Goal: Task Accomplishment & Management: Complete application form

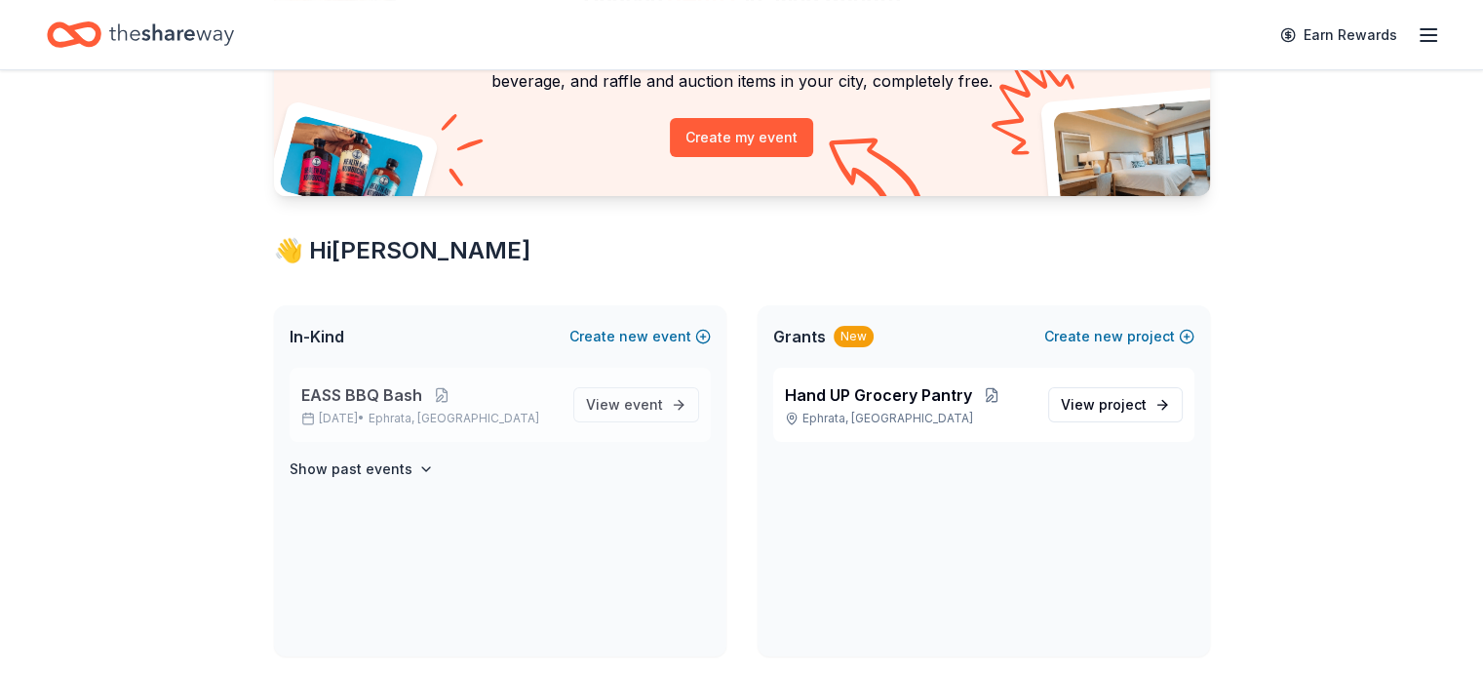
scroll to position [195, 0]
click at [382, 383] on span "EASS BBQ Bash" at bounding box center [361, 394] width 121 height 23
click at [620, 397] on span "View event" at bounding box center [624, 404] width 77 height 23
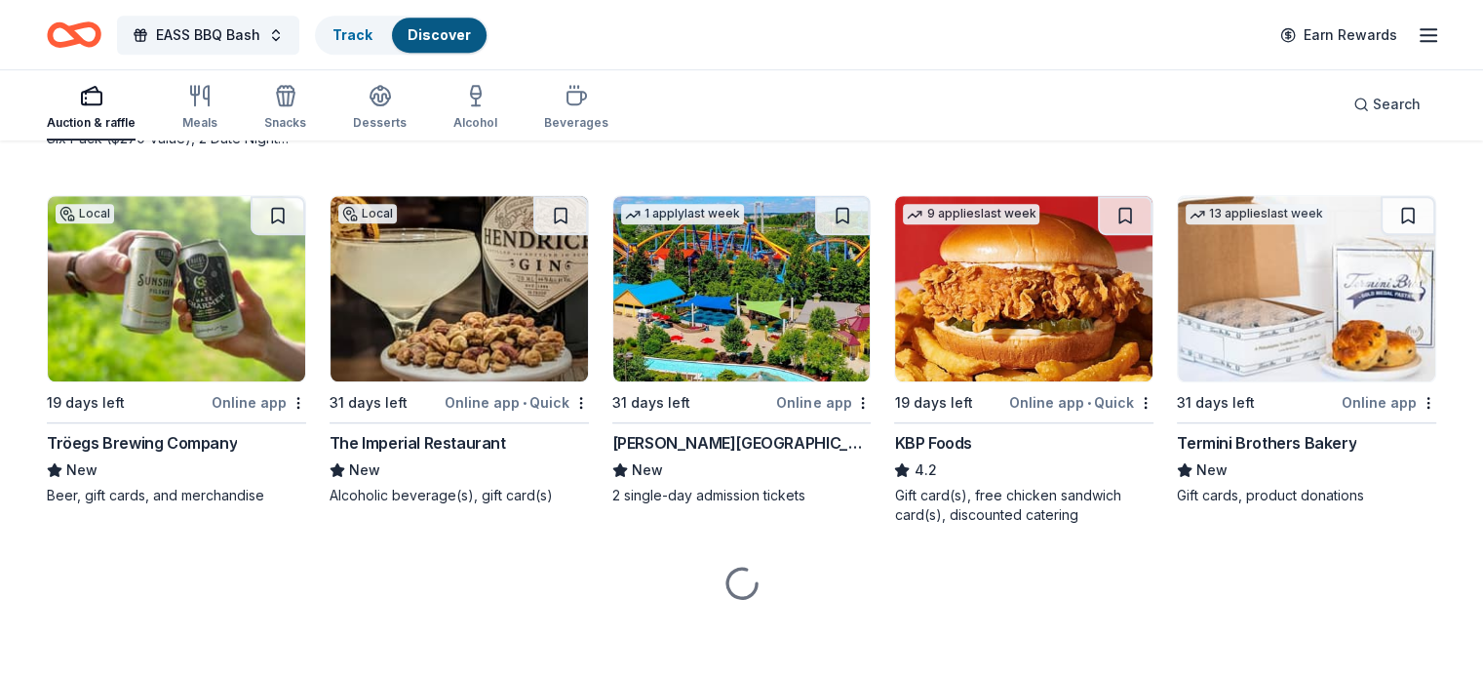
scroll to position [1294, 0]
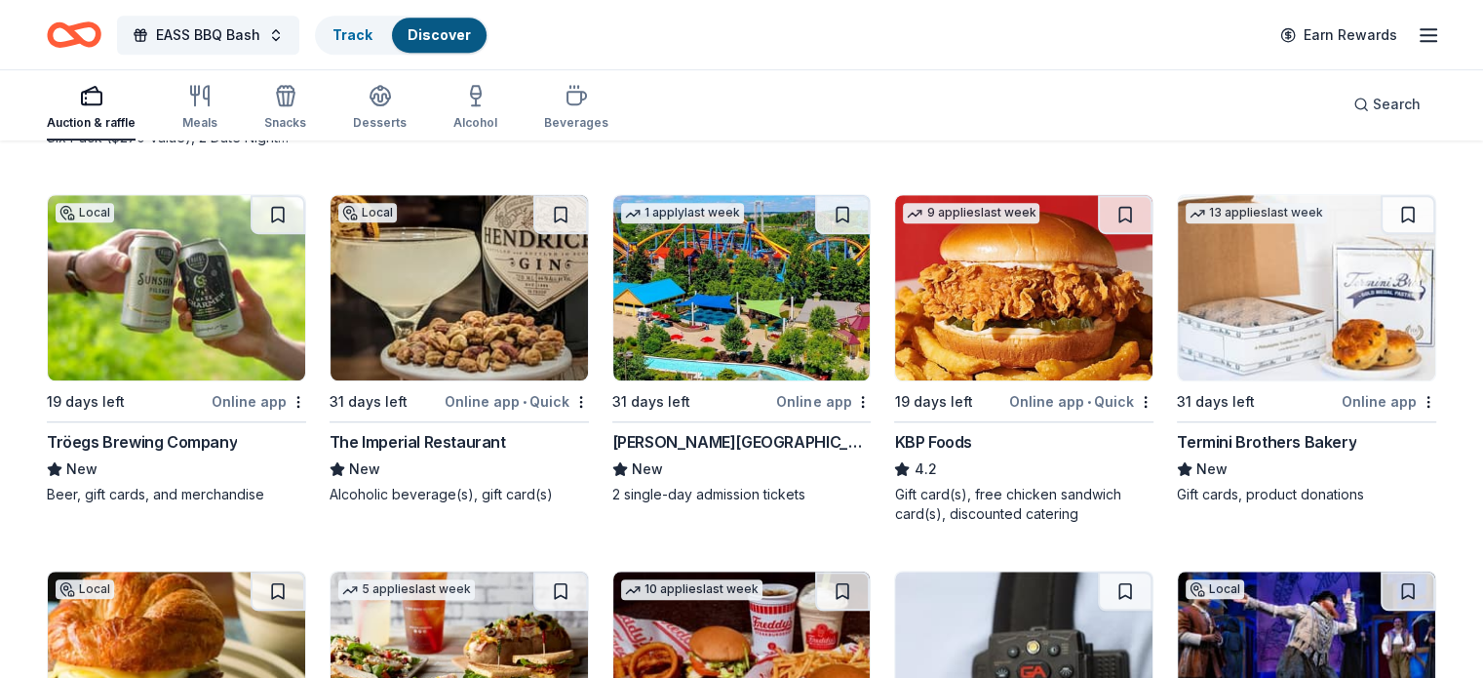
click at [781, 327] on img at bounding box center [741, 287] width 257 height 185
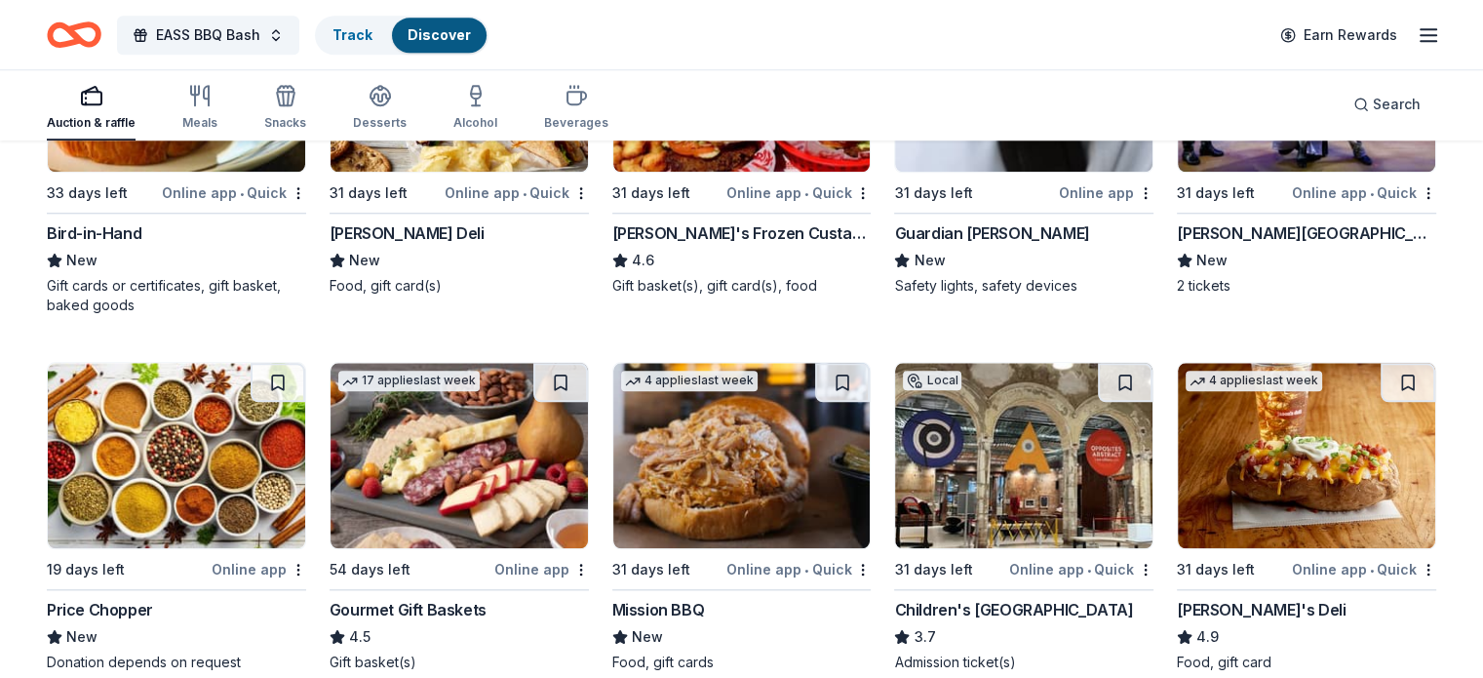
scroll to position [2074, 0]
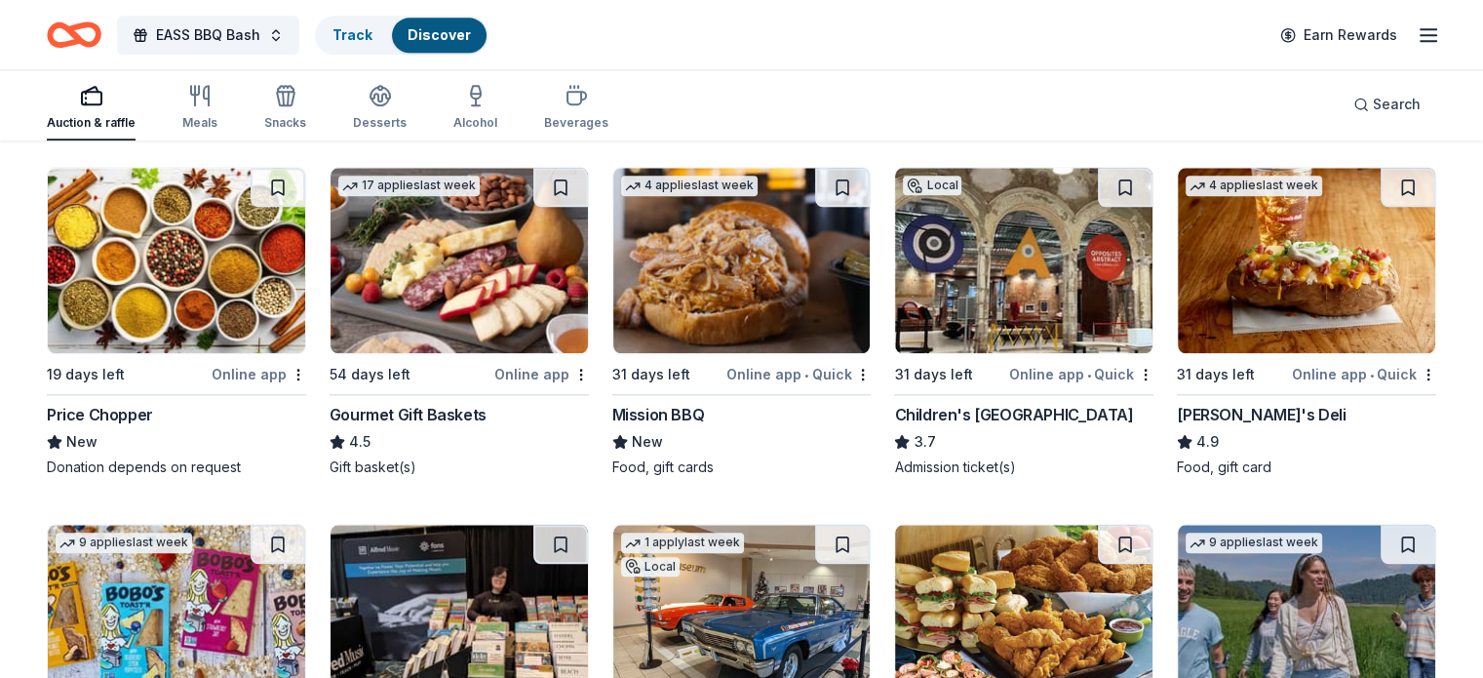
click at [452, 276] on img at bounding box center [459, 260] width 257 height 185
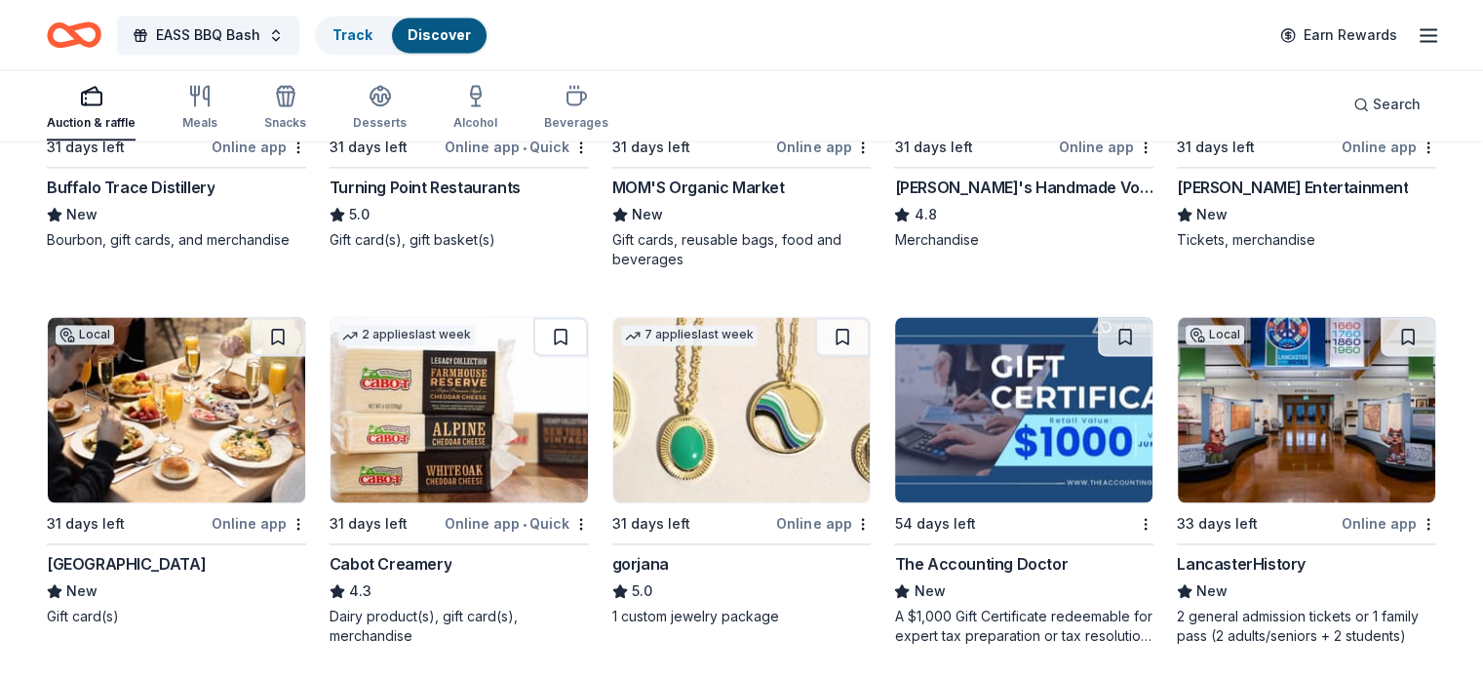
scroll to position [3049, 0]
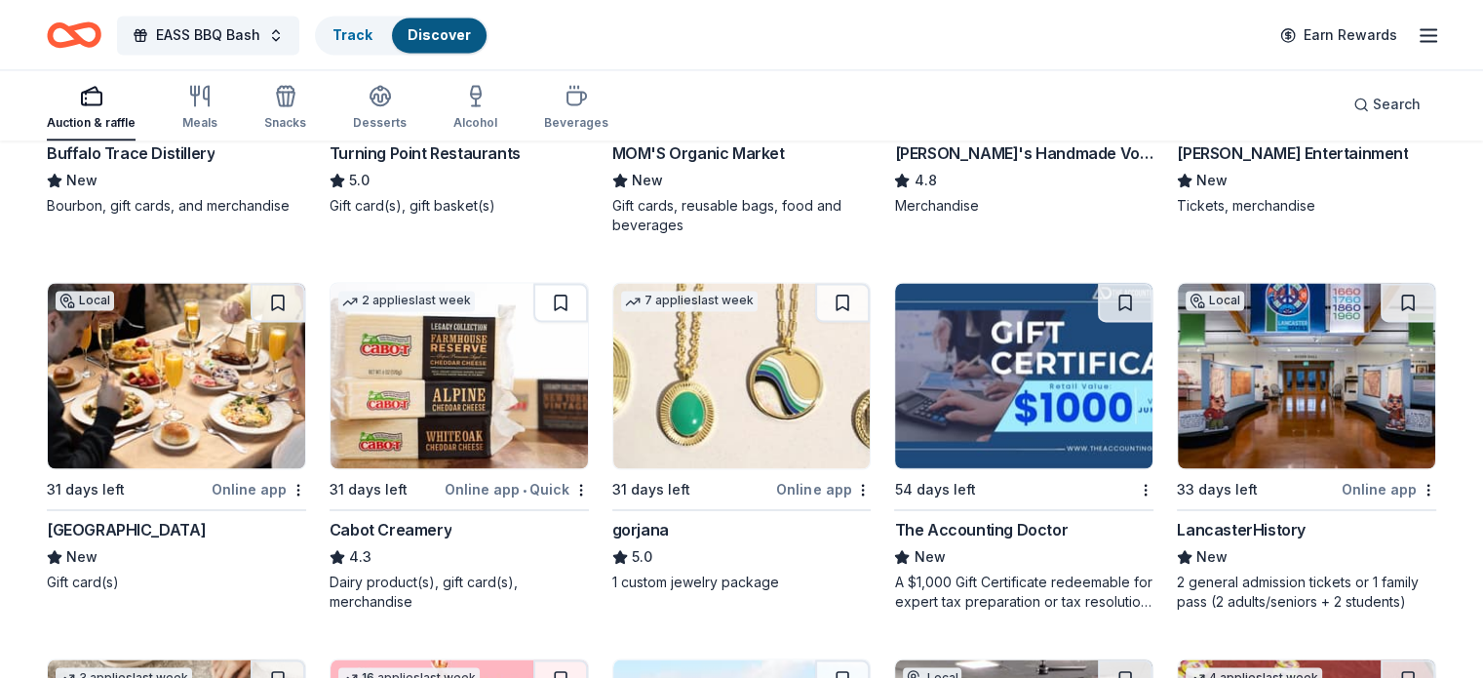
click at [511, 365] on img at bounding box center [459, 375] width 257 height 185
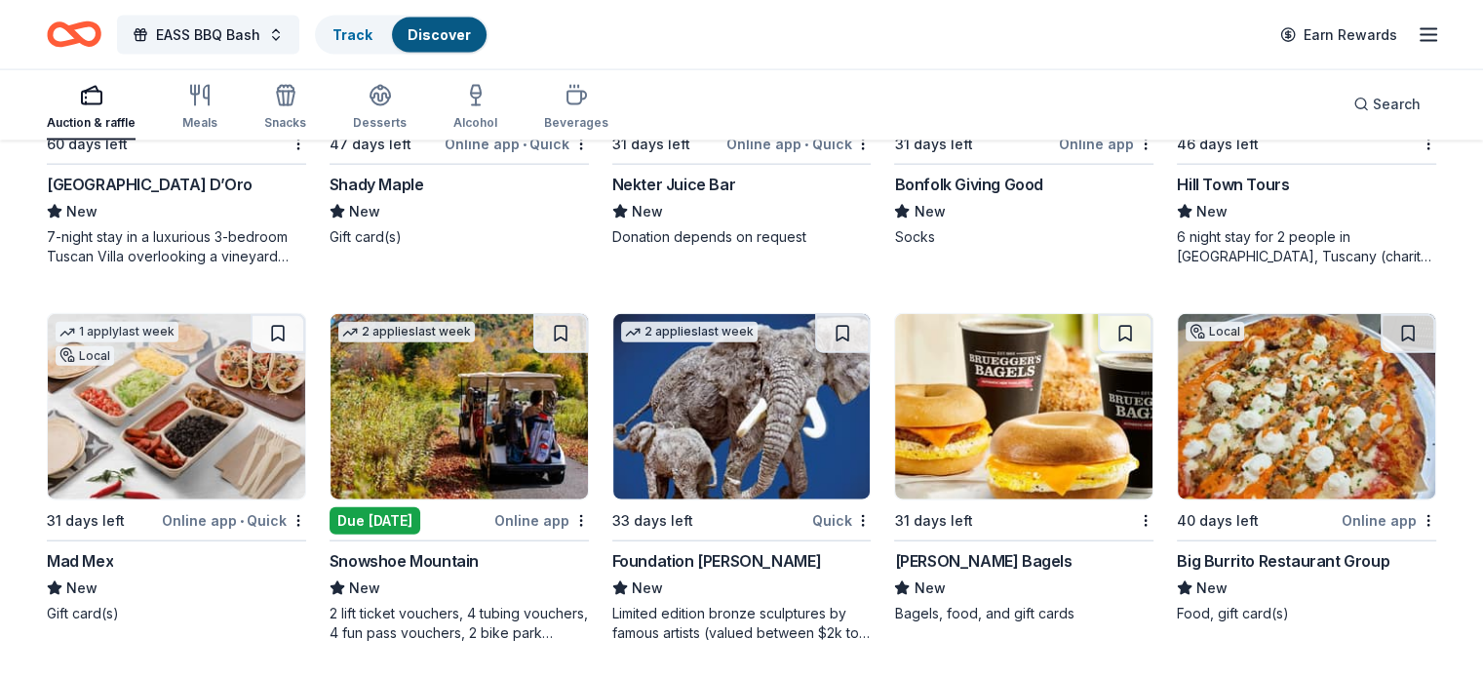
scroll to position [4557, 0]
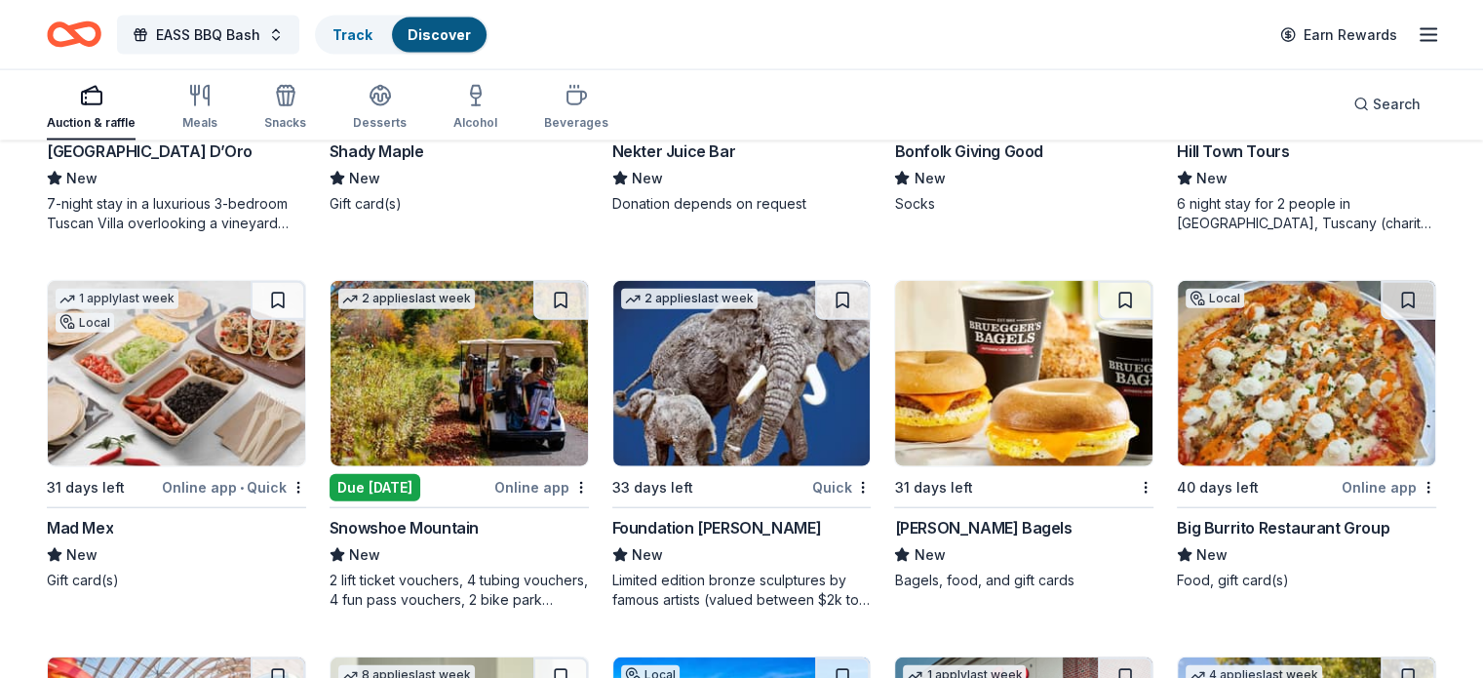
click at [523, 382] on img at bounding box center [459, 373] width 257 height 185
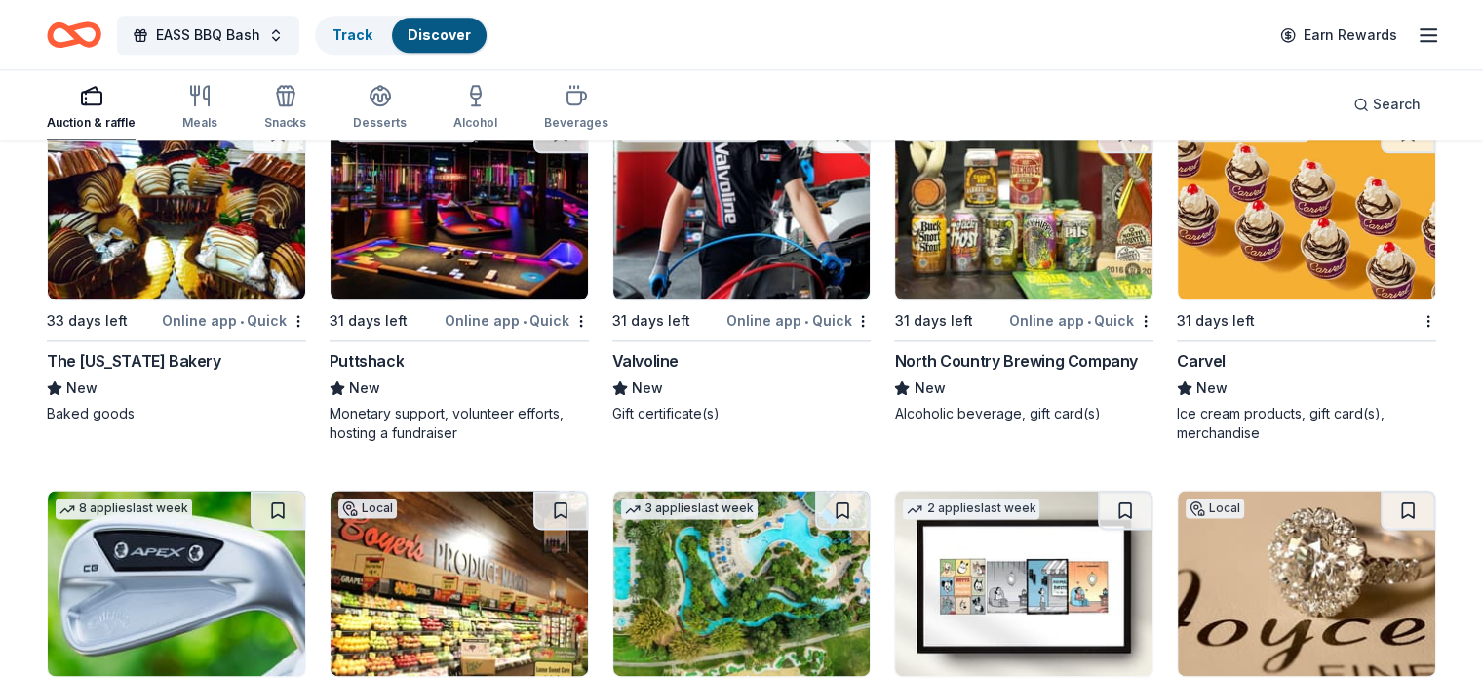
scroll to position [9863, 0]
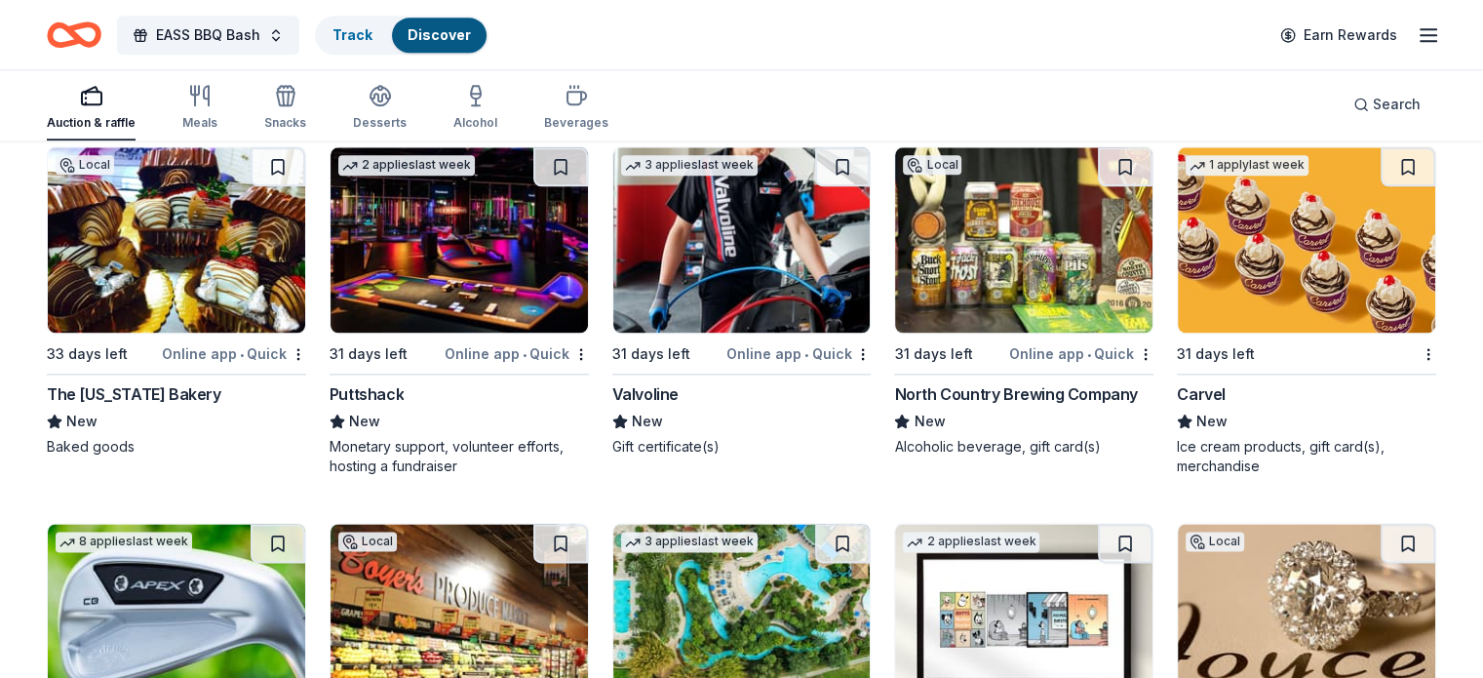
click at [987, 311] on img at bounding box center [1023, 239] width 257 height 185
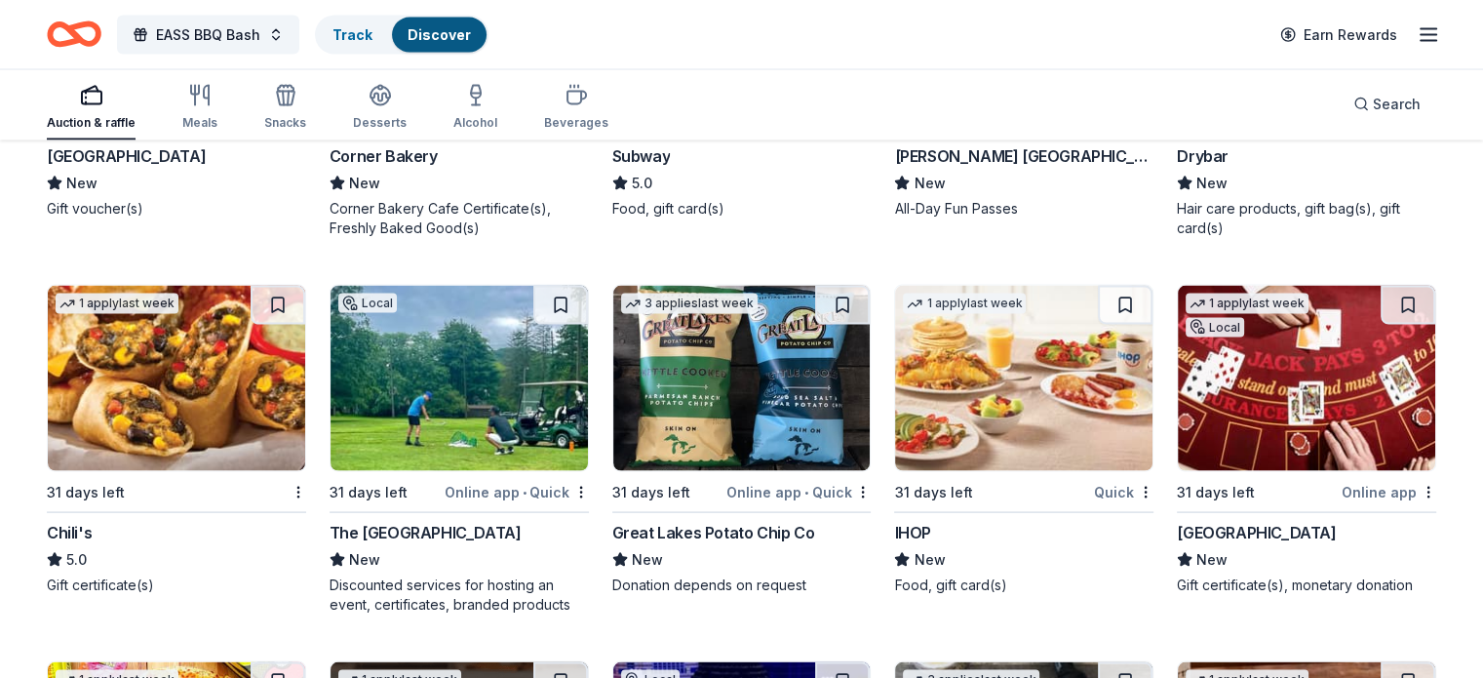
scroll to position [11325, 0]
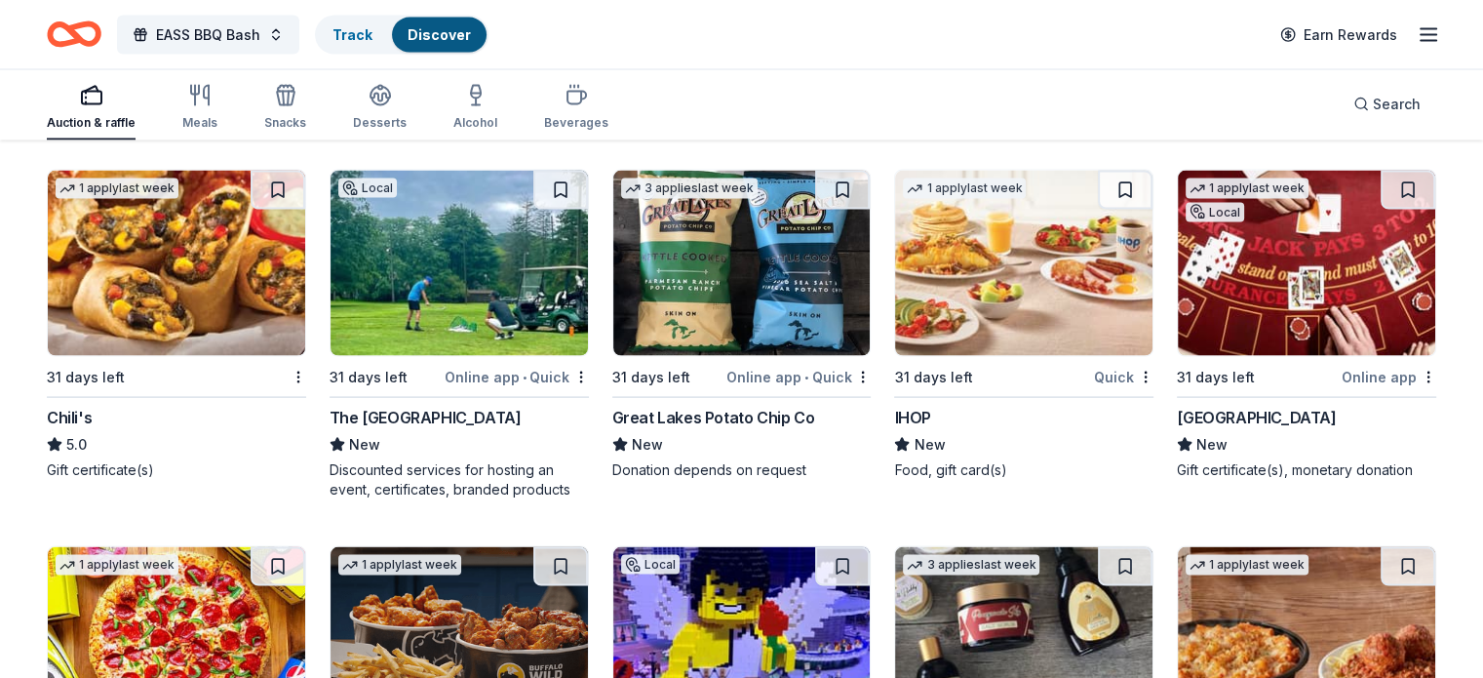
click at [1293, 297] on img at bounding box center [1306, 263] width 257 height 185
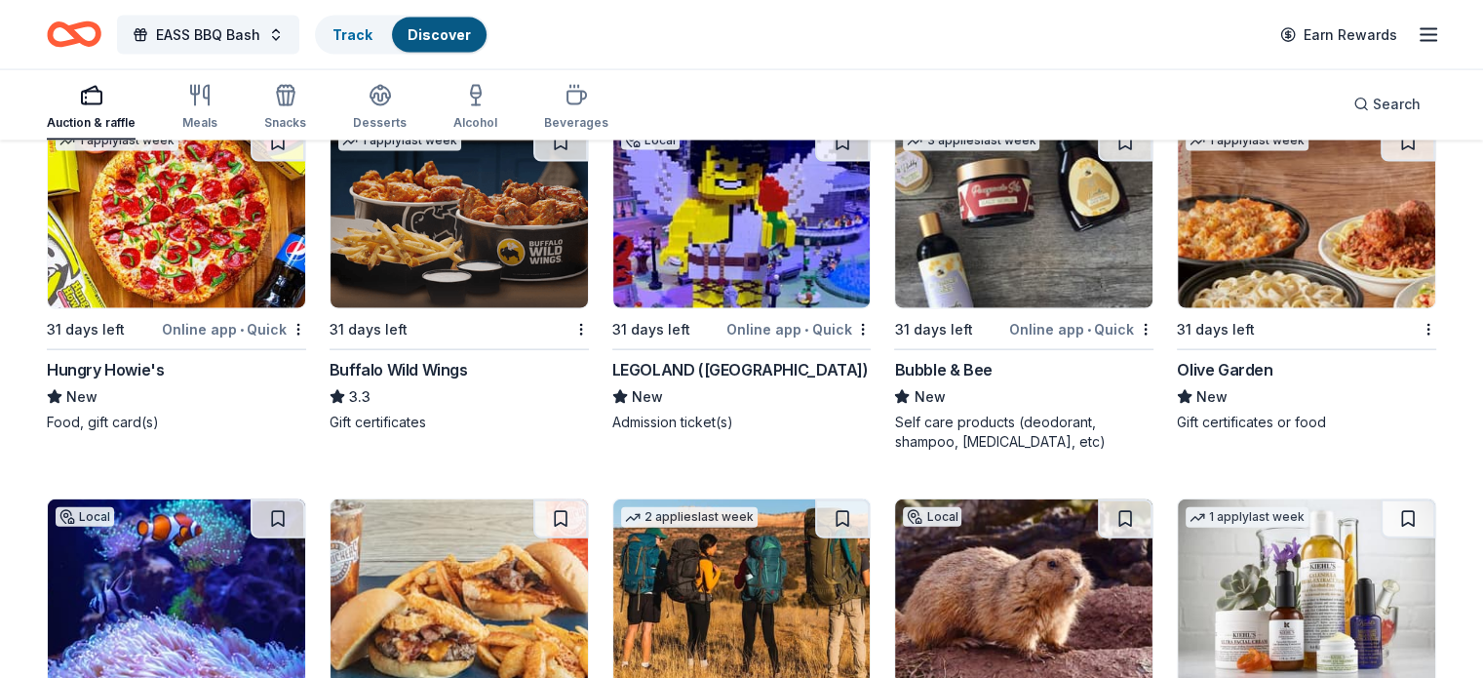
scroll to position [11716, 0]
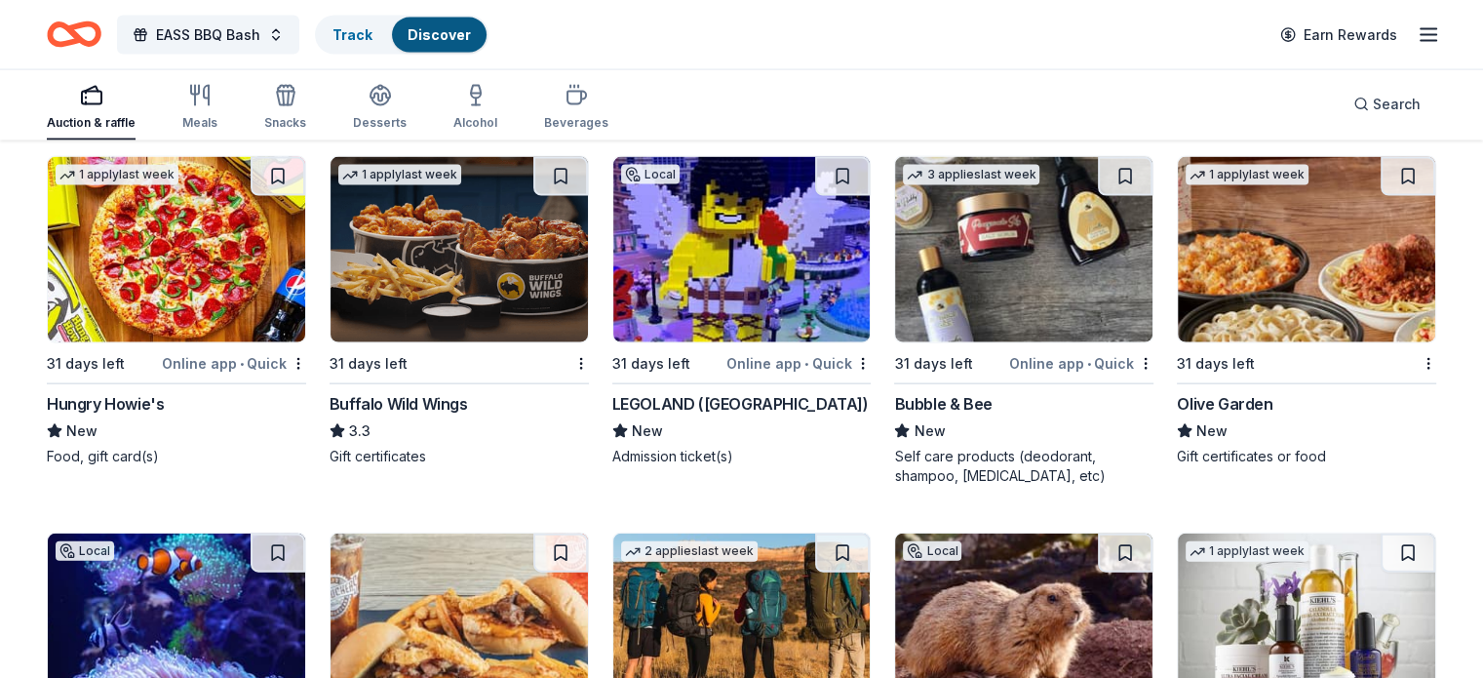
click at [485, 305] on img at bounding box center [459, 249] width 257 height 185
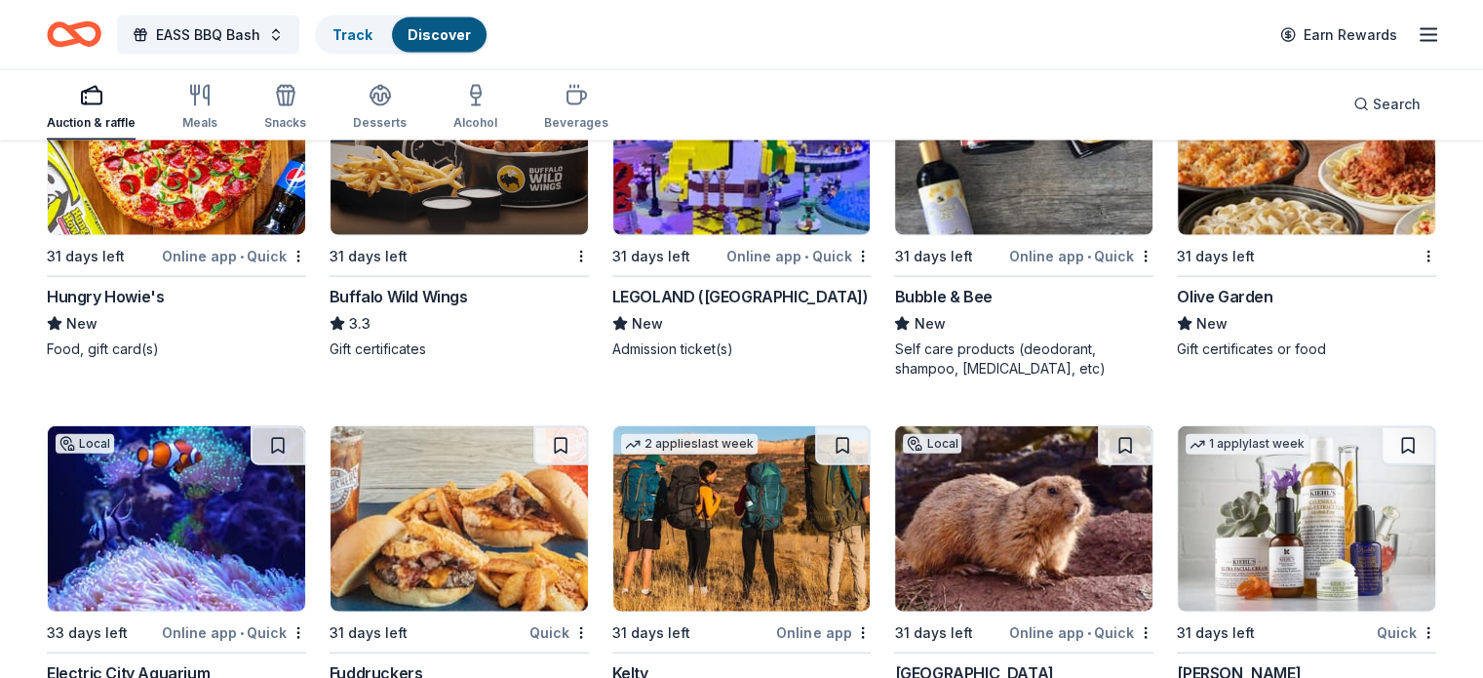
scroll to position [12008, 0]
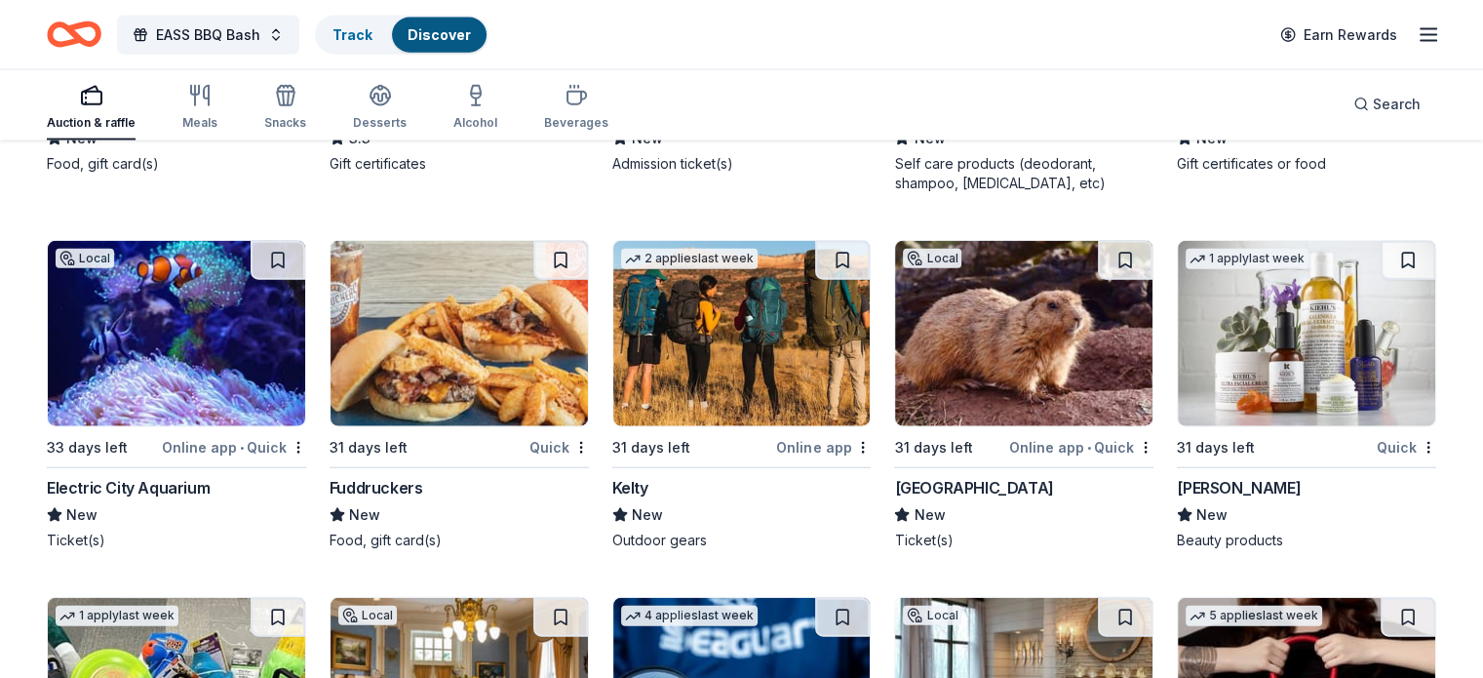
click at [1001, 373] on img at bounding box center [1023, 333] width 257 height 185
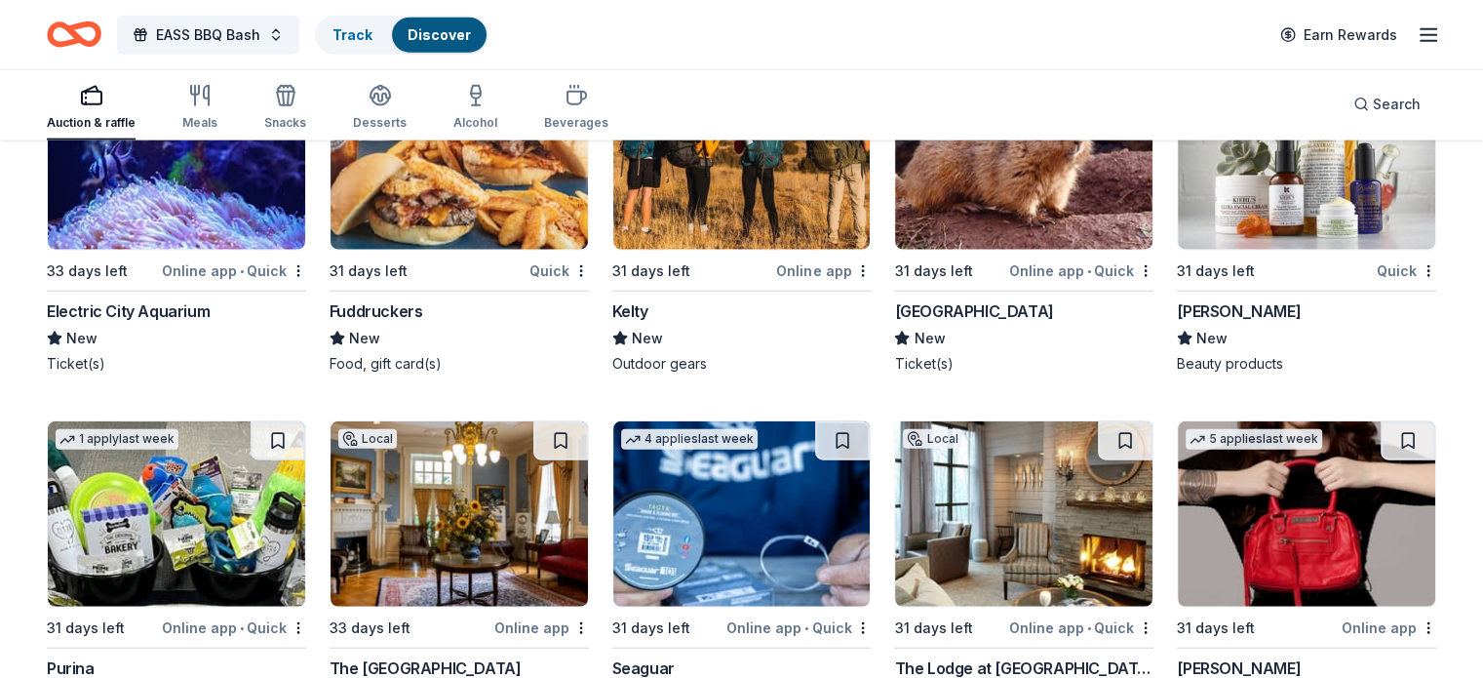
scroll to position [12203, 0]
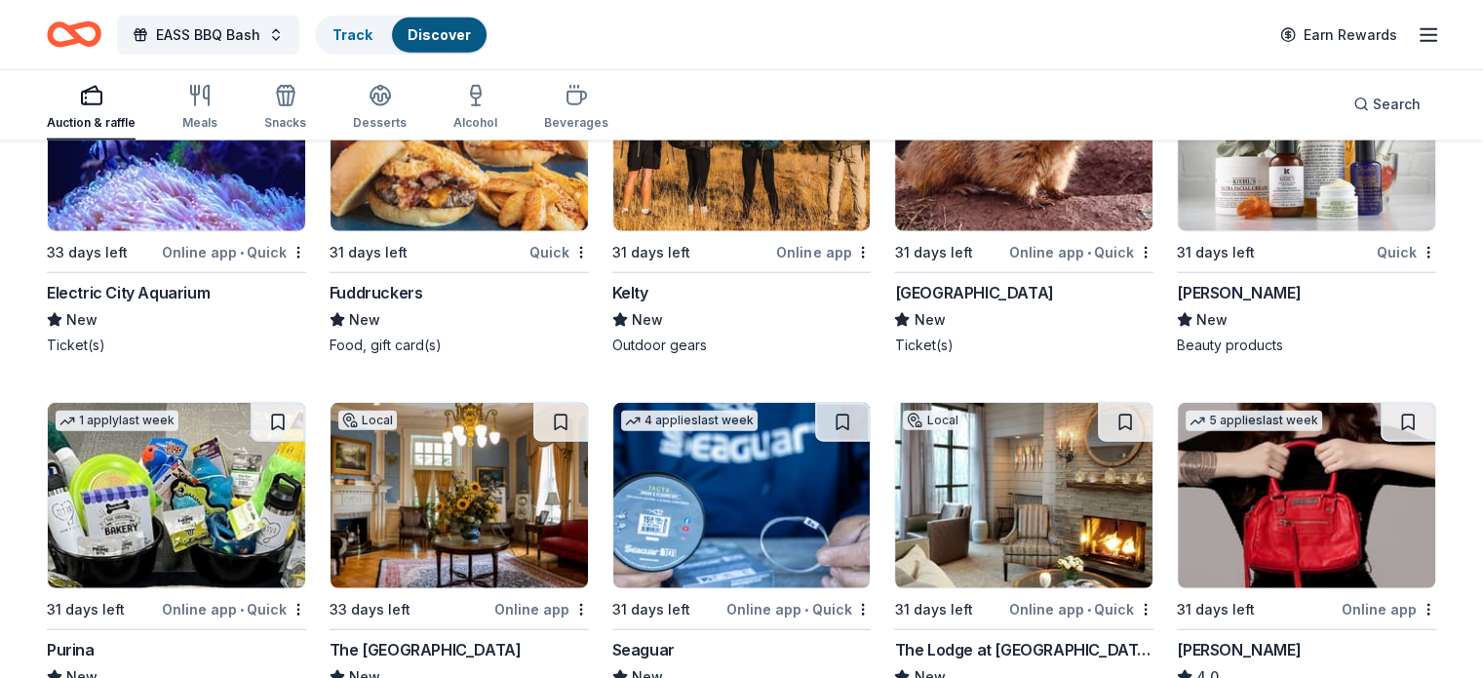
click at [1304, 206] on img at bounding box center [1306, 138] width 257 height 185
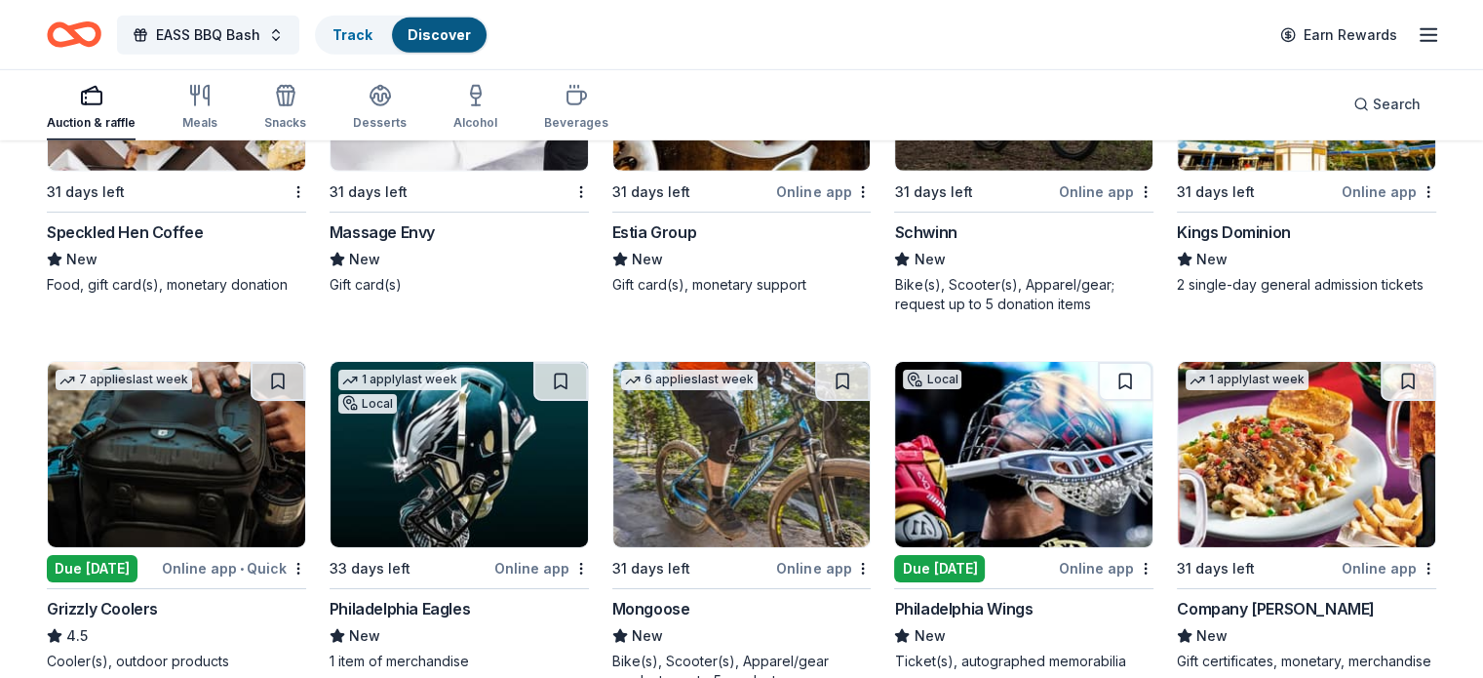
scroll to position [13789, 0]
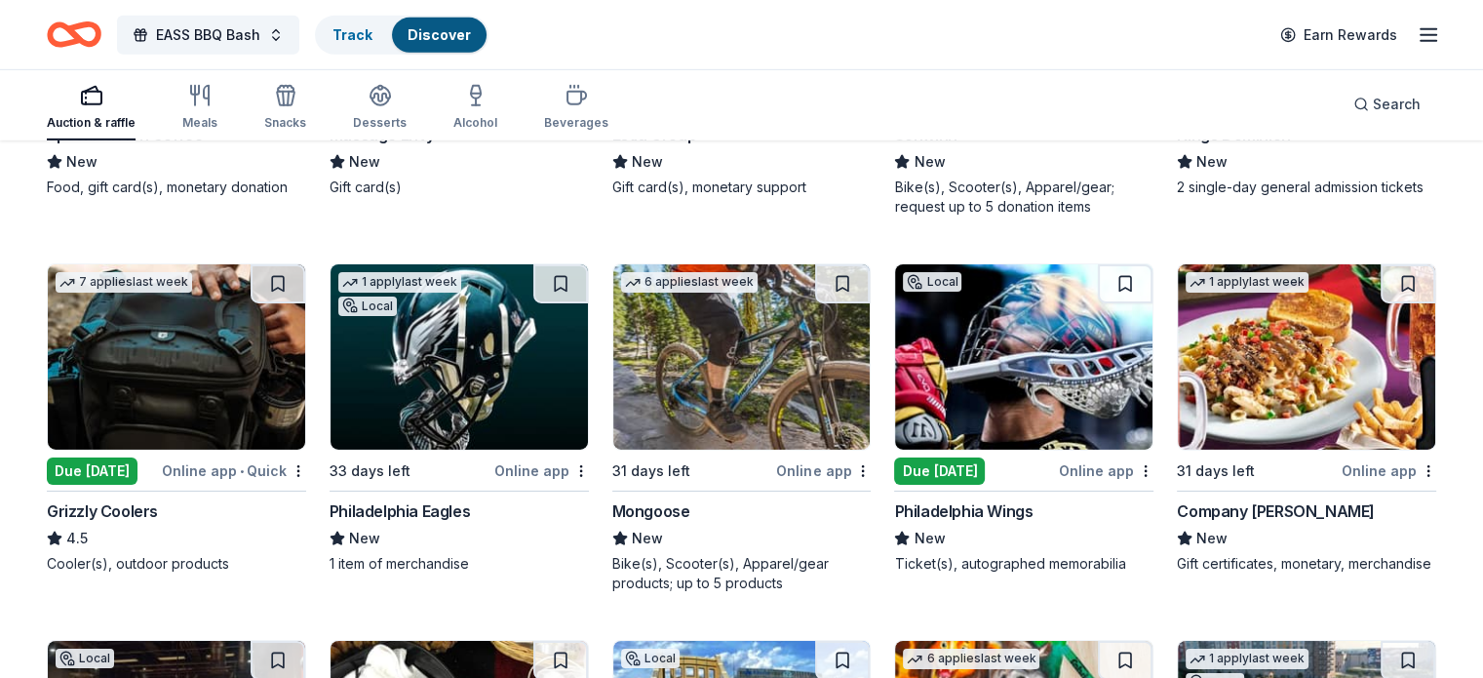
click at [164, 418] on img at bounding box center [176, 356] width 257 height 185
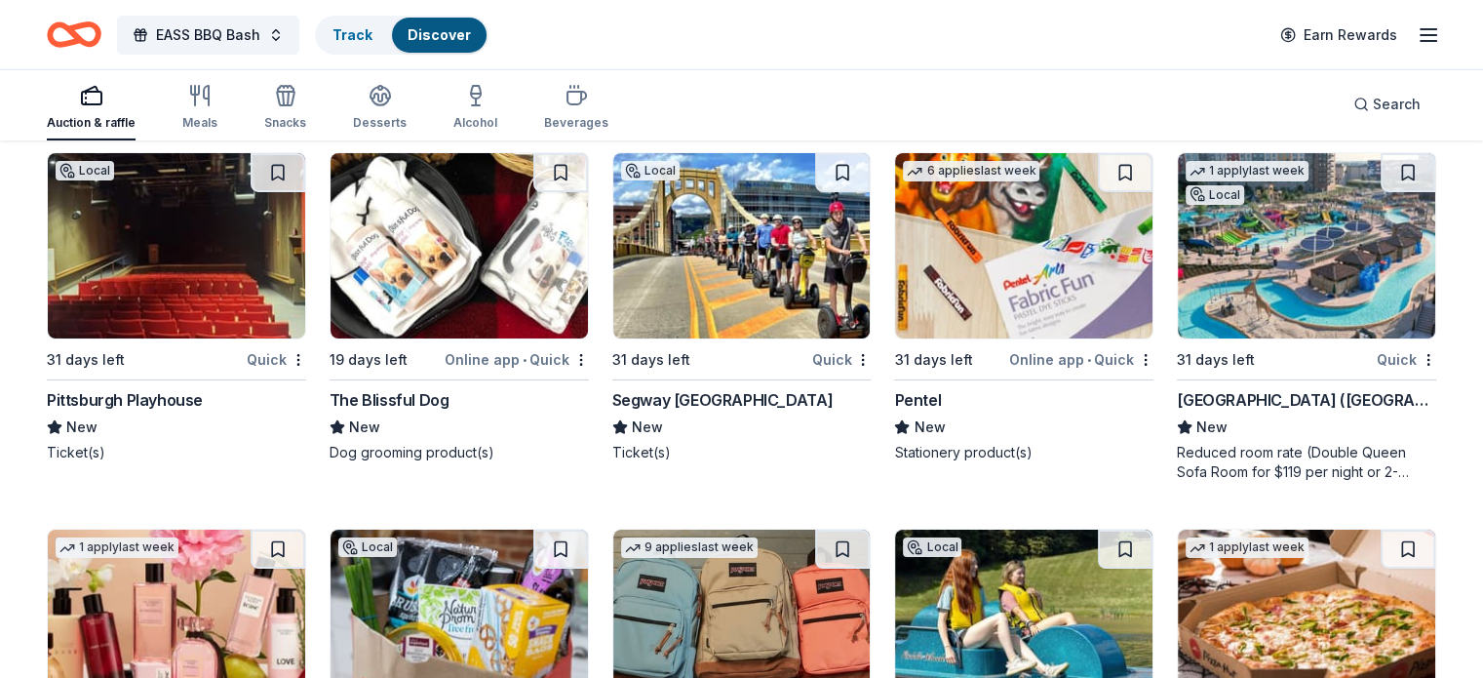
scroll to position [14276, 0]
click at [245, 307] on img at bounding box center [176, 245] width 257 height 185
click at [682, 412] on div "Segway Pittsburgh" at bounding box center [722, 399] width 220 height 23
click at [1281, 294] on img at bounding box center [1306, 245] width 257 height 185
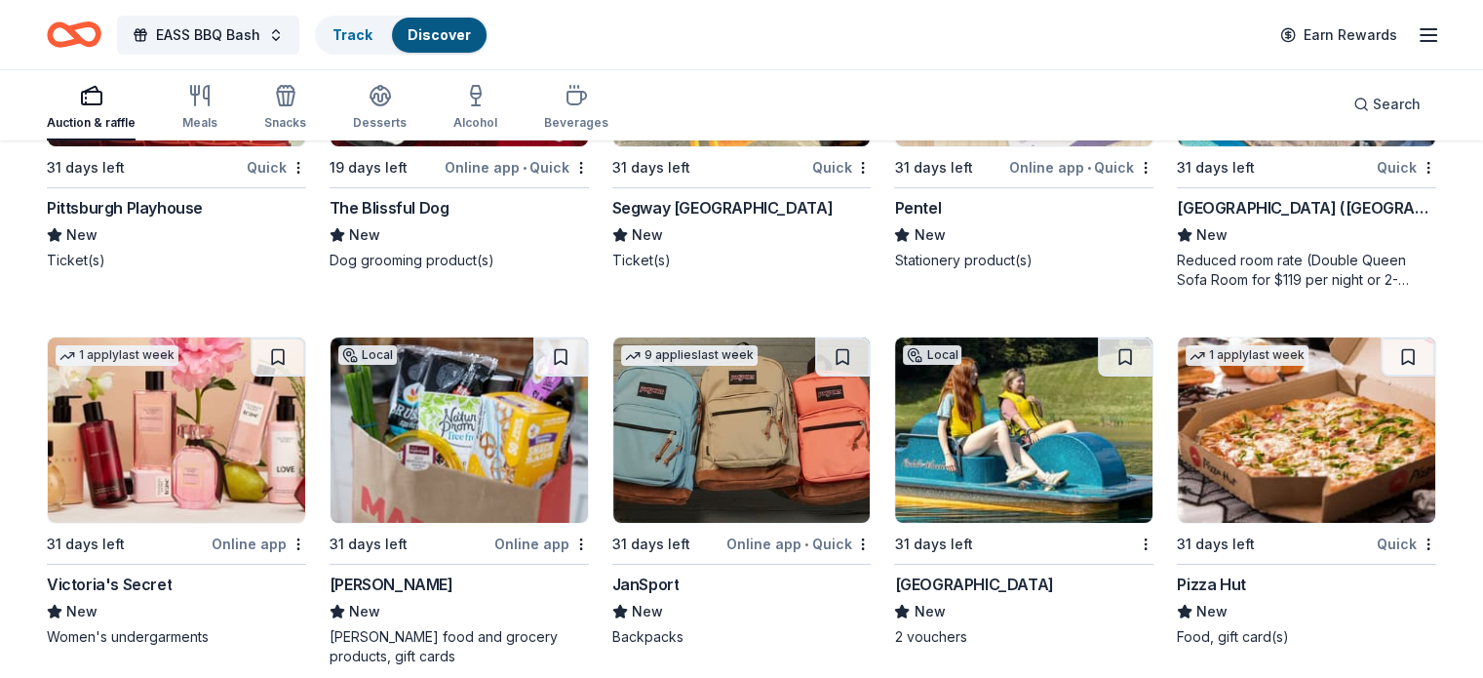
scroll to position [14643, 0]
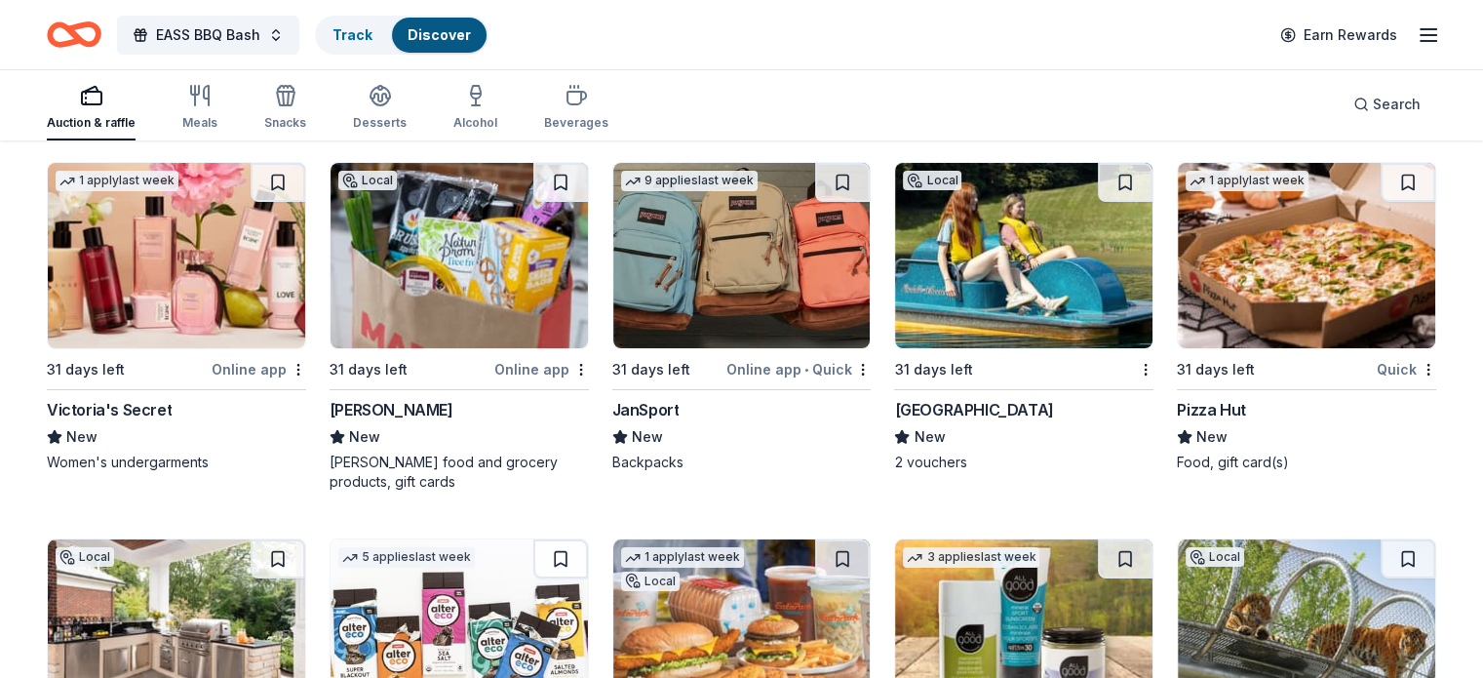
click at [1049, 268] on img at bounding box center [1023, 255] width 257 height 185
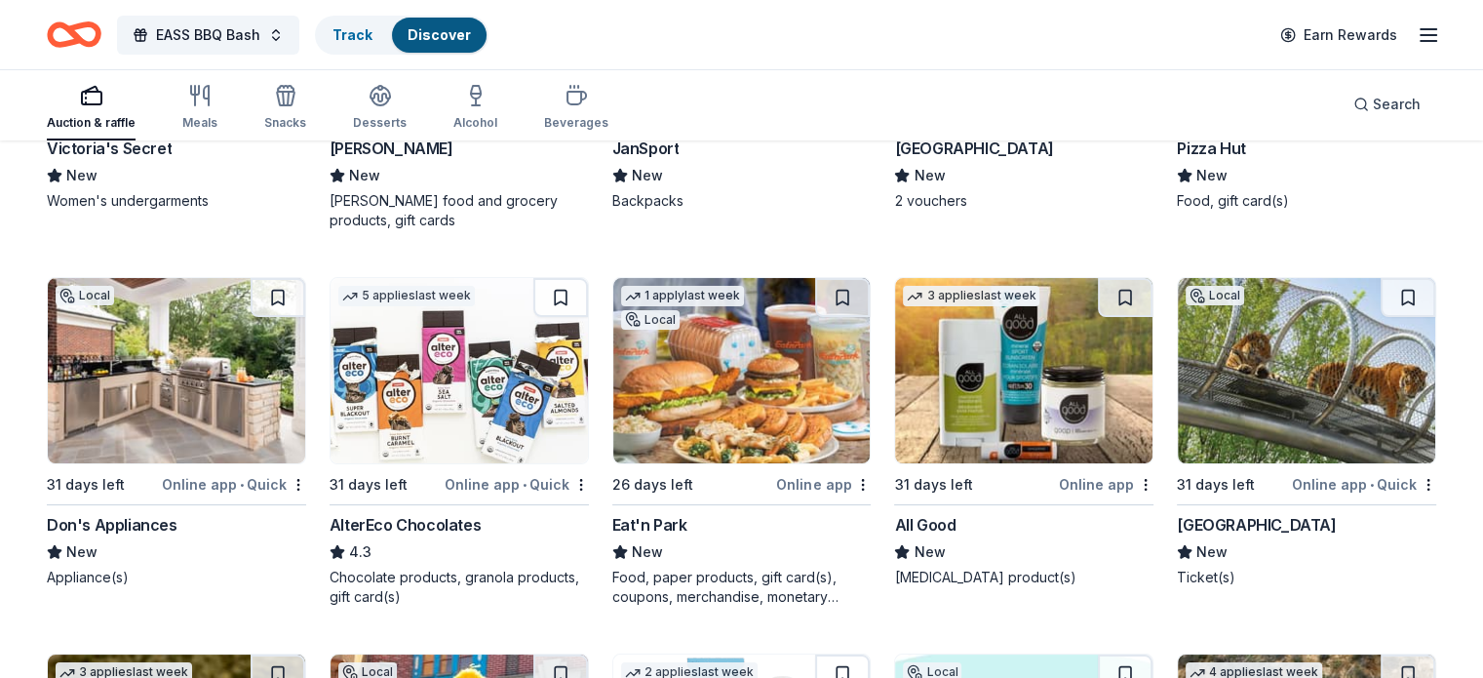
scroll to position [14935, 0]
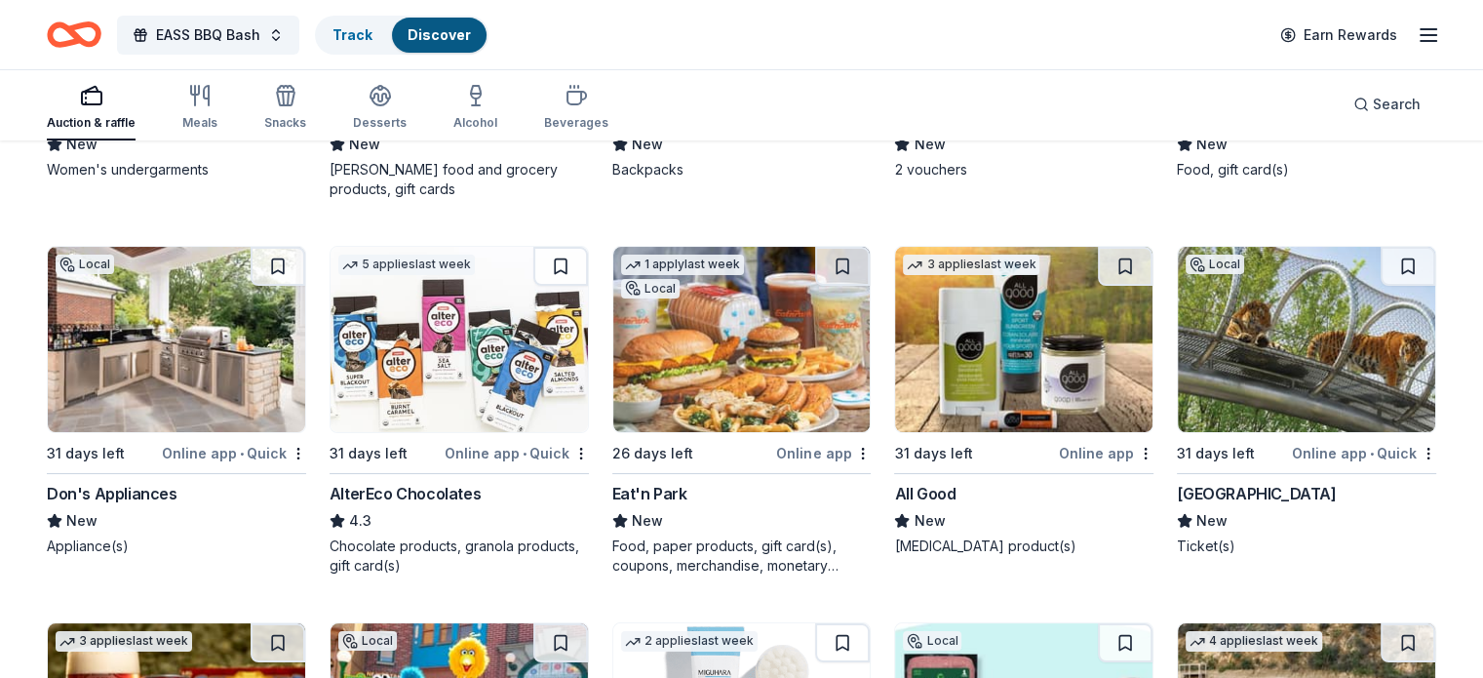
click at [1212, 381] on img at bounding box center [1306, 339] width 257 height 185
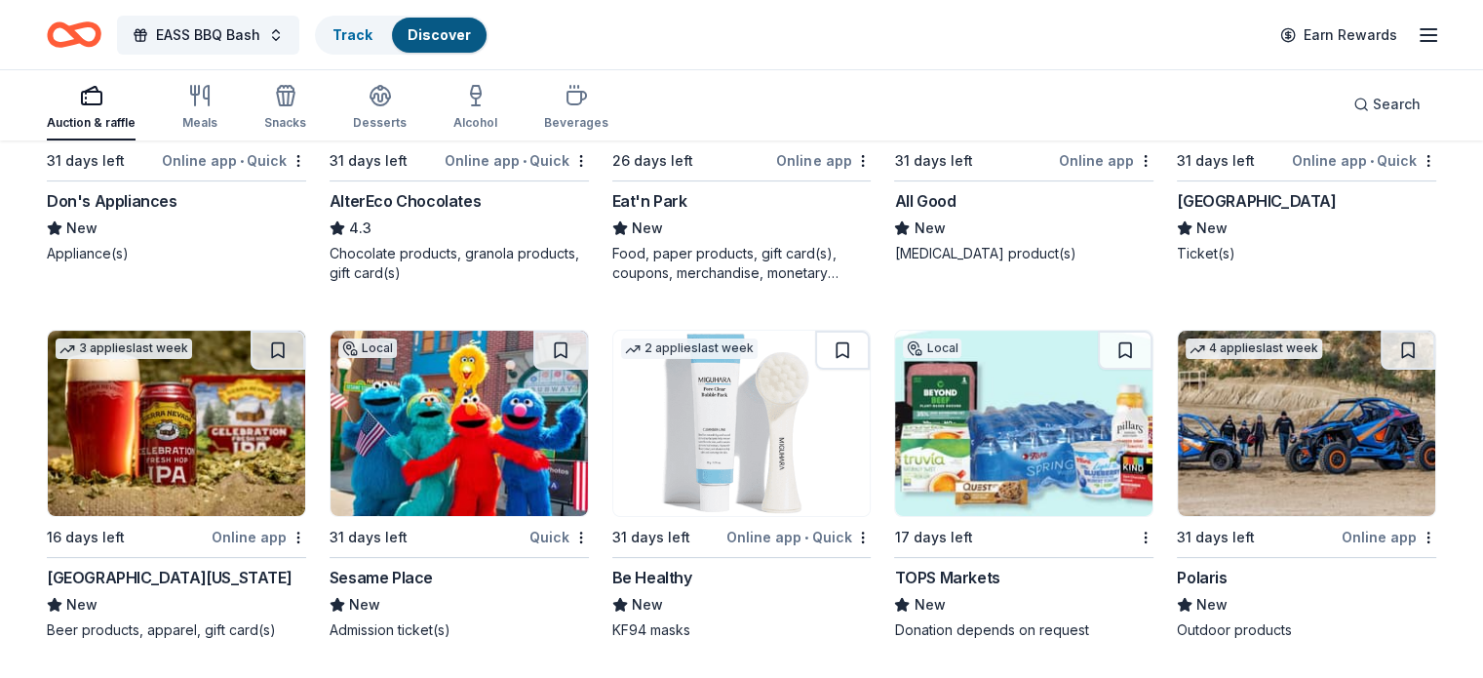
scroll to position [15326, 0]
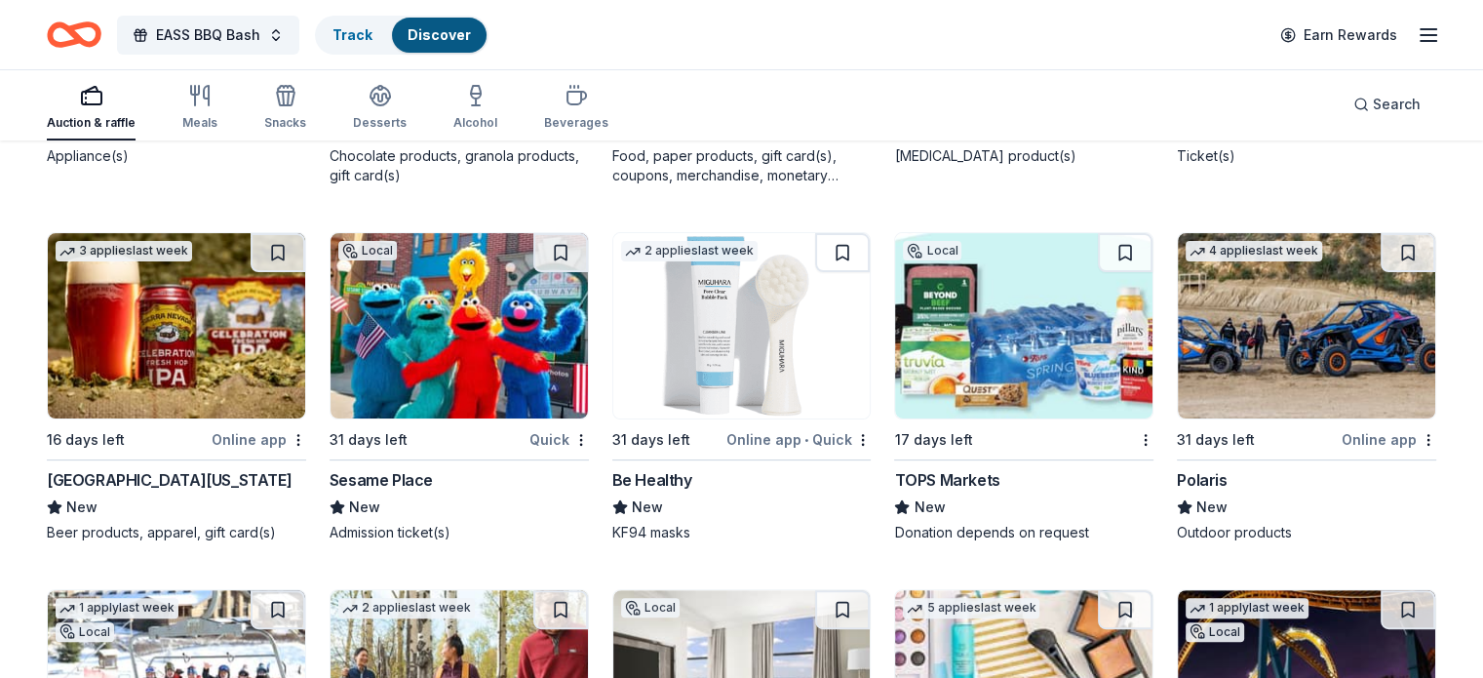
click at [428, 383] on img at bounding box center [459, 325] width 257 height 185
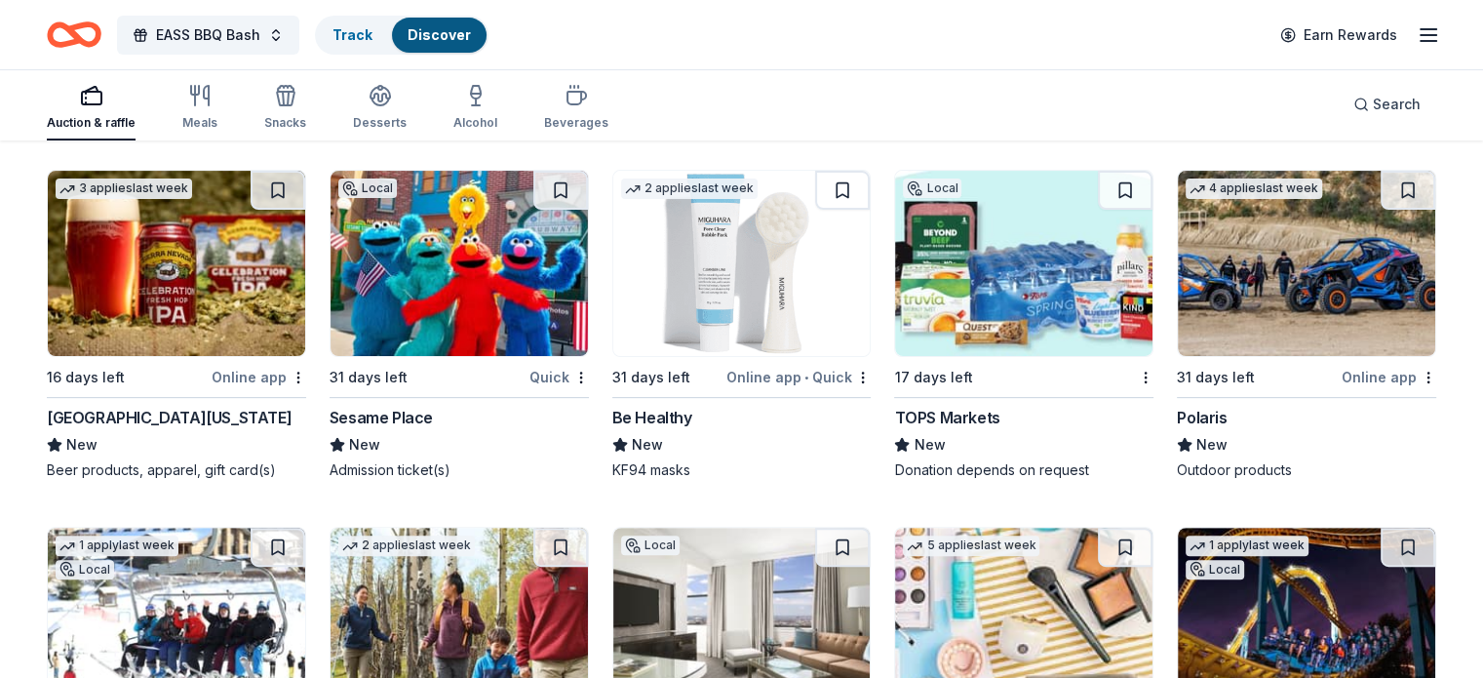
scroll to position [15423, 0]
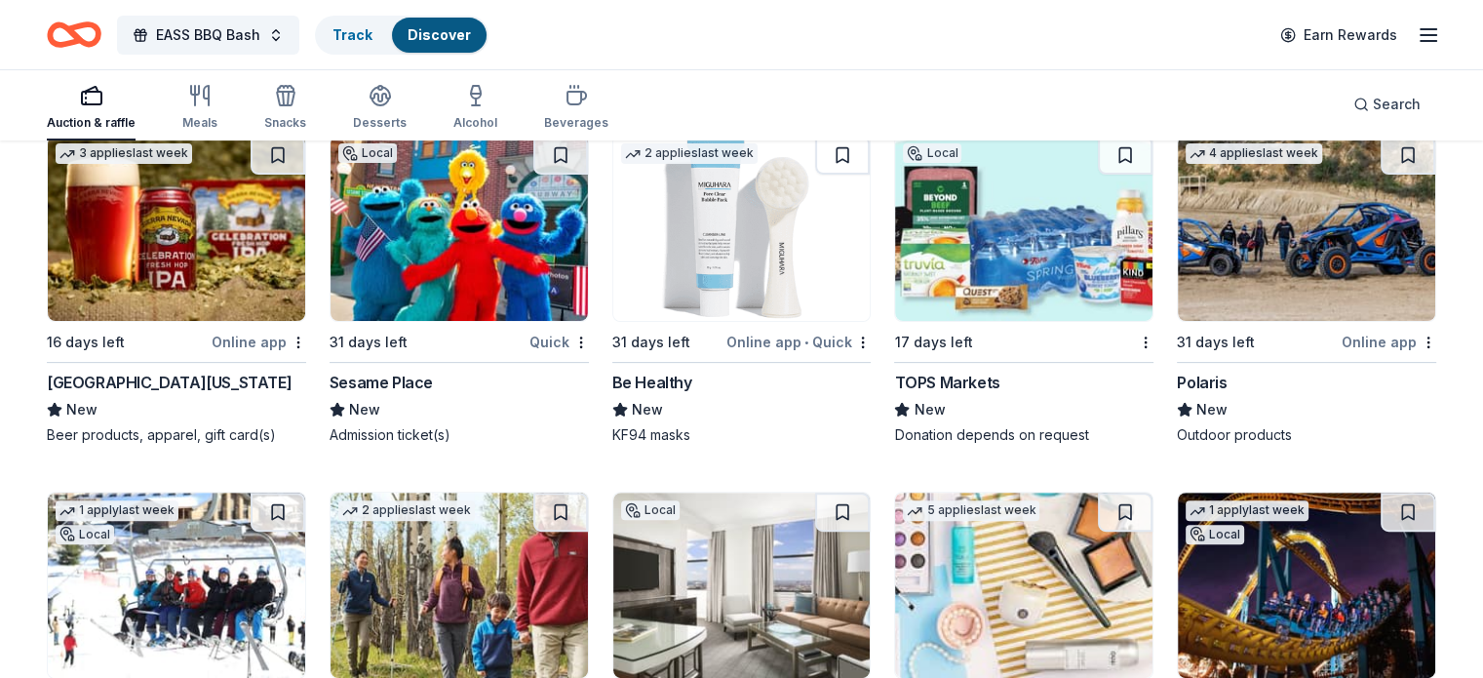
click at [1288, 286] on img at bounding box center [1306, 228] width 257 height 185
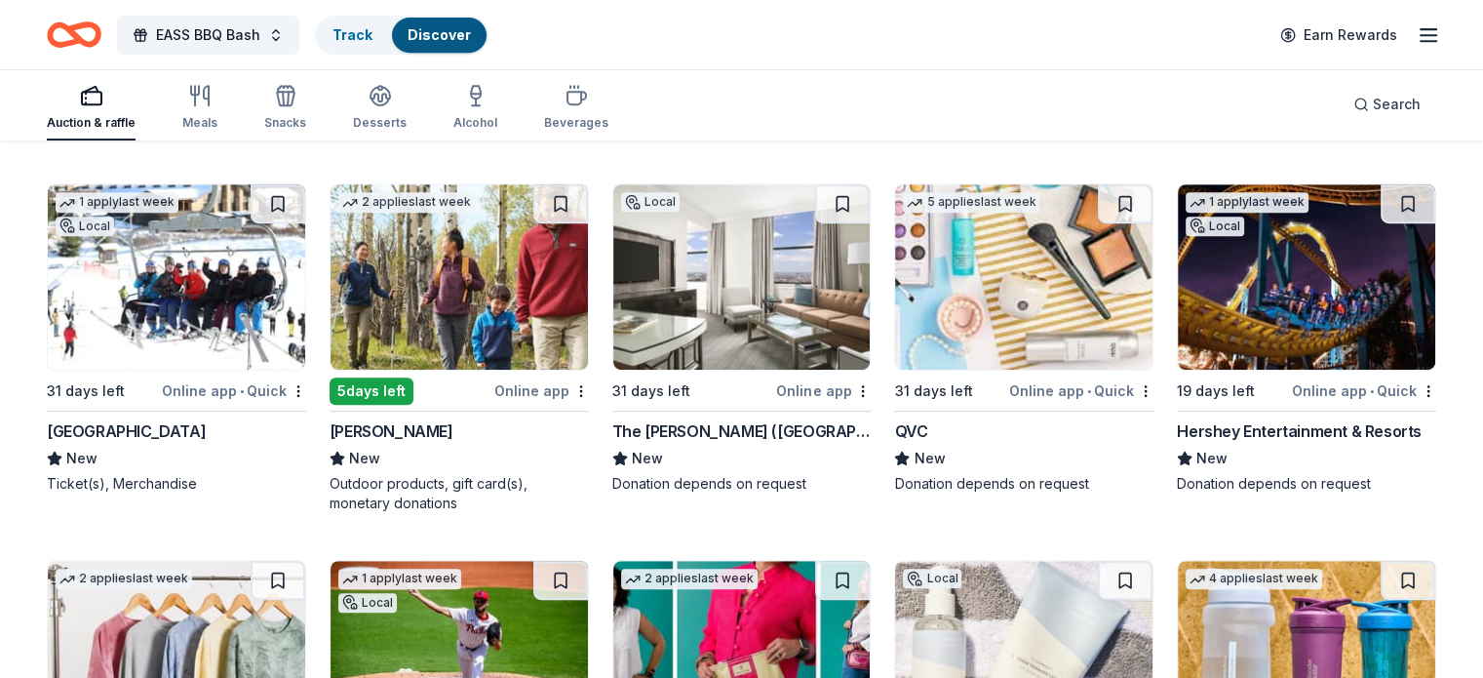
scroll to position [15813, 0]
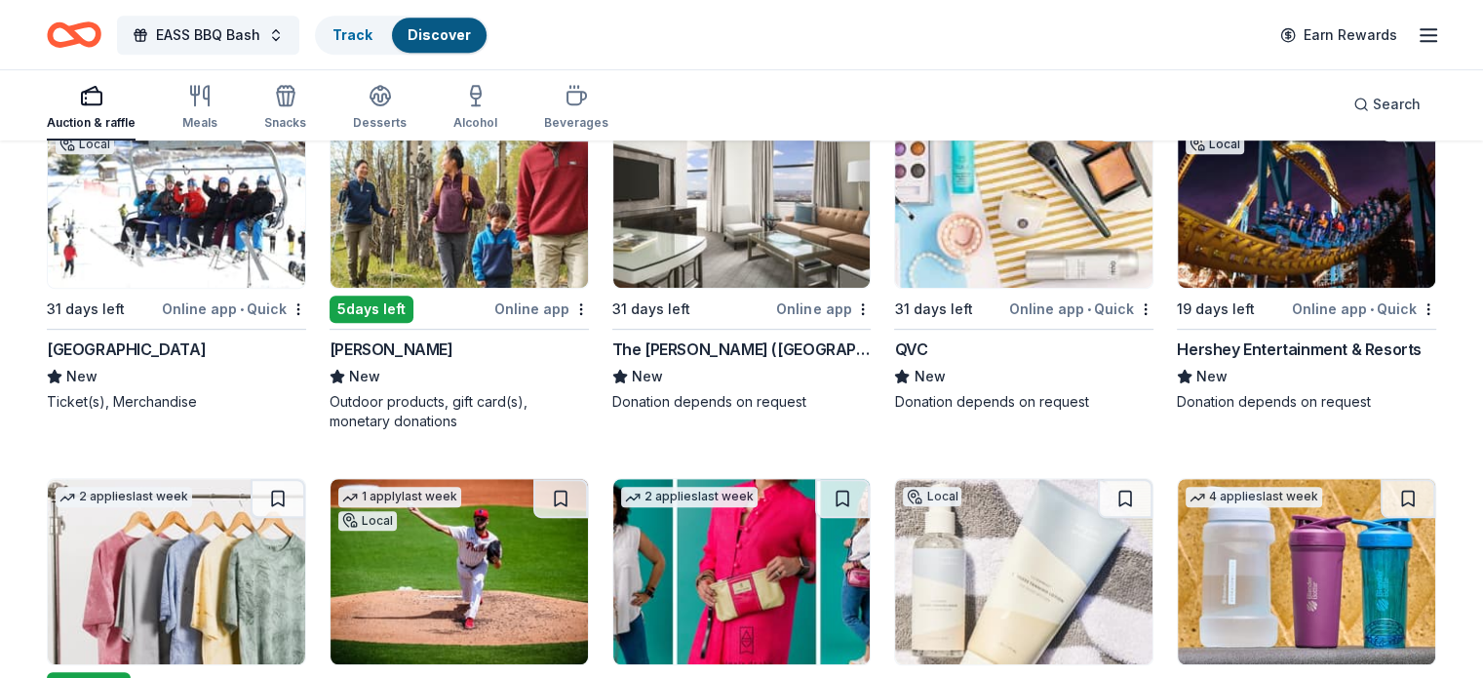
click at [747, 264] on img at bounding box center [741, 194] width 257 height 185
click at [1304, 250] on img at bounding box center [1306, 194] width 257 height 185
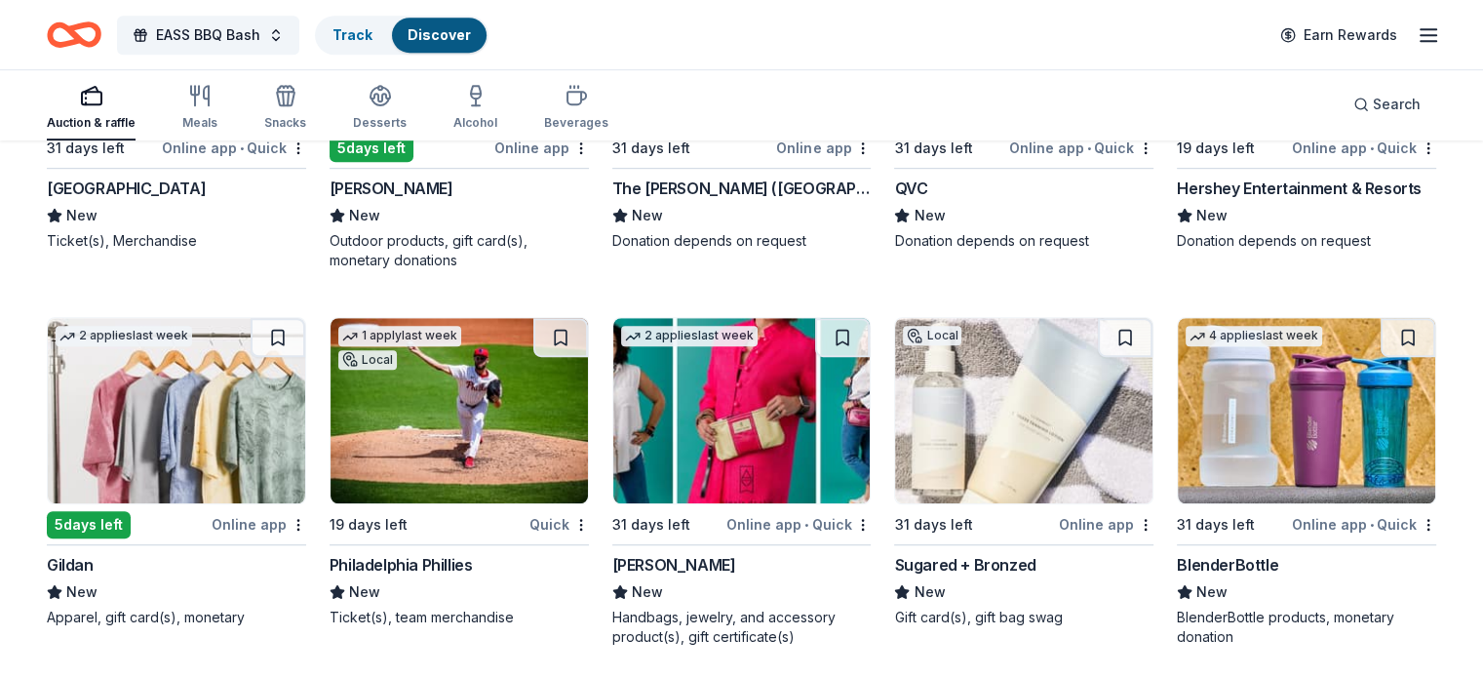
scroll to position [16008, 0]
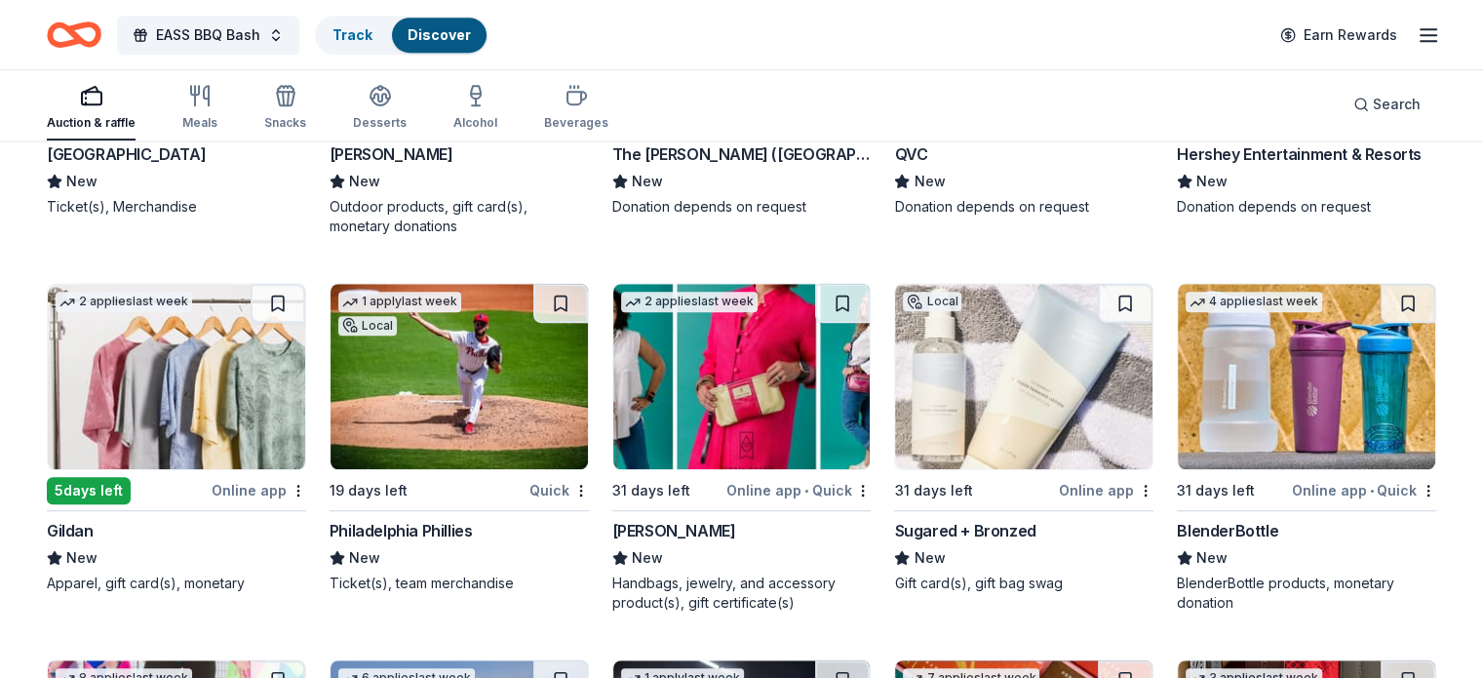
click at [432, 428] on img at bounding box center [459, 376] width 257 height 185
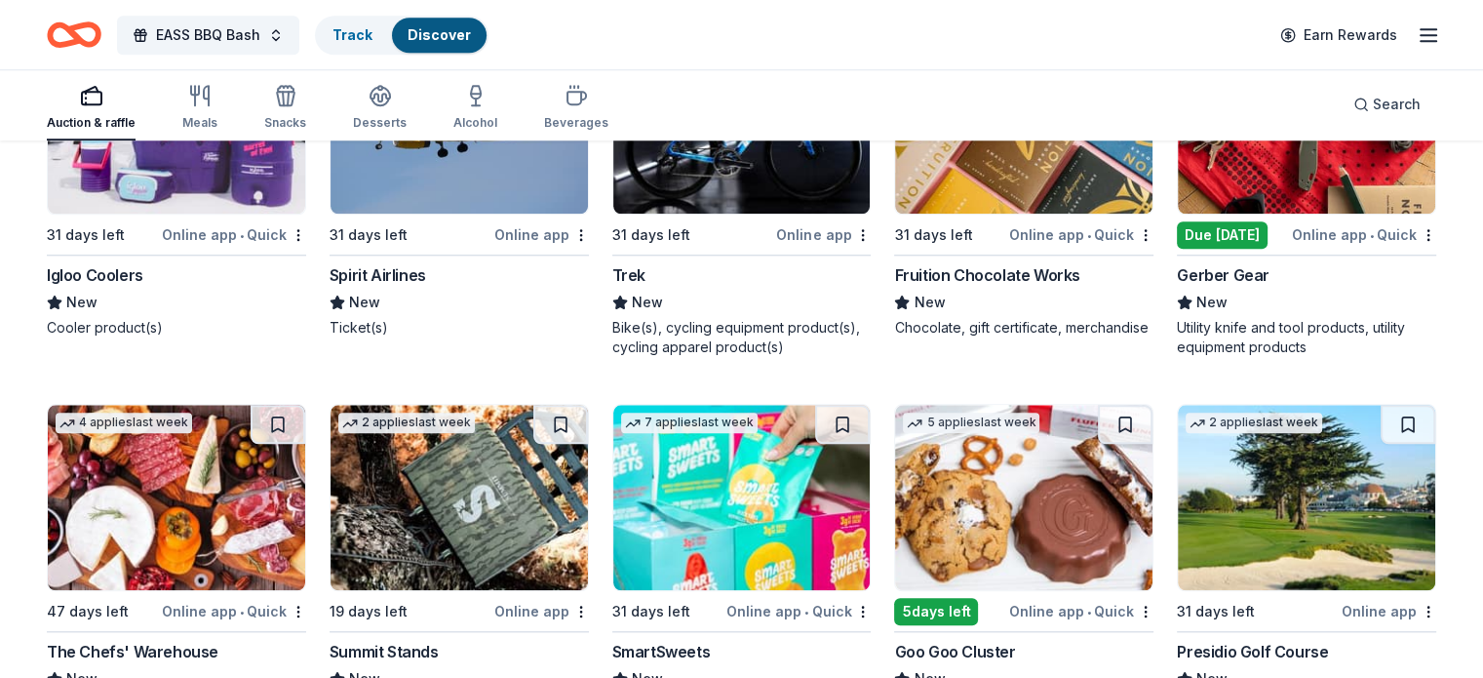
scroll to position [16496, 0]
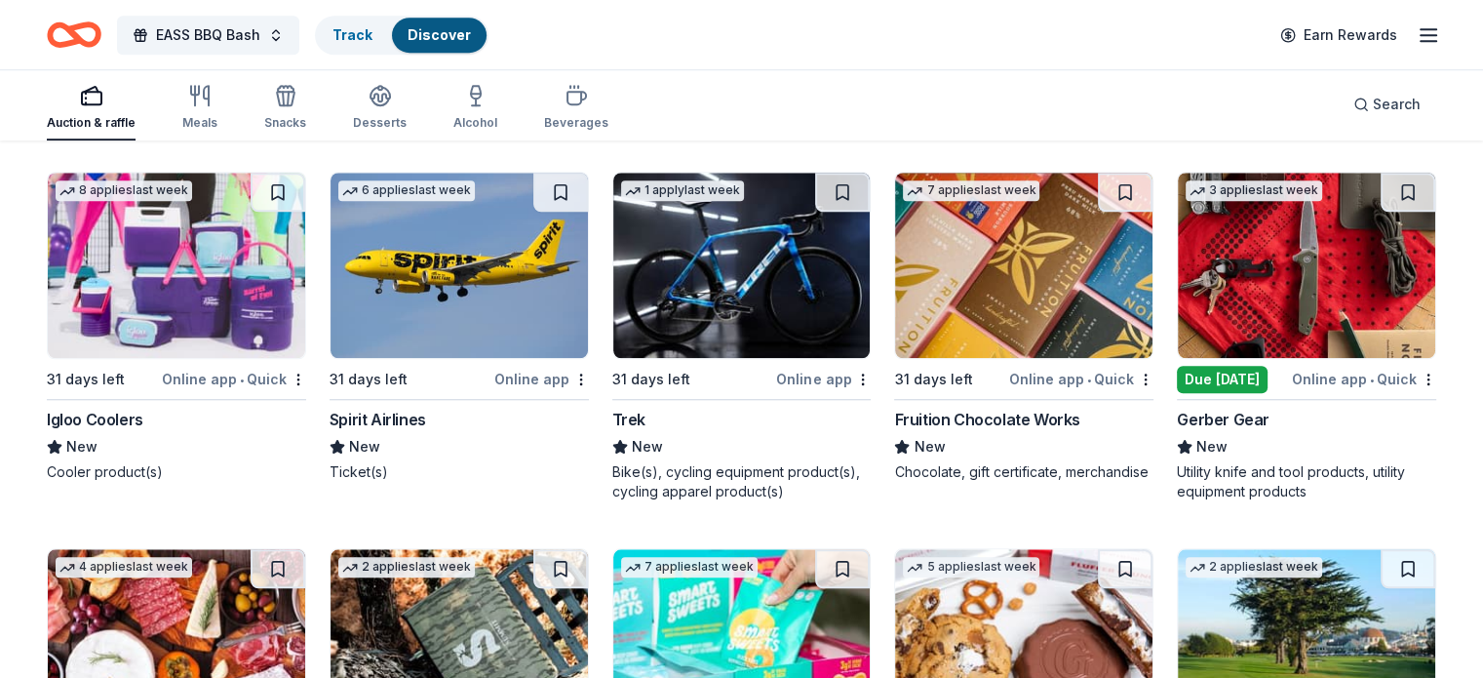
click at [148, 334] on img at bounding box center [176, 265] width 257 height 185
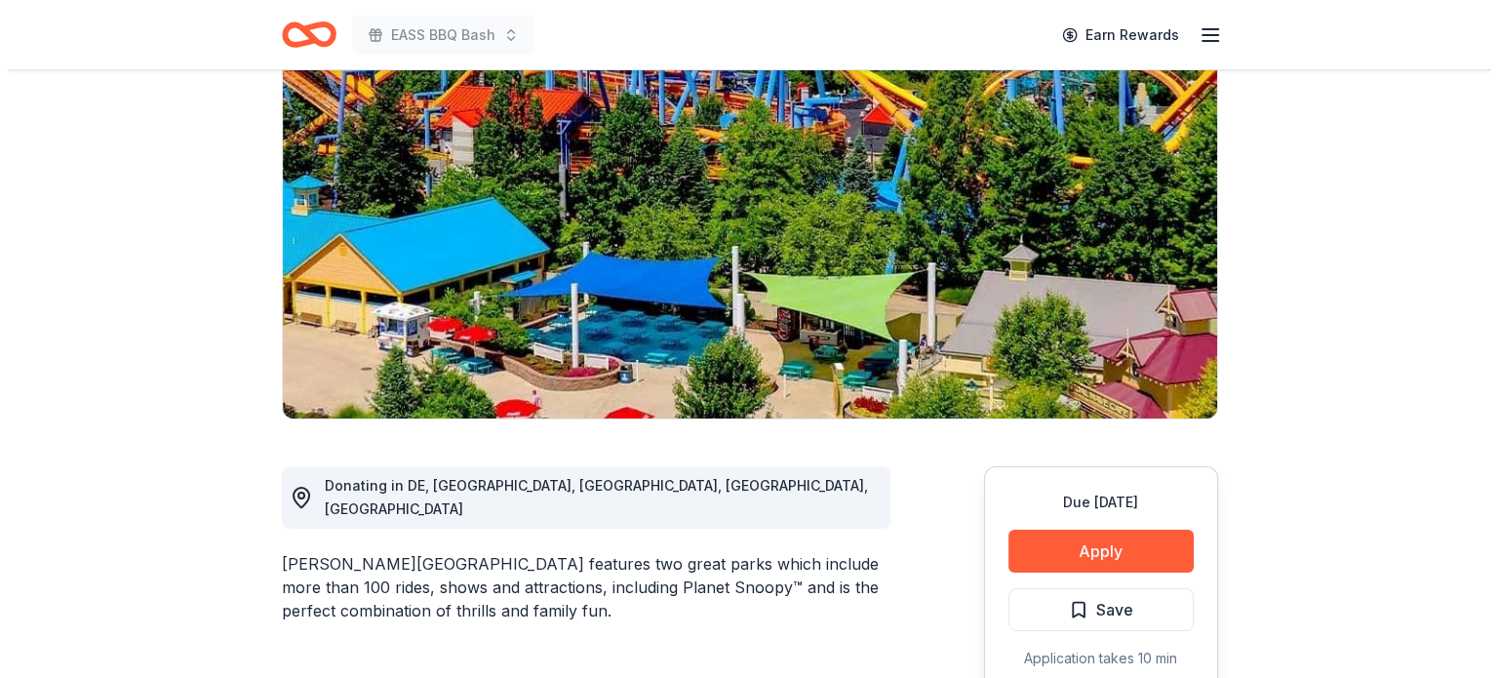
scroll to position [293, 0]
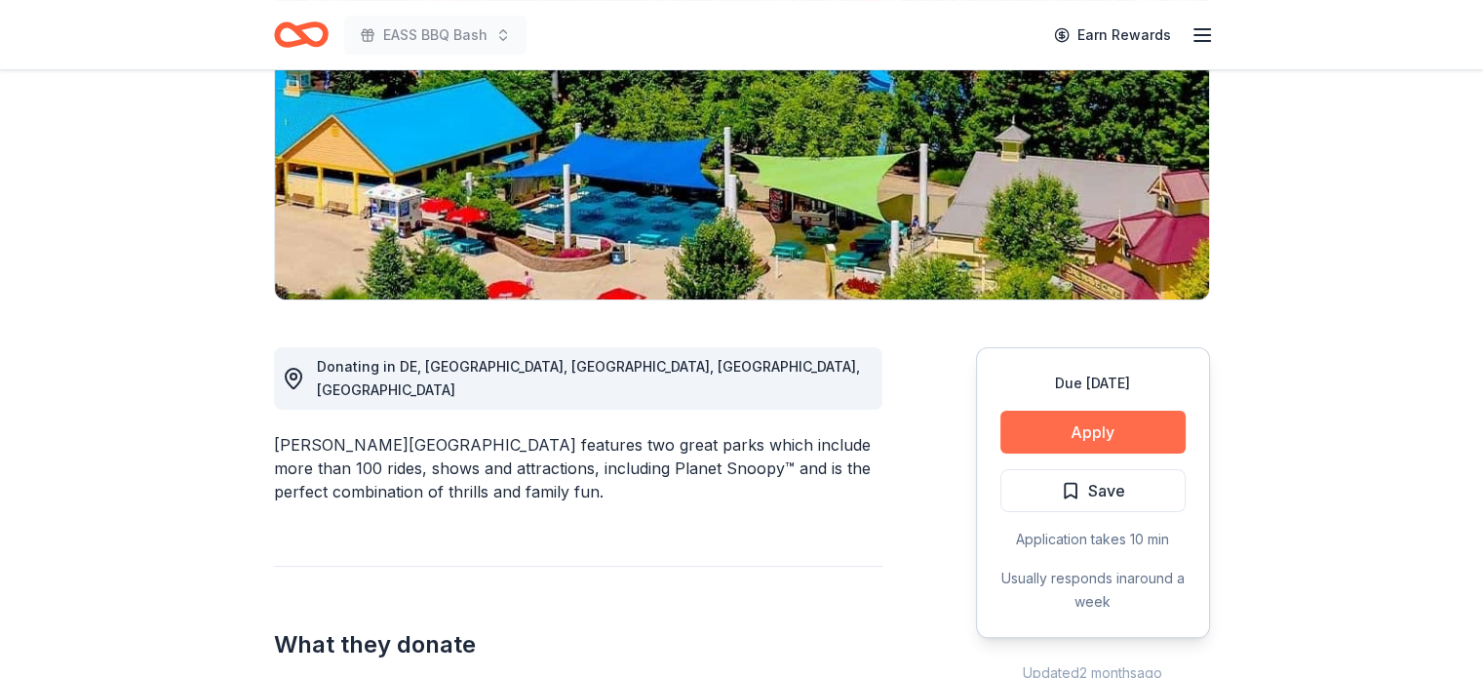
click at [1143, 431] on button "Apply" at bounding box center [1093, 432] width 185 height 43
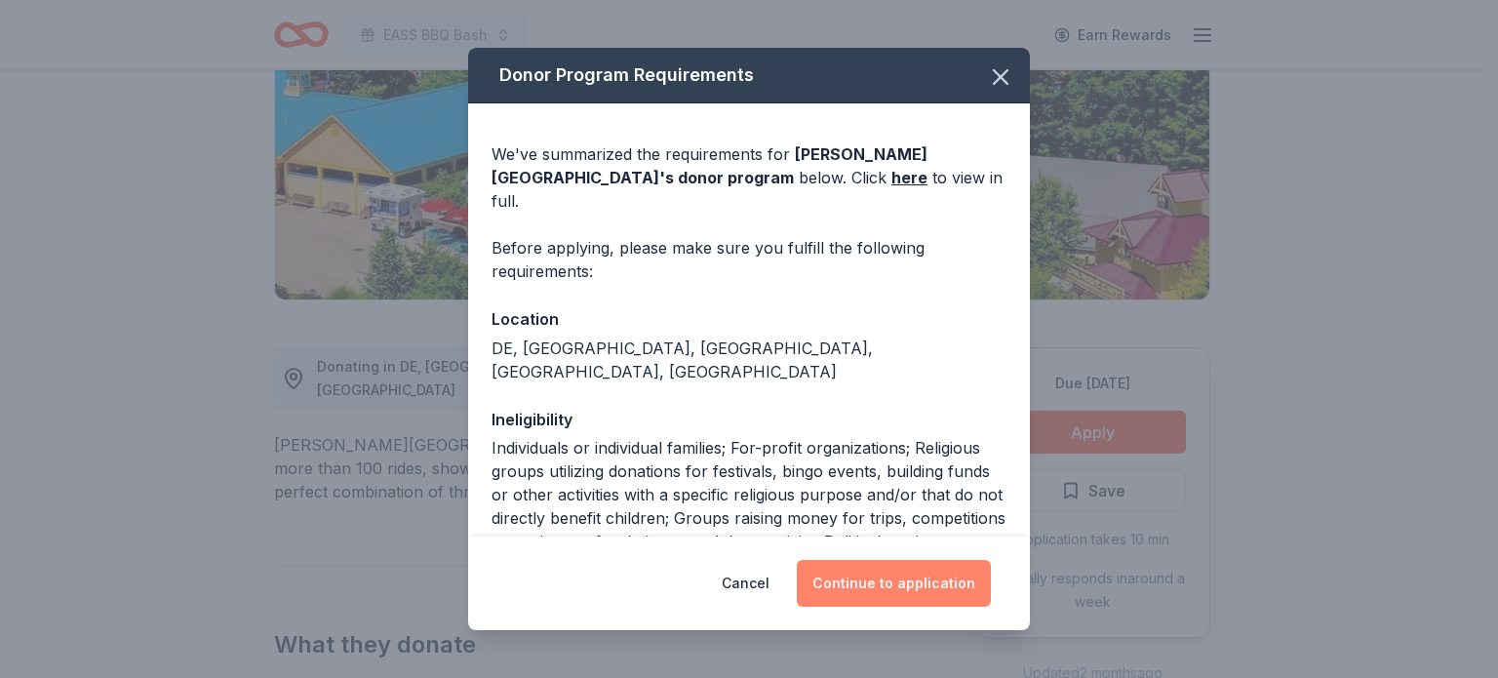
click at [944, 576] on button "Continue to application" at bounding box center [894, 583] width 194 height 47
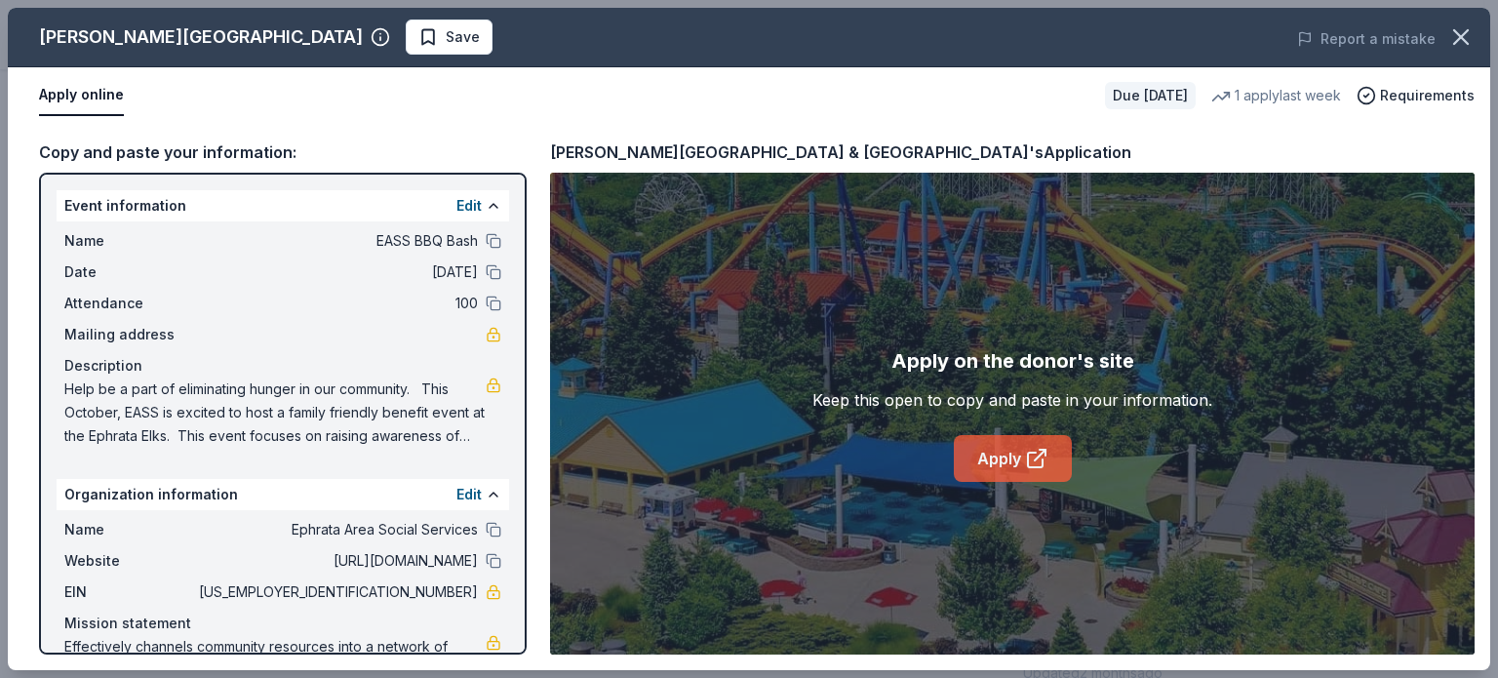
click at [999, 450] on link "Apply" at bounding box center [1013, 458] width 118 height 47
click at [989, 451] on link "Apply" at bounding box center [1013, 458] width 118 height 47
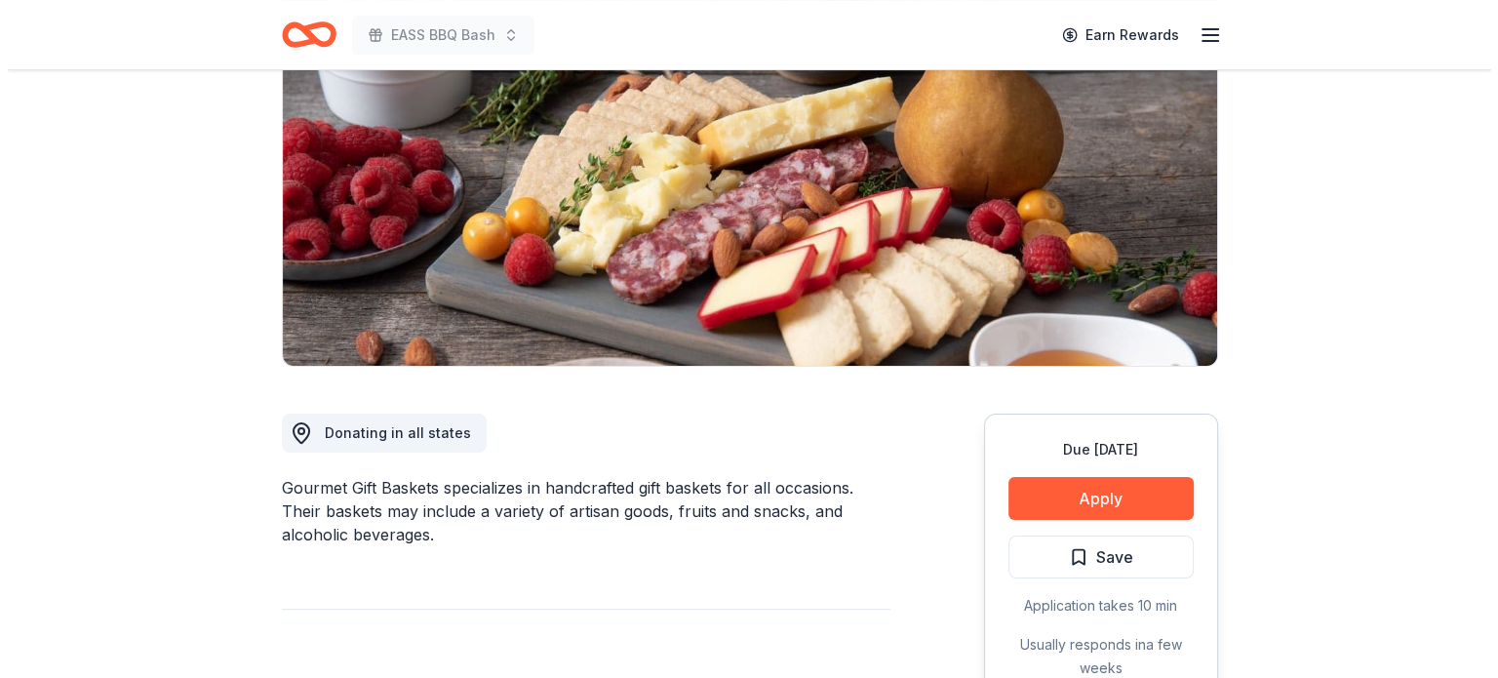
scroll to position [293, 0]
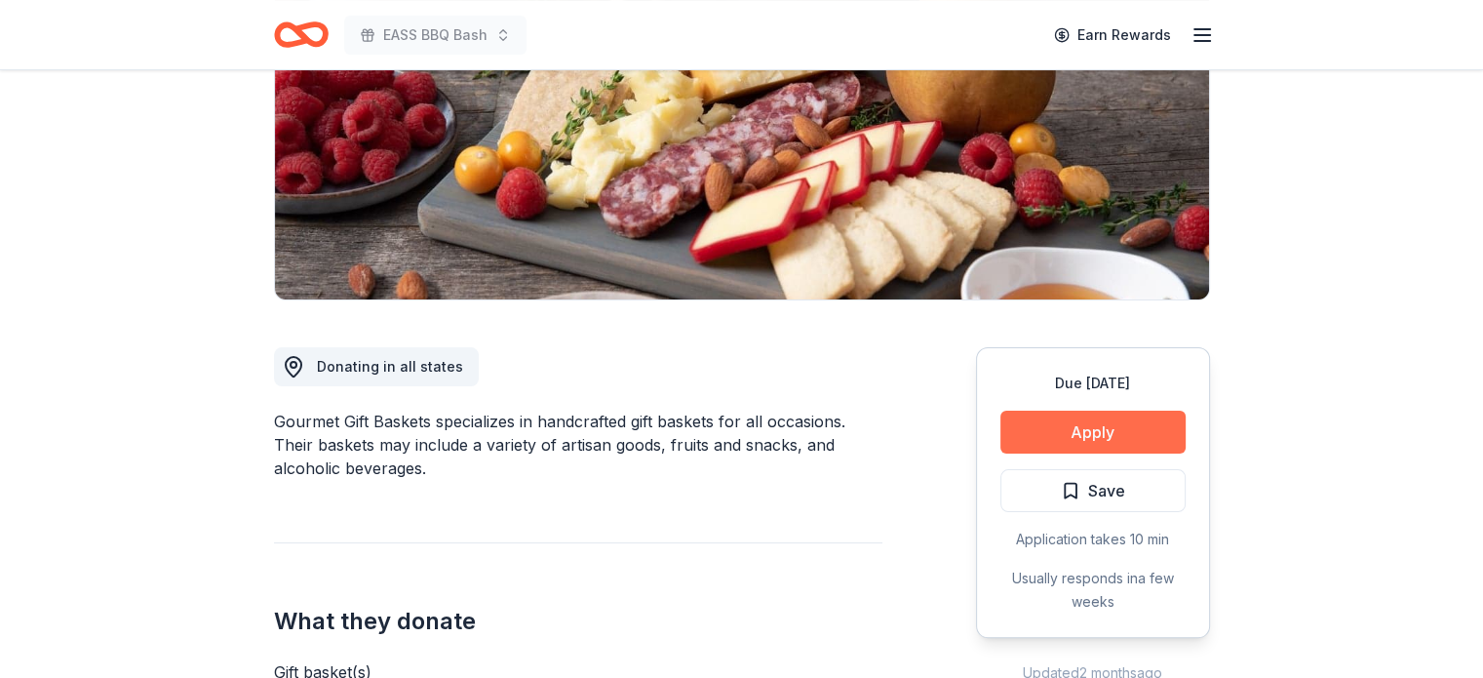
click at [1065, 424] on button "Apply" at bounding box center [1093, 432] width 185 height 43
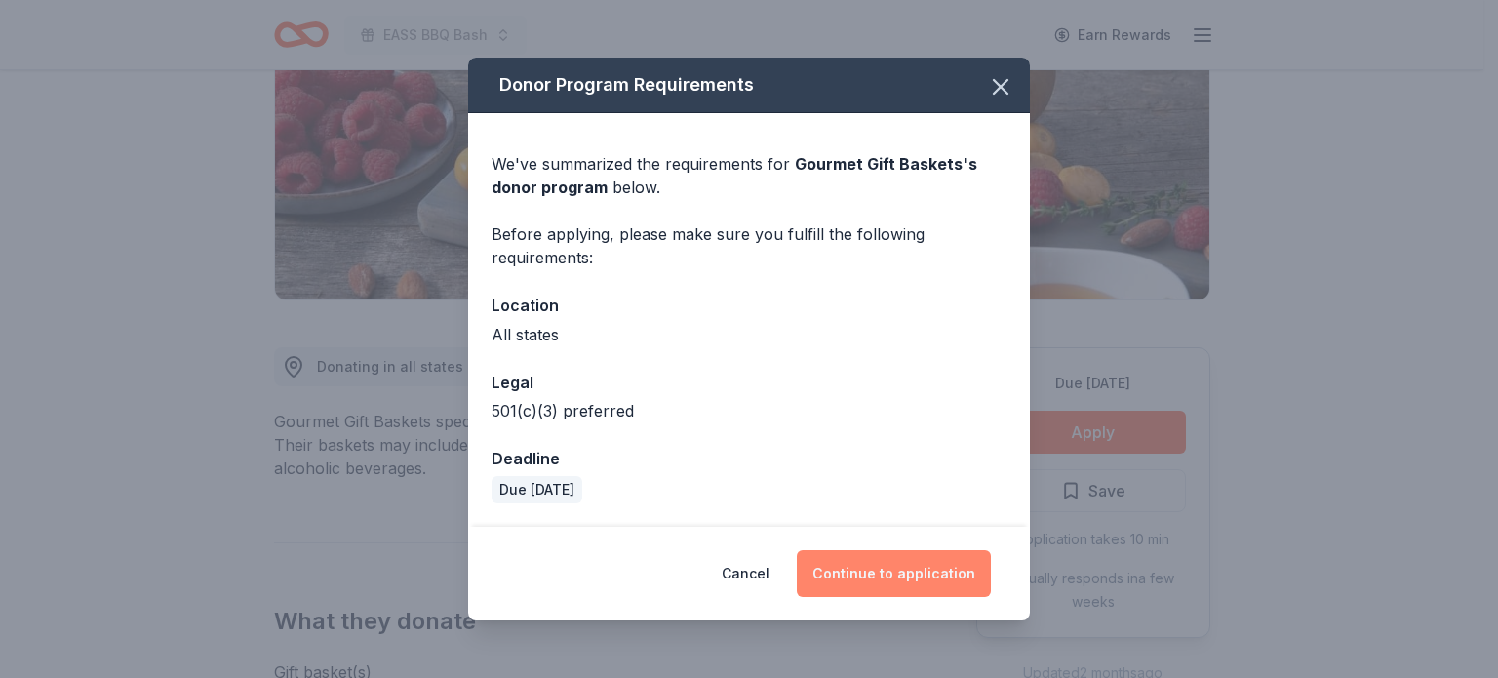
click at [912, 568] on button "Continue to application" at bounding box center [894, 573] width 194 height 47
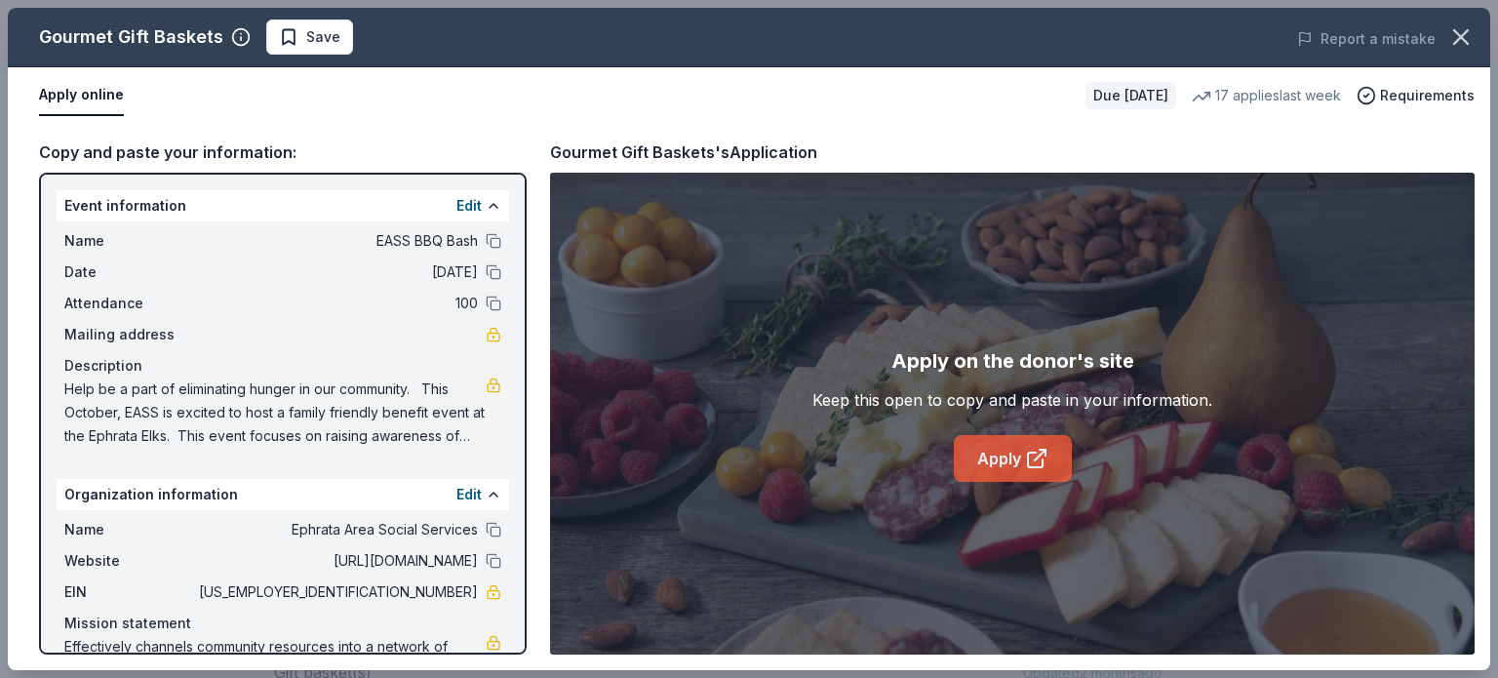
click at [1041, 471] on link "Apply" at bounding box center [1013, 458] width 118 height 47
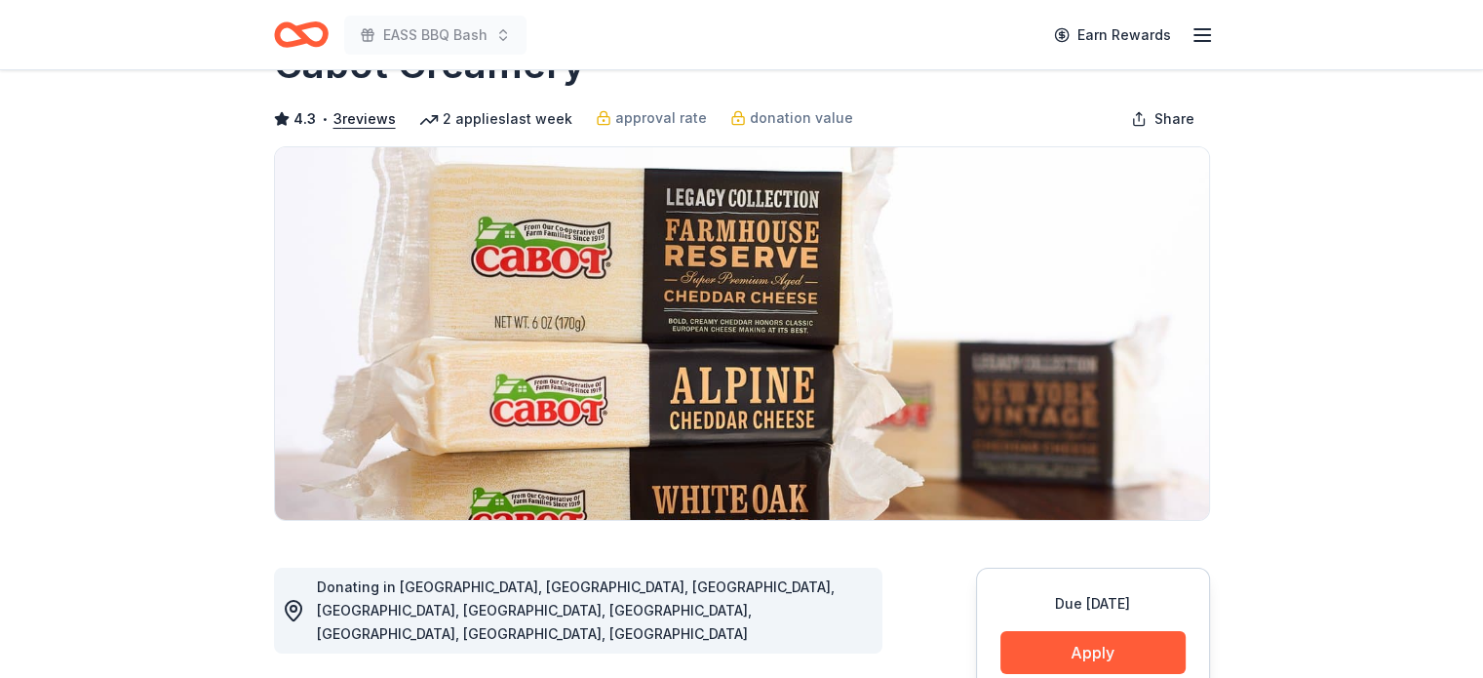
scroll to position [195, 0]
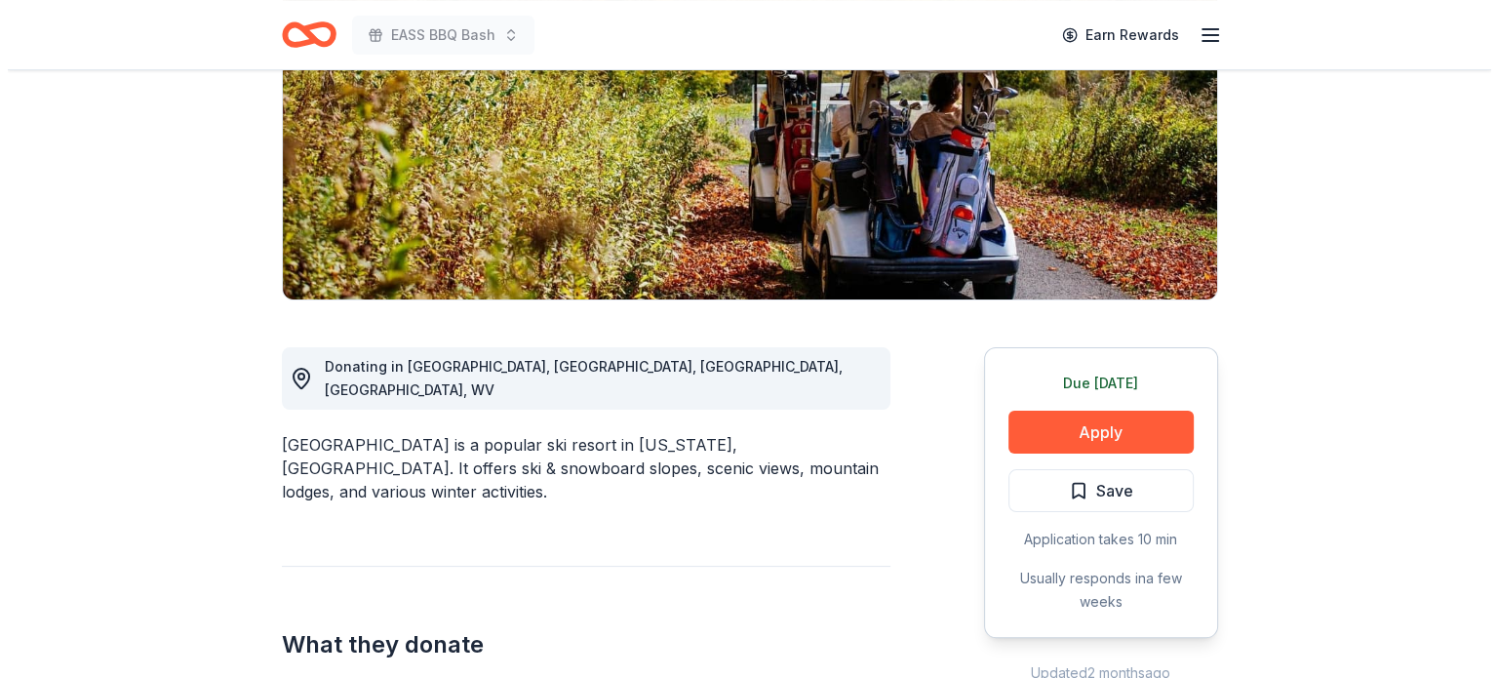
scroll to position [488, 0]
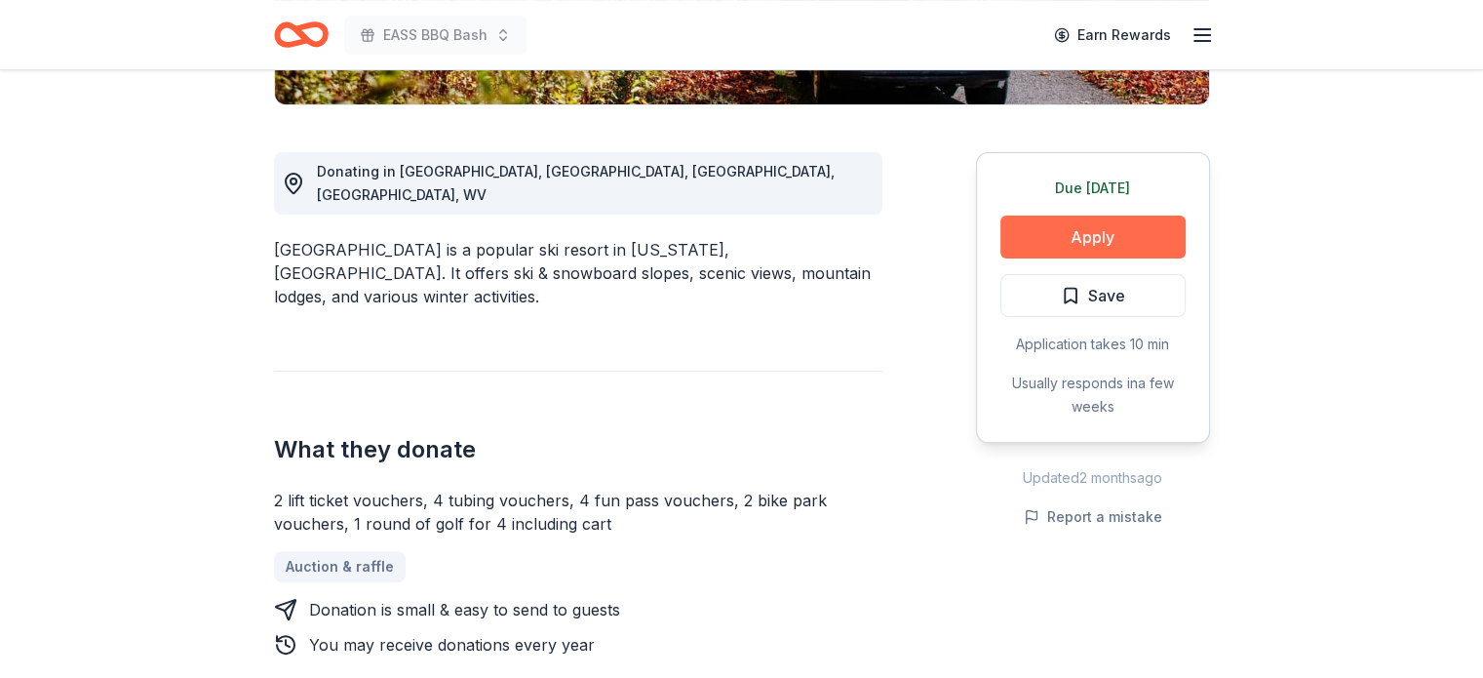
click at [1143, 247] on button "Apply" at bounding box center [1093, 237] width 185 height 43
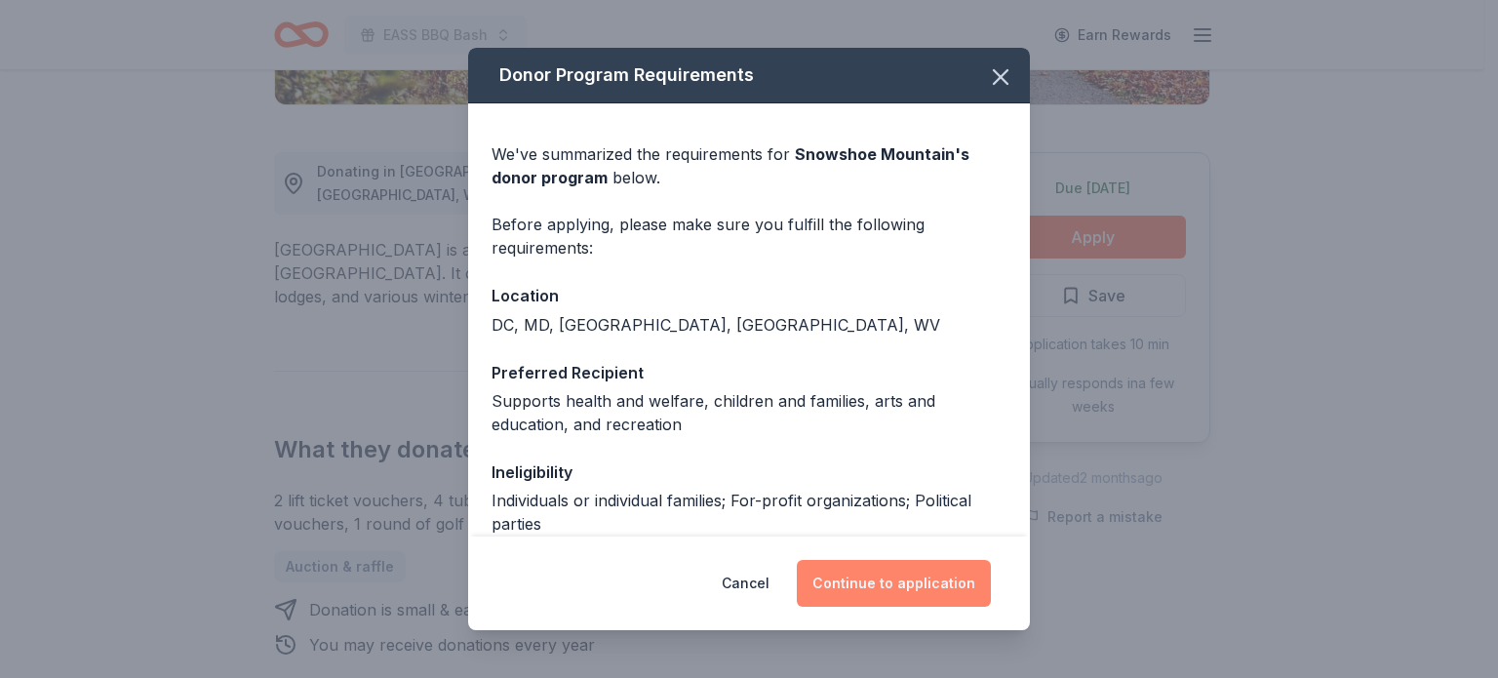
click at [921, 572] on button "Continue to application" at bounding box center [894, 583] width 194 height 47
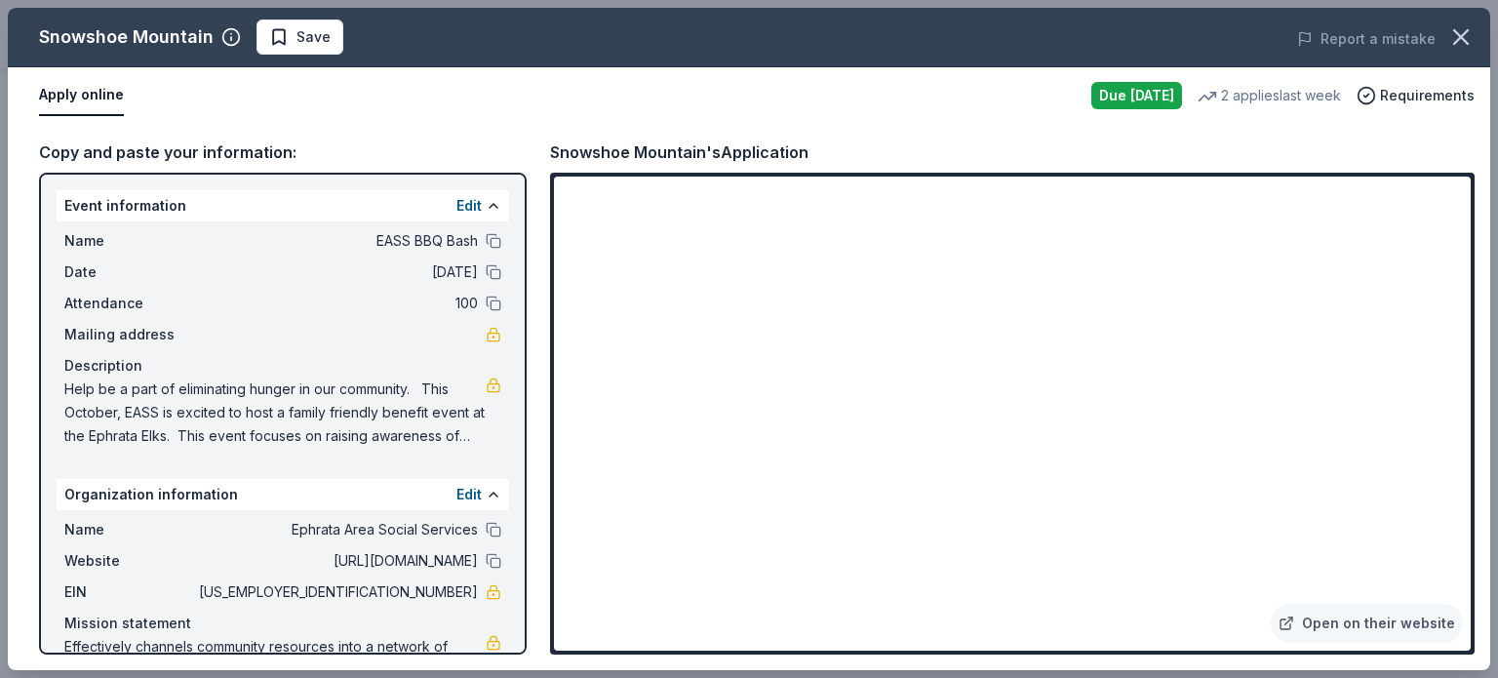
click at [702, 155] on div "Snowshoe Mountain's Application" at bounding box center [679, 151] width 258 height 25
drag, startPoint x: 702, startPoint y: 149, endPoint x: 612, endPoint y: 156, distance: 90.0
click at [612, 156] on div "Snowshoe Mountain's Application" at bounding box center [679, 151] width 258 height 25
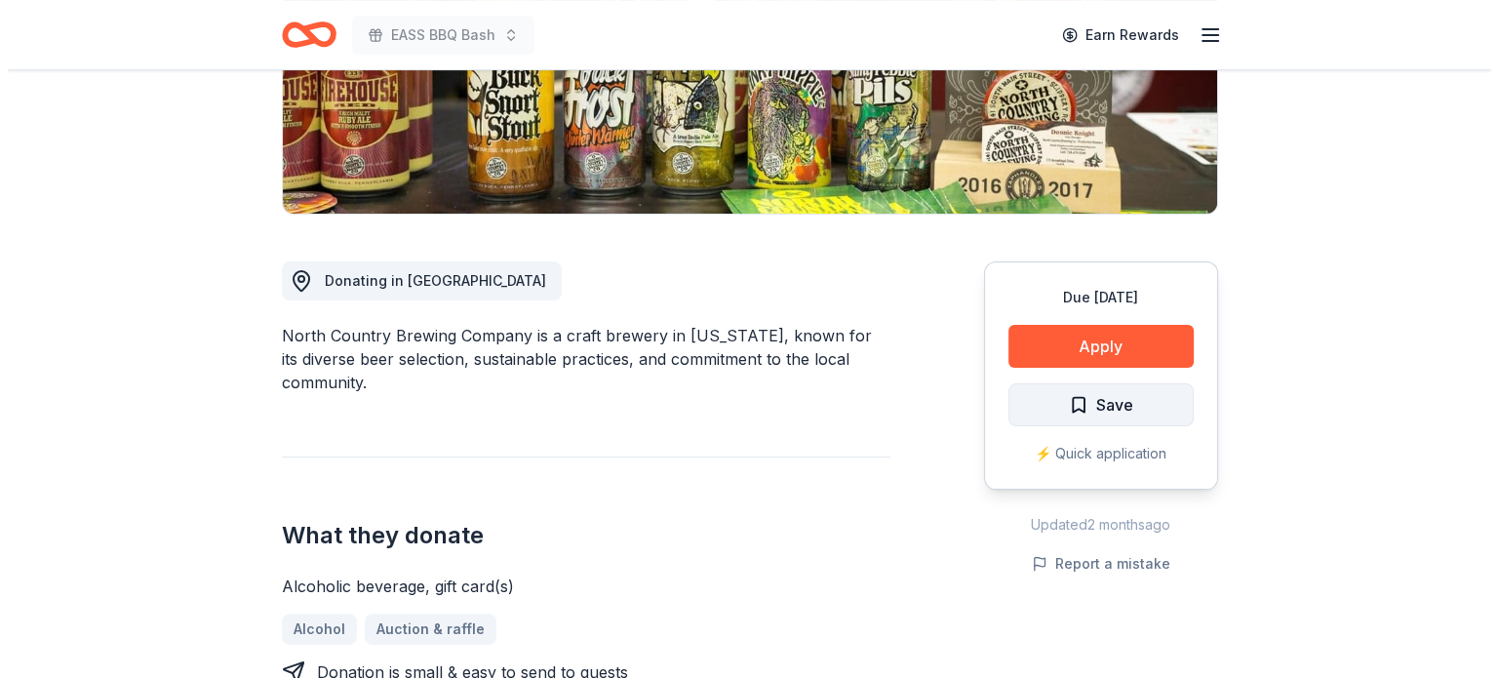
scroll to position [390, 0]
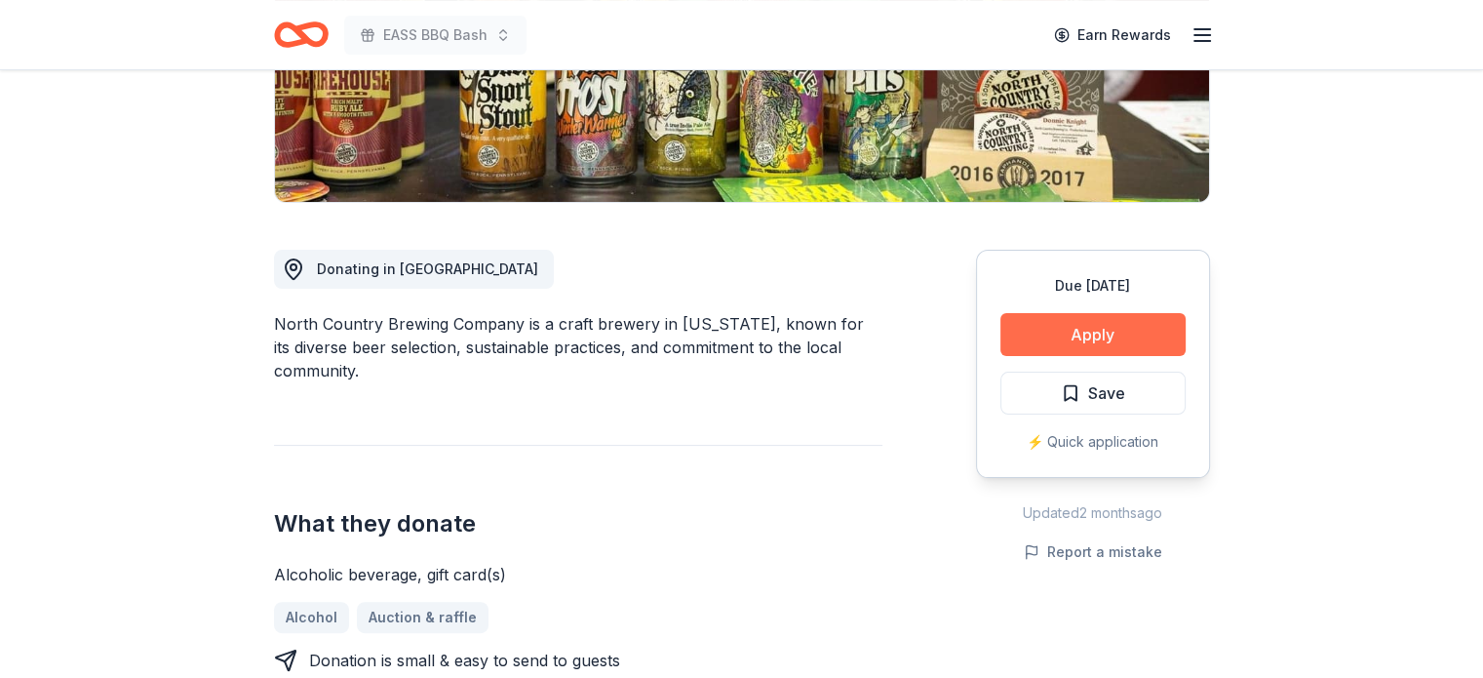
click at [1045, 346] on button "Apply" at bounding box center [1093, 334] width 185 height 43
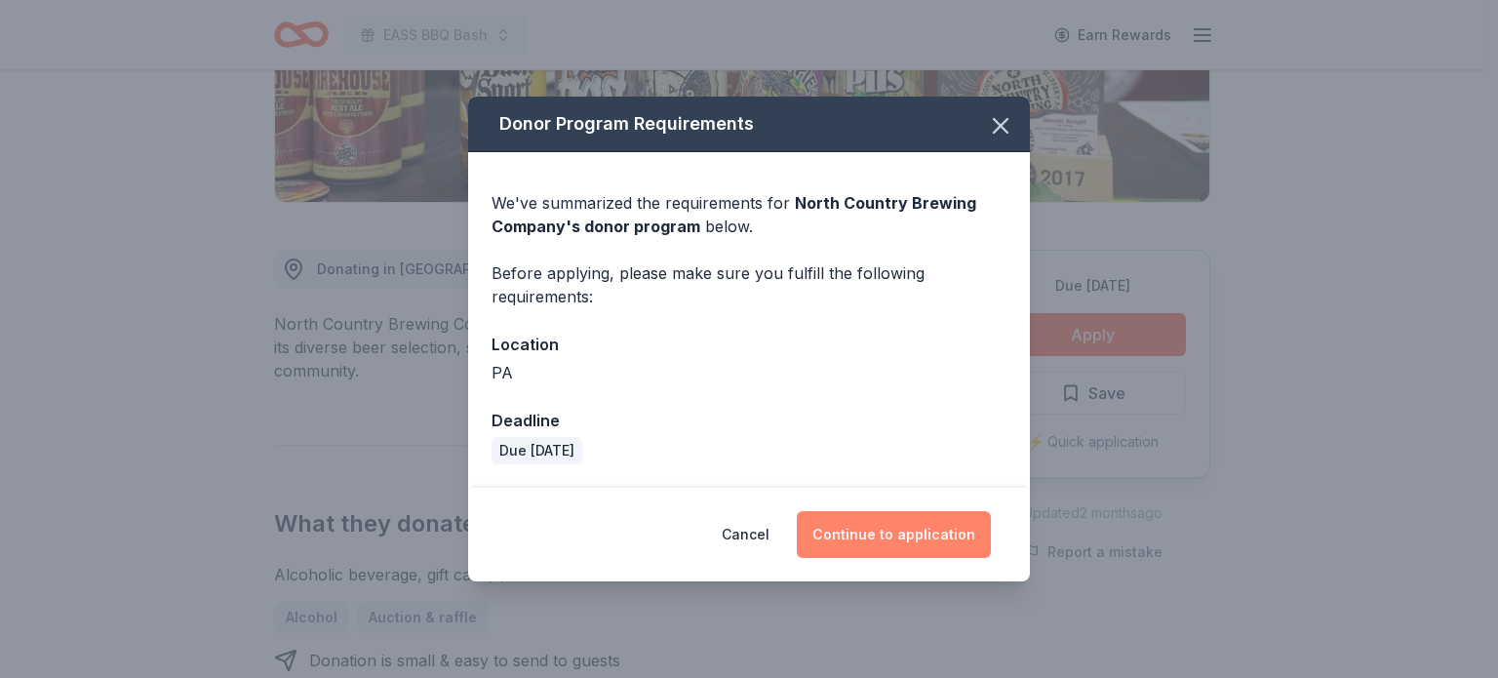
click at [864, 517] on button "Continue to application" at bounding box center [894, 534] width 194 height 47
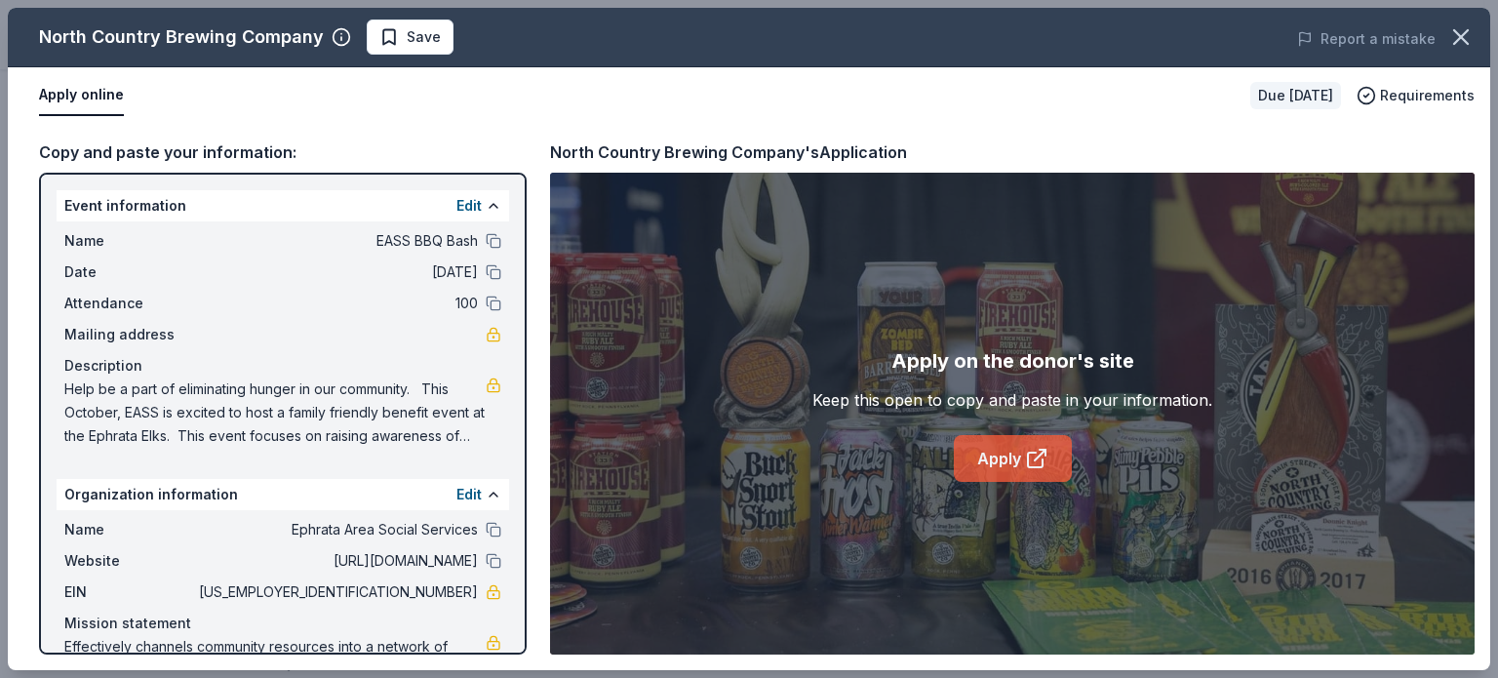
click at [1029, 456] on icon at bounding box center [1036, 458] width 23 height 23
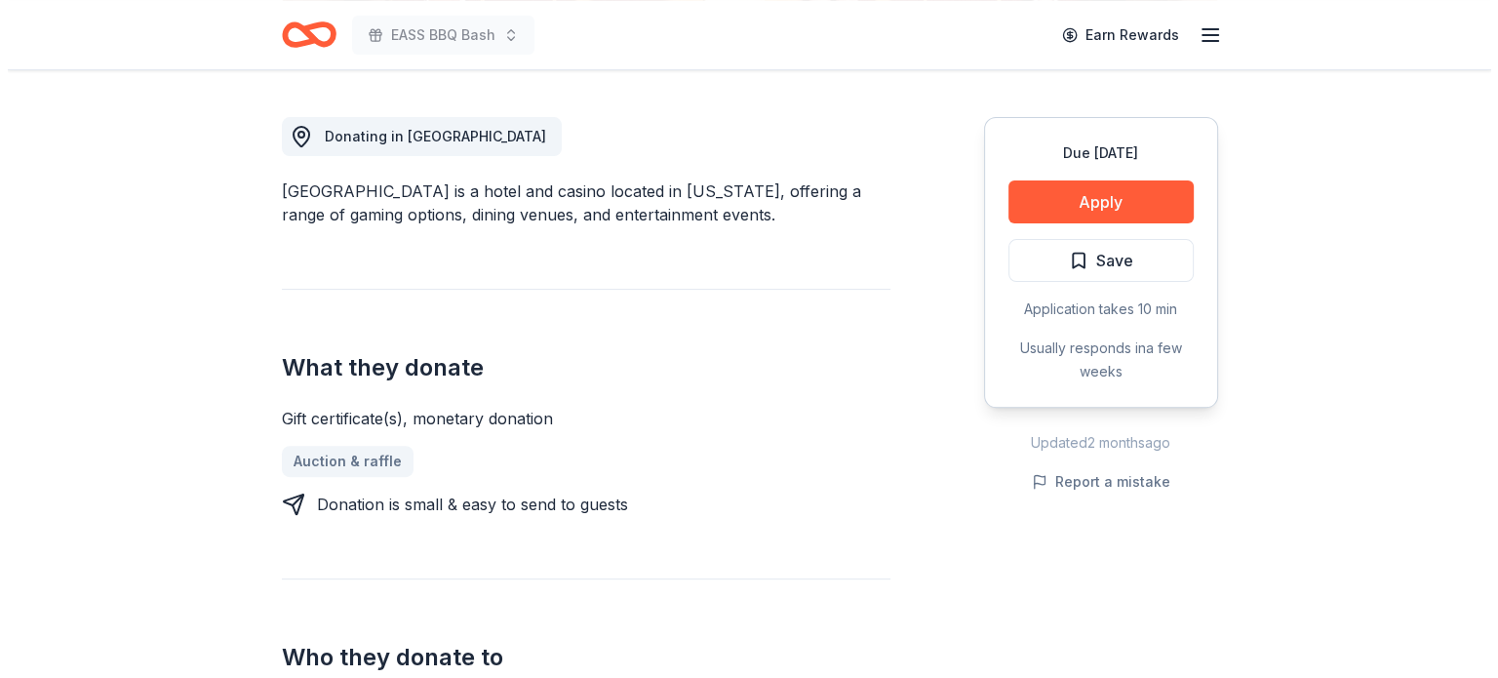
scroll to position [390, 0]
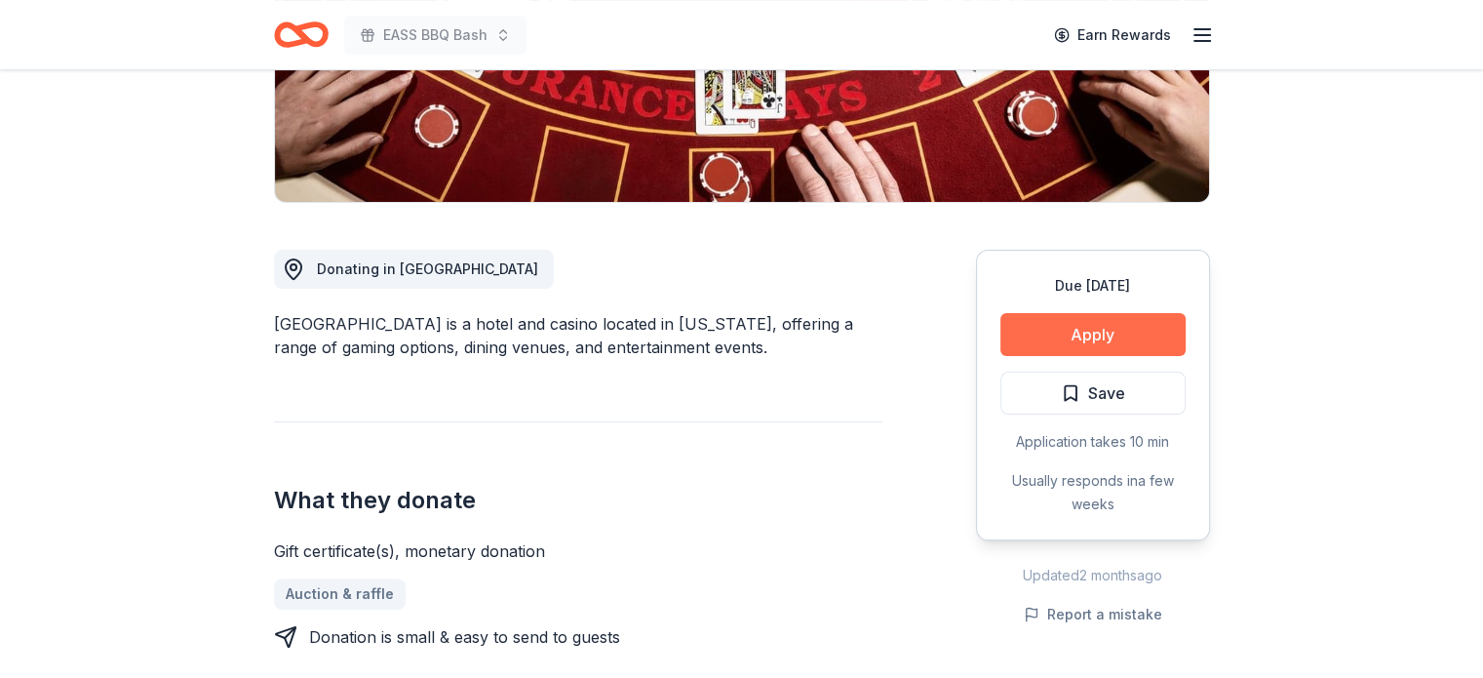
click at [1128, 326] on button "Apply" at bounding box center [1093, 334] width 185 height 43
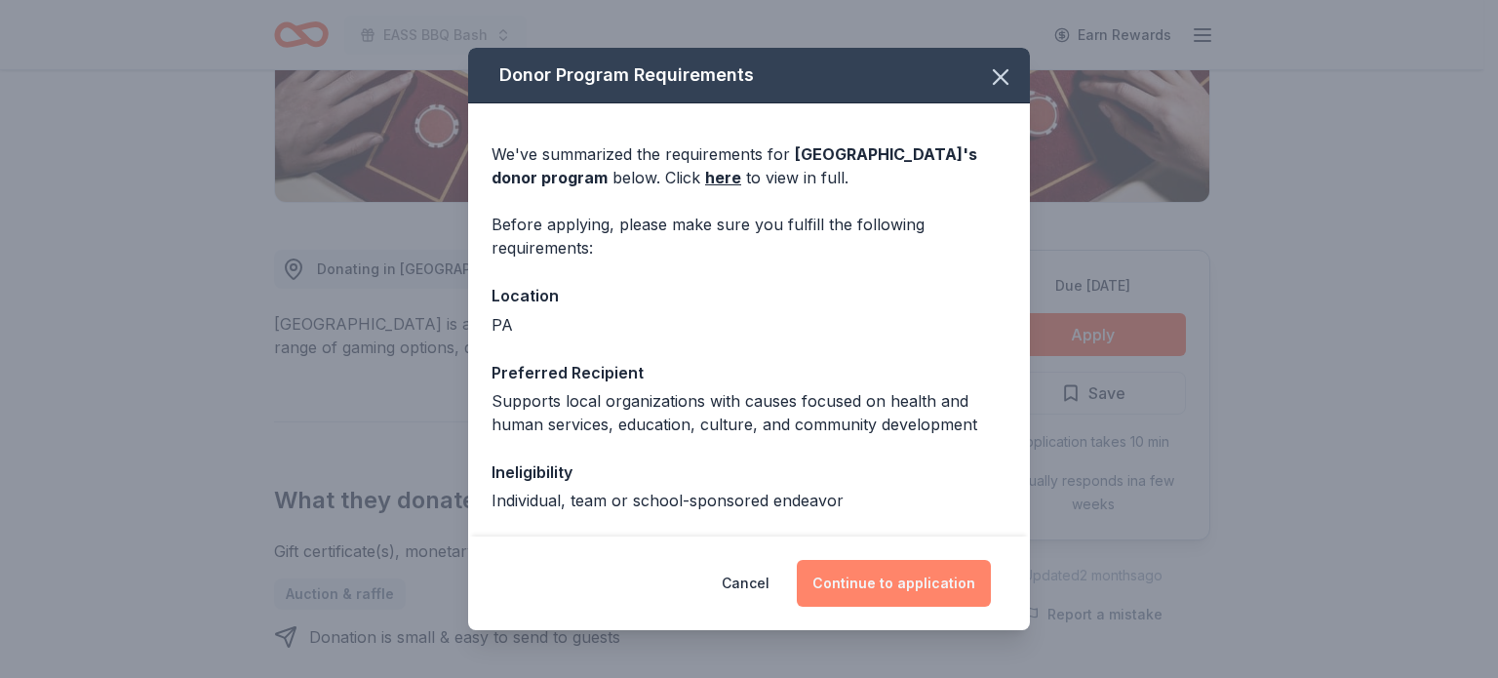
click at [948, 594] on button "Continue to application" at bounding box center [894, 583] width 194 height 47
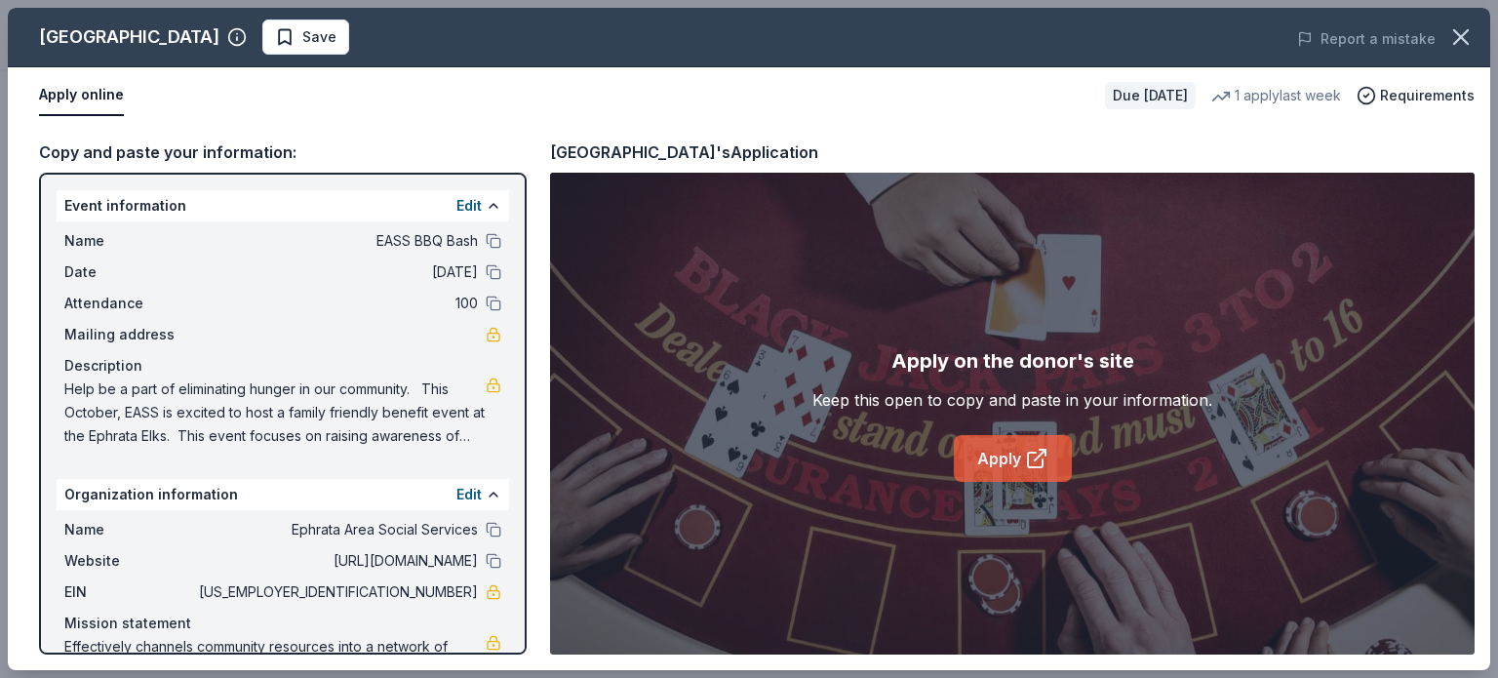
click at [983, 457] on link "Apply" at bounding box center [1013, 458] width 118 height 47
click at [984, 461] on link "Apply" at bounding box center [1013, 458] width 118 height 47
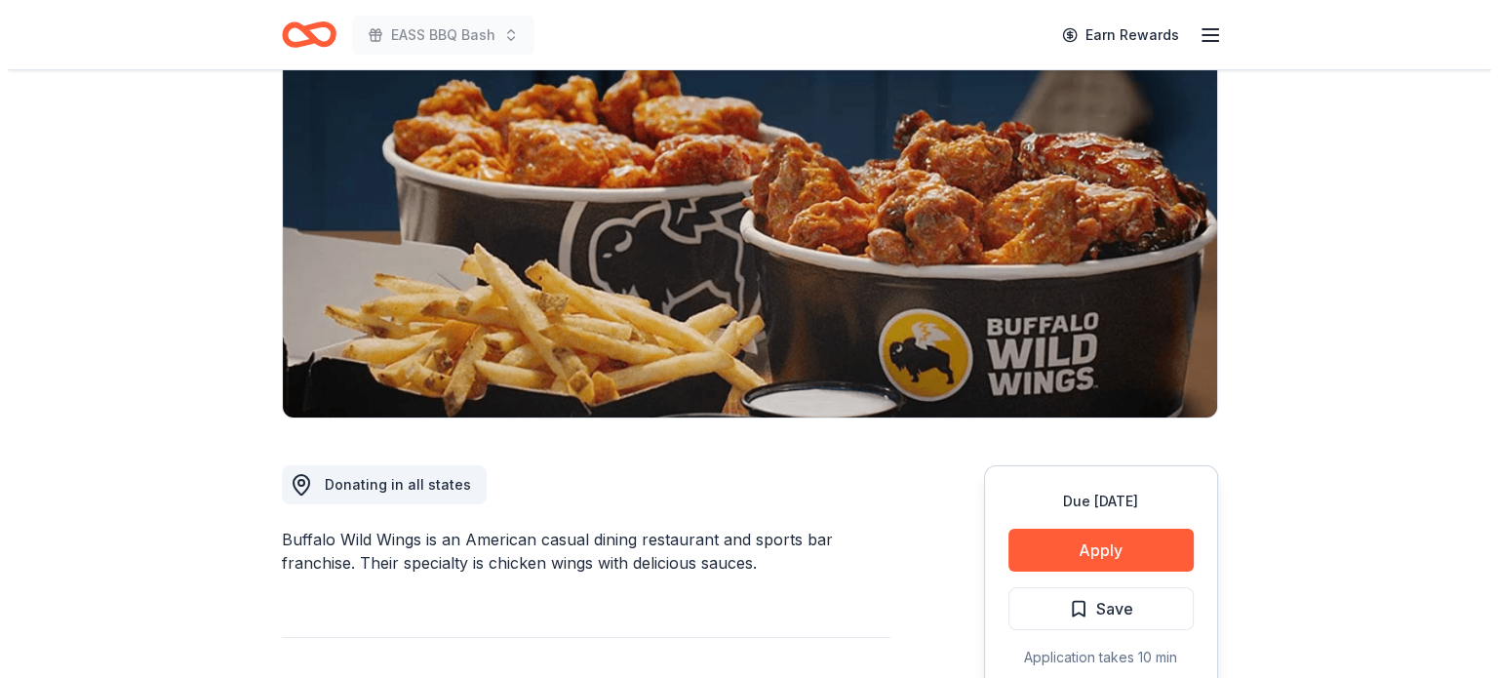
scroll to position [390, 0]
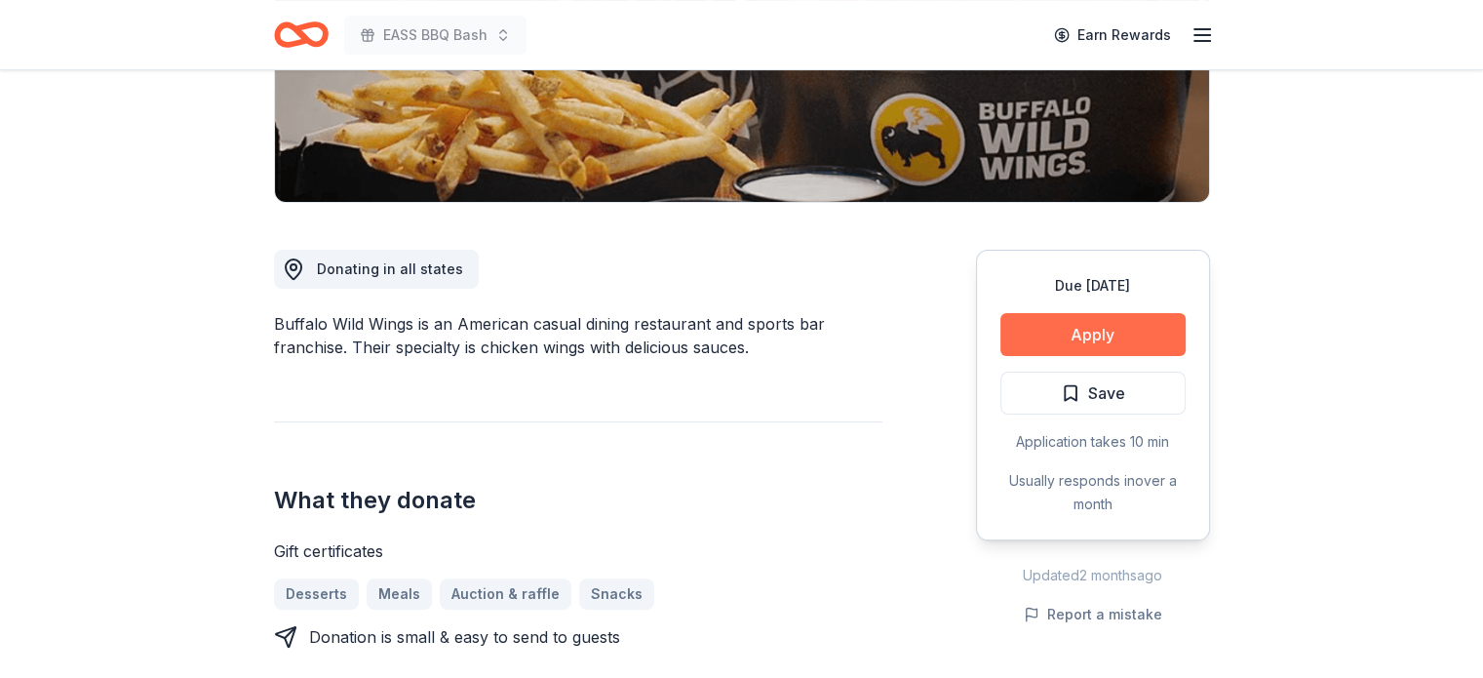
click at [1099, 336] on button "Apply" at bounding box center [1093, 334] width 185 height 43
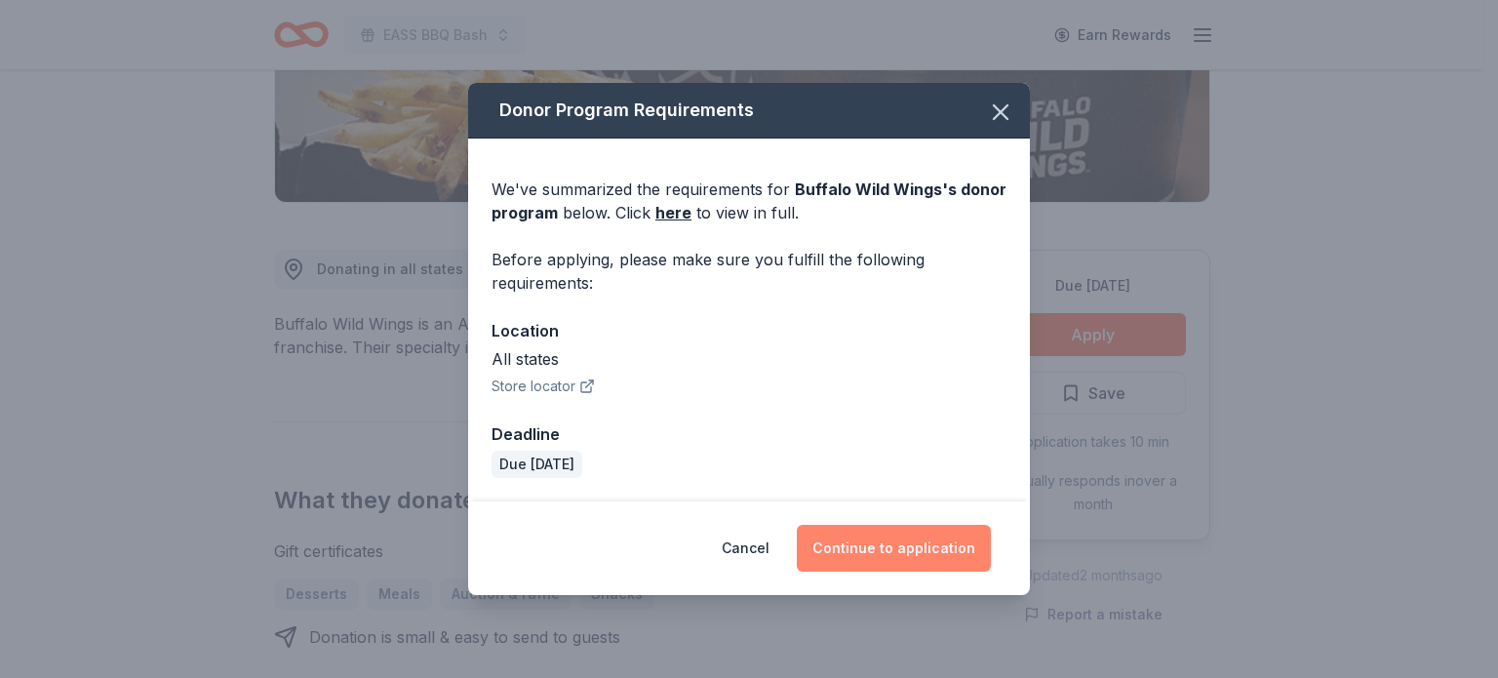
click at [920, 549] on button "Continue to application" at bounding box center [894, 548] width 194 height 47
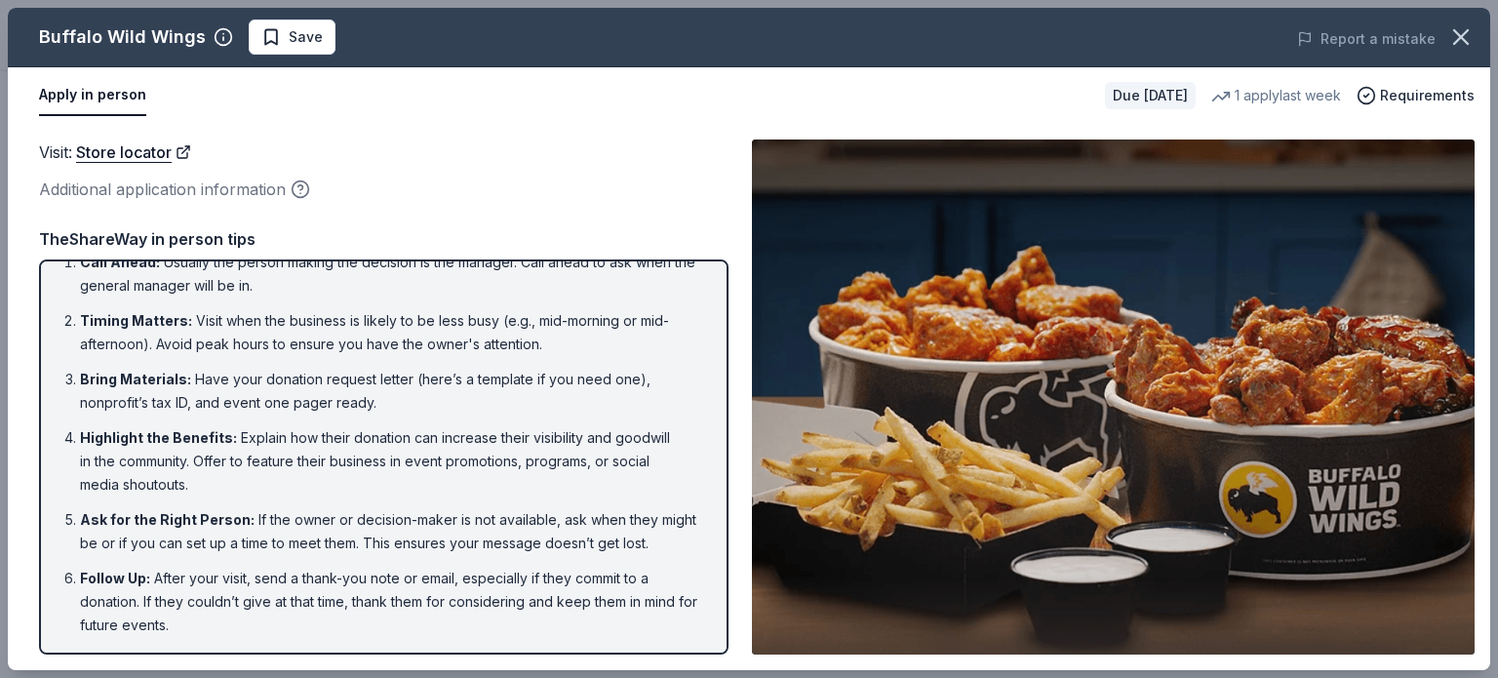
scroll to position [48, 0]
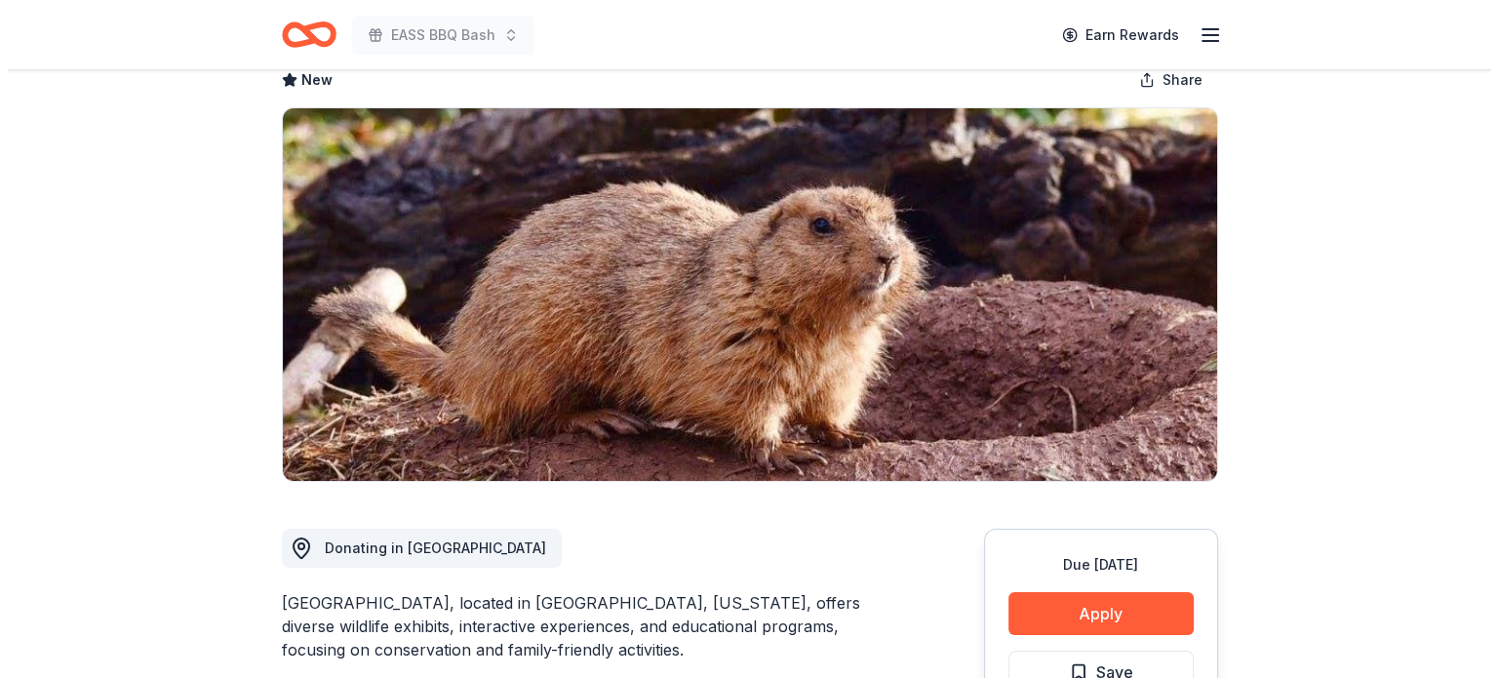
scroll to position [195, 0]
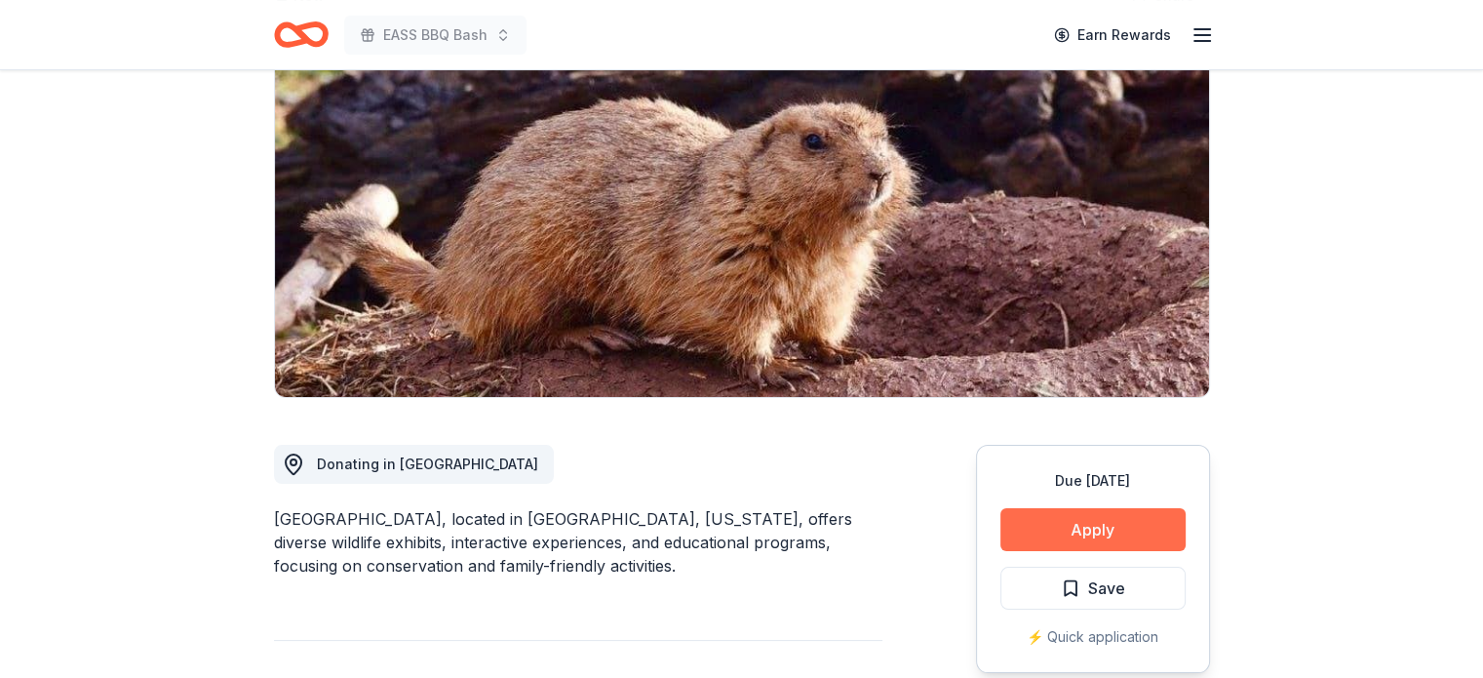
click at [1132, 533] on button "Apply" at bounding box center [1093, 529] width 185 height 43
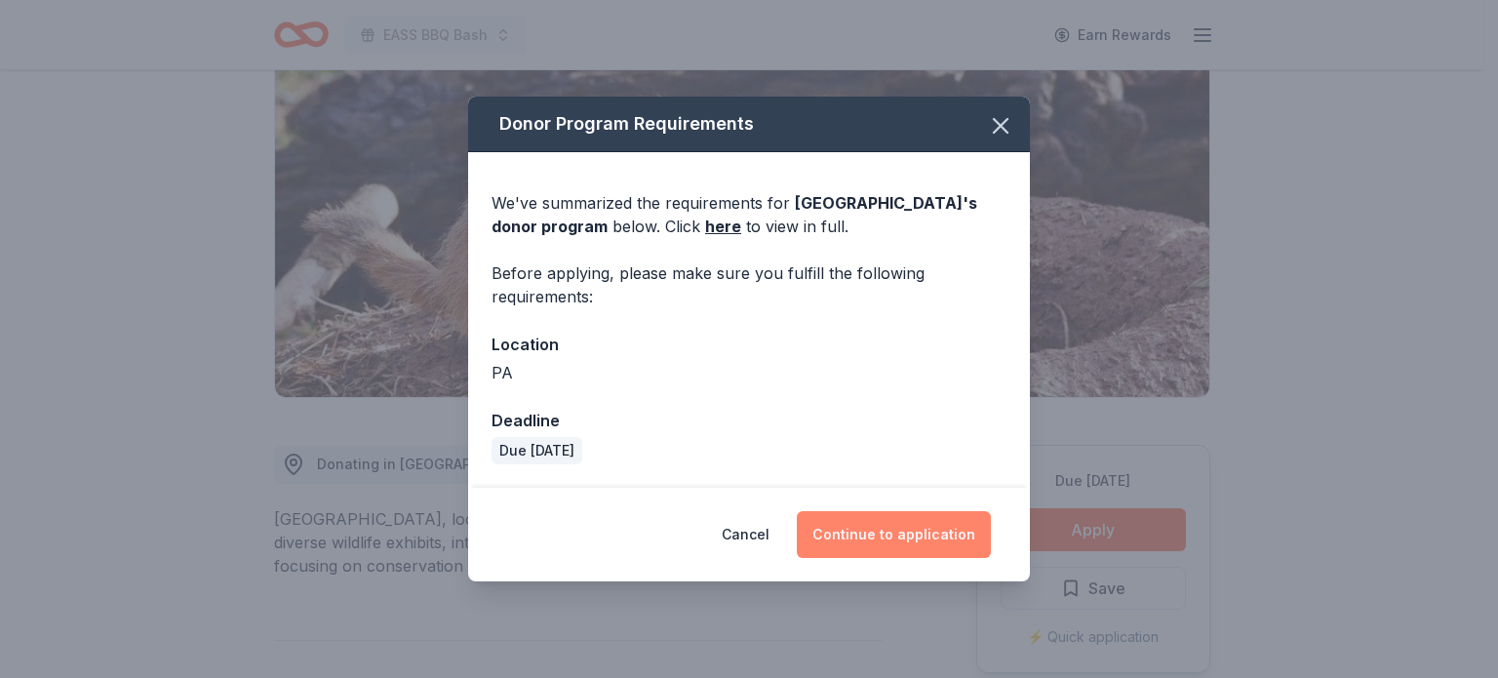
click at [884, 542] on button "Continue to application" at bounding box center [894, 534] width 194 height 47
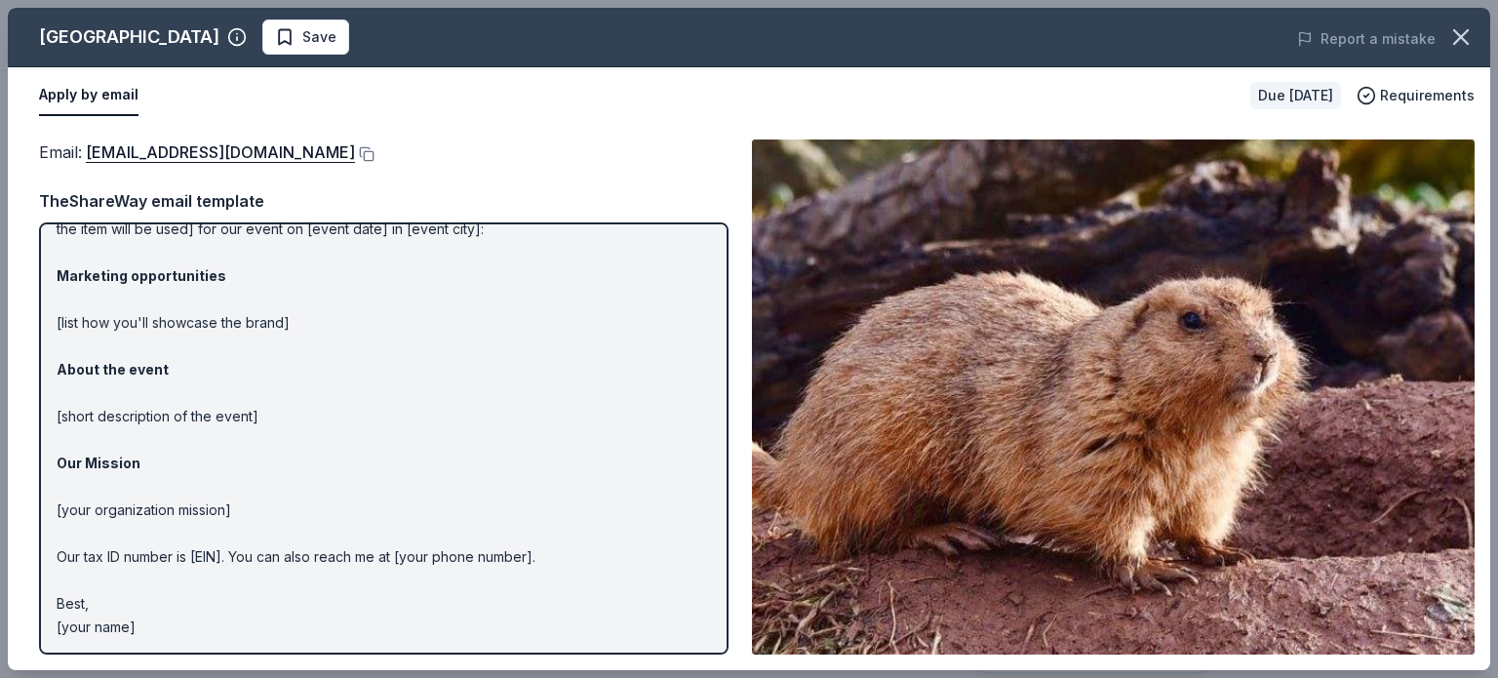
scroll to position [0, 0]
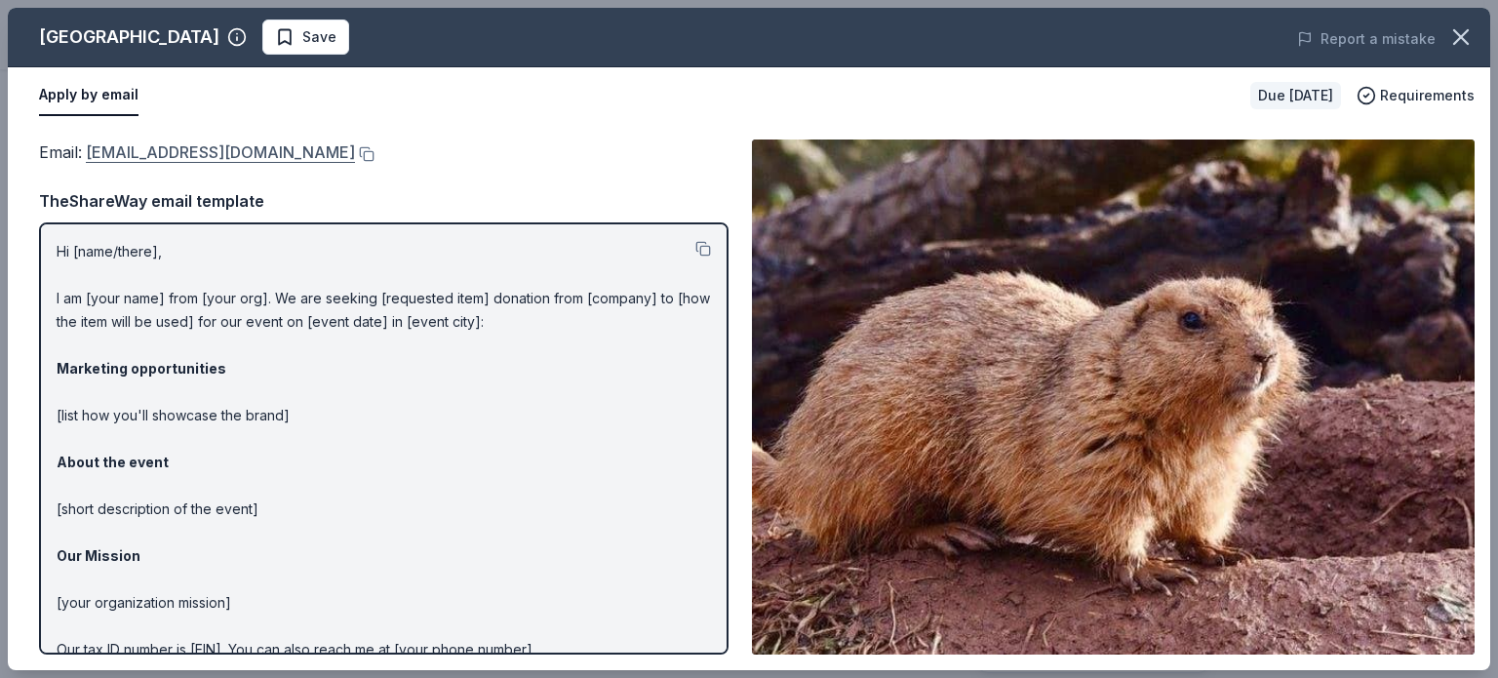
click at [225, 151] on link "jconti@elmwoodparkzoo.org" at bounding box center [220, 151] width 269 height 25
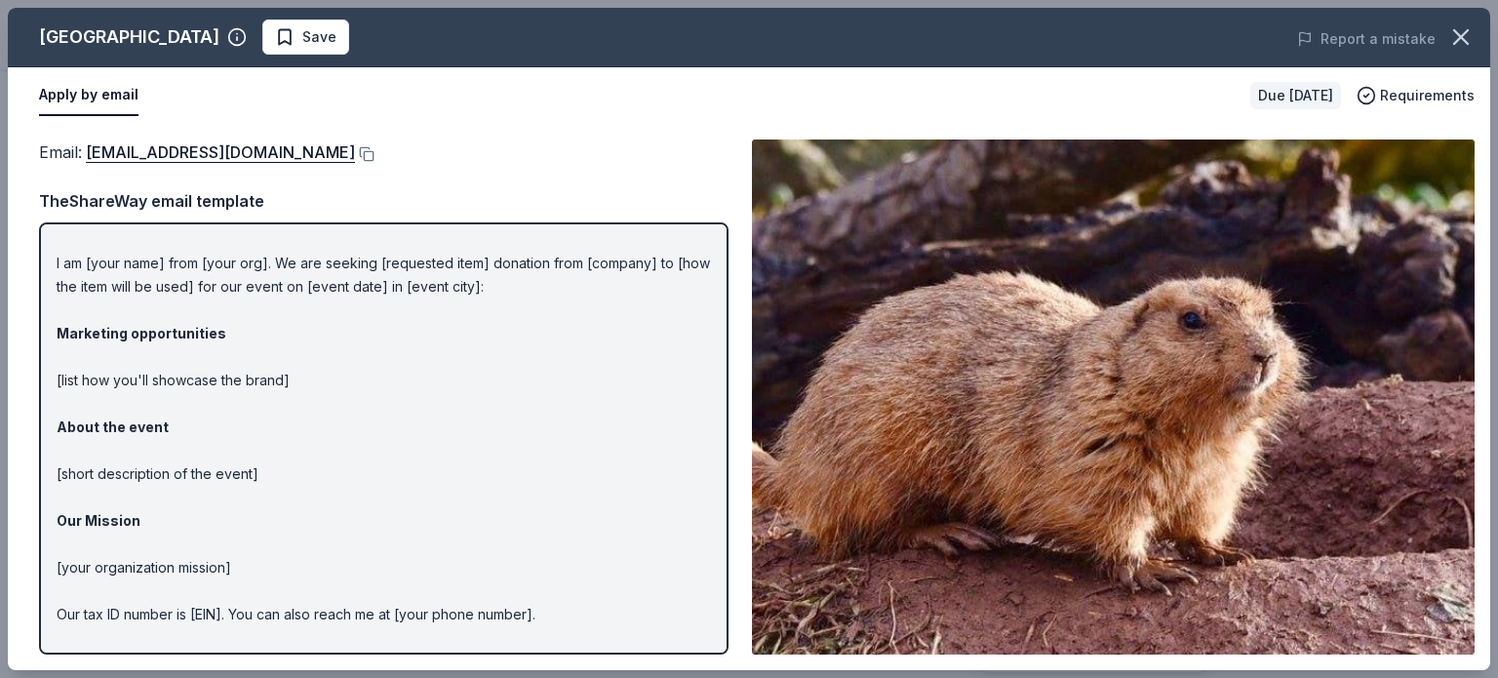
scroll to position [93, 0]
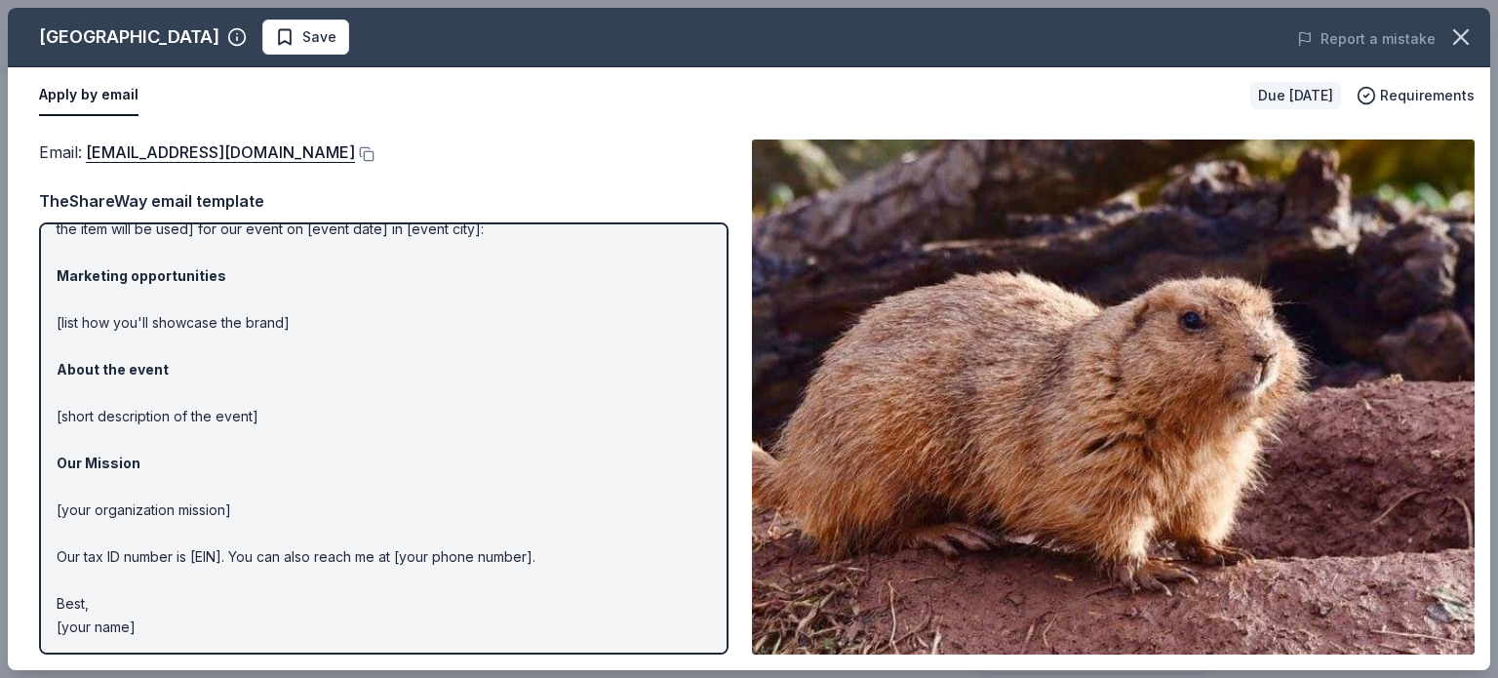
drag, startPoint x: 51, startPoint y: 246, endPoint x: 239, endPoint y: 481, distance: 301.1
click at [239, 481] on div "Hi [name/there], I am [your name] from [your org]. We are seeking [requested it…" at bounding box center [383, 438] width 689 height 432
drag, startPoint x: 583, startPoint y: 563, endPoint x: 53, endPoint y: 281, distance: 600.7
click at [53, 281] on div "Hi [name/there], I am [your name] from [your org]. We are seeking [requested it…" at bounding box center [383, 438] width 689 height 432
click at [52, 280] on div "Hi [name/there], I am [your name] from [your org]. We are seeking [requested it…" at bounding box center [383, 438] width 689 height 432
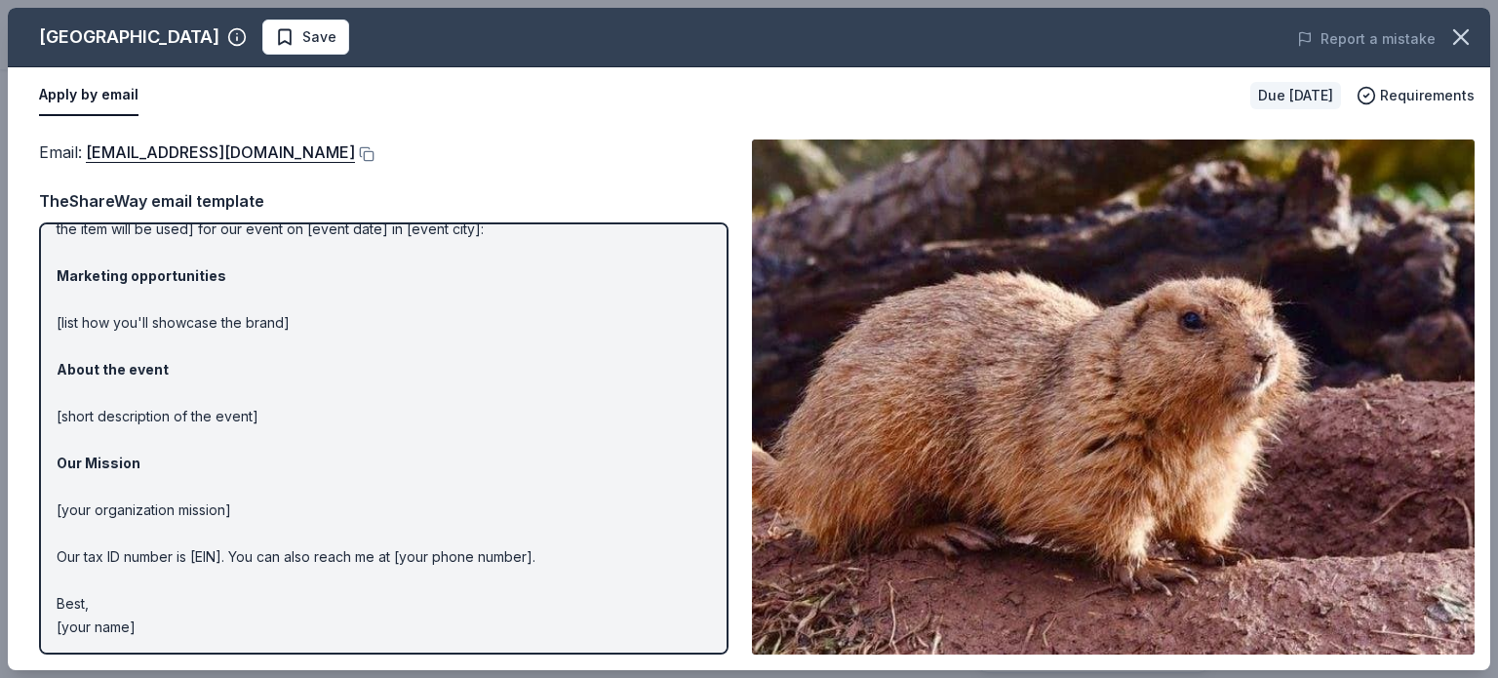
click at [52, 280] on div "Hi [name/there], I am [your name] from [your org]. We are seeking [requested it…" at bounding box center [383, 438] width 689 height 432
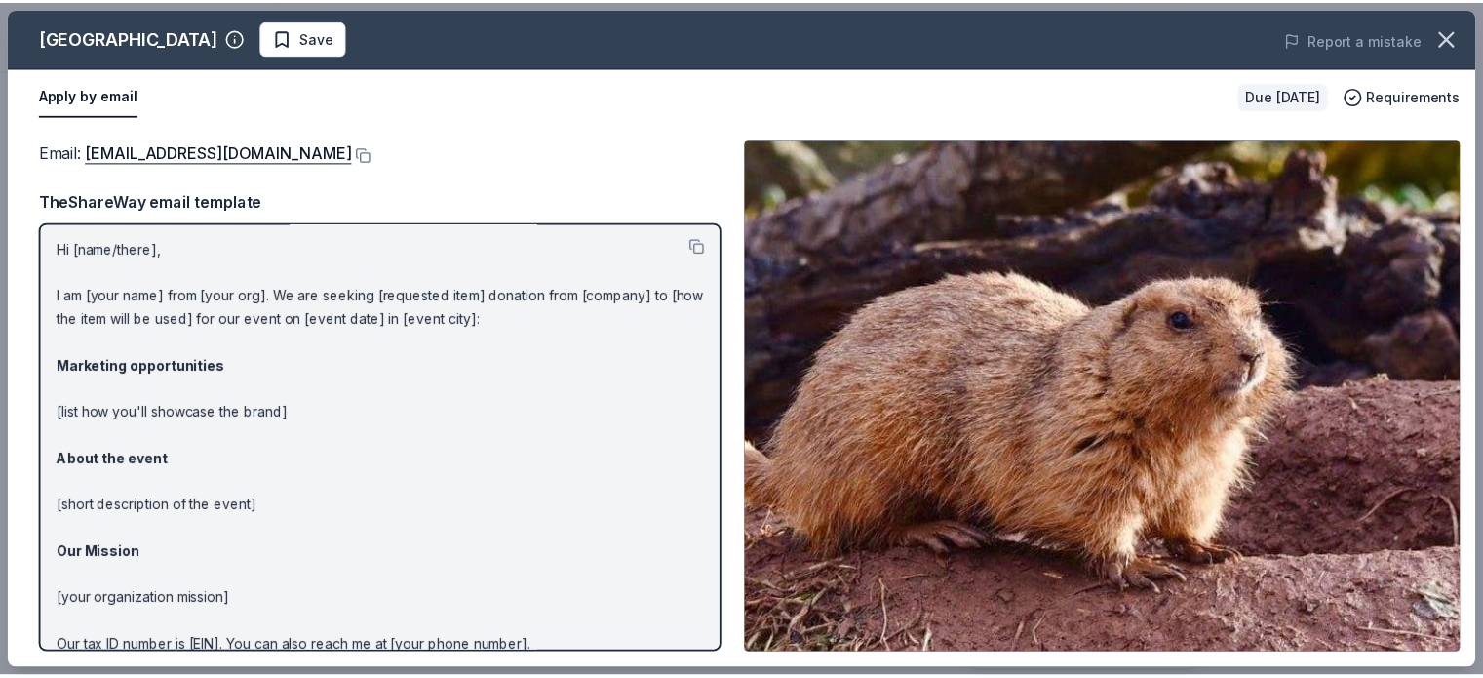
scroll to position [0, 0]
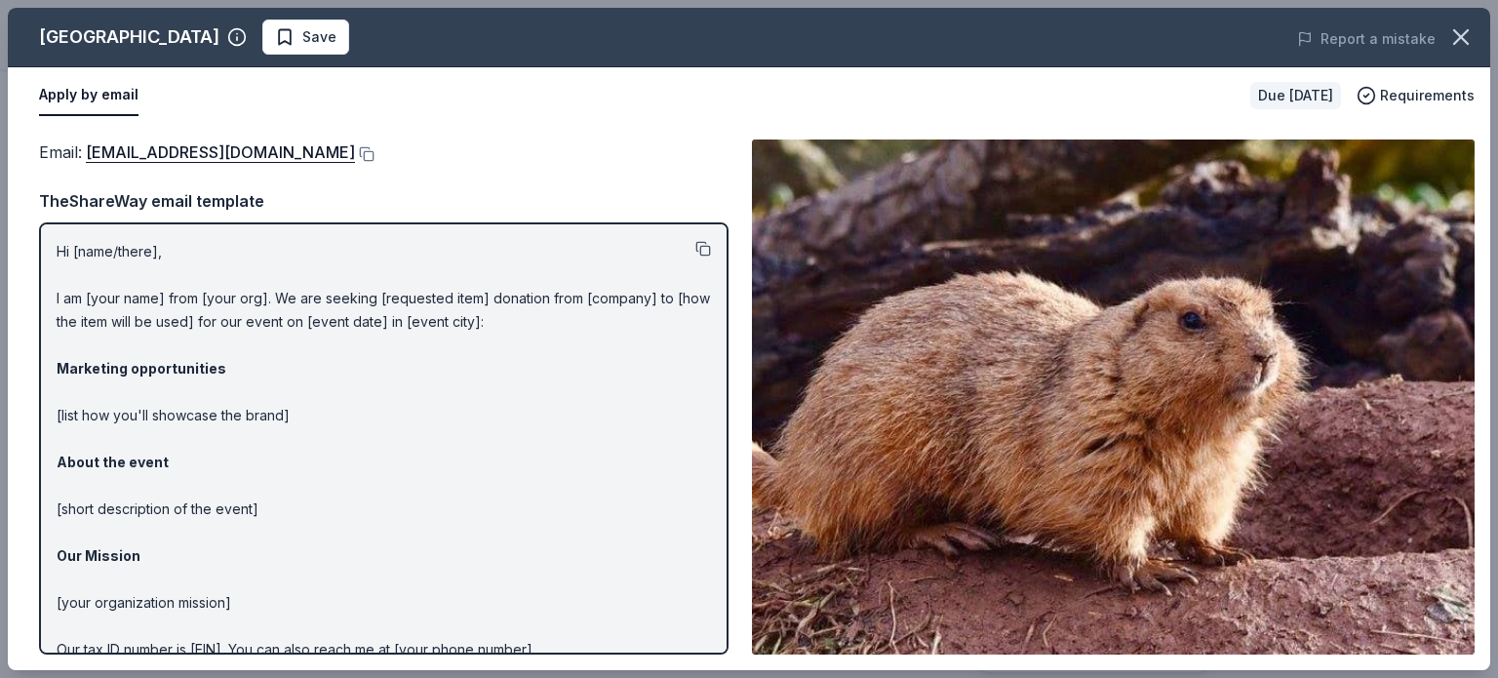
click at [695, 242] on button at bounding box center [703, 249] width 16 height 16
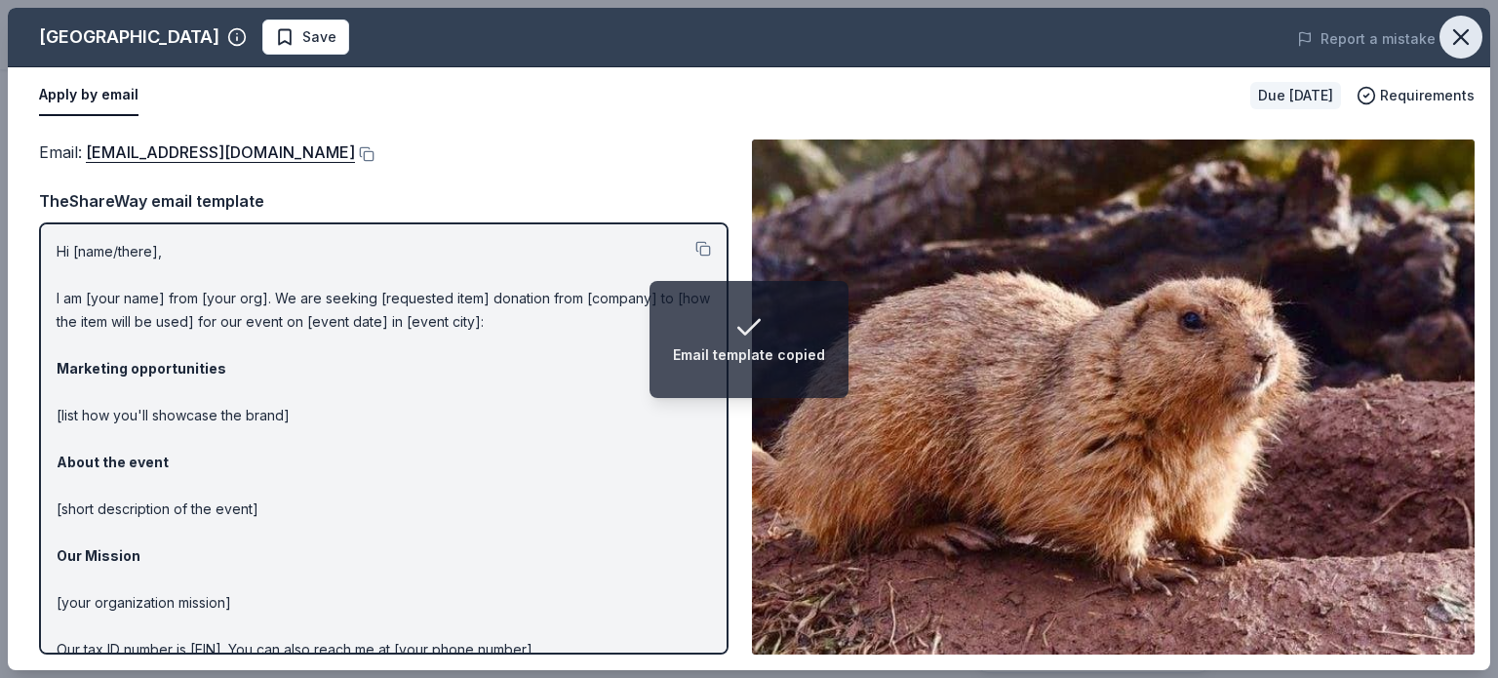
click at [1465, 28] on icon "button" at bounding box center [1460, 36] width 27 height 27
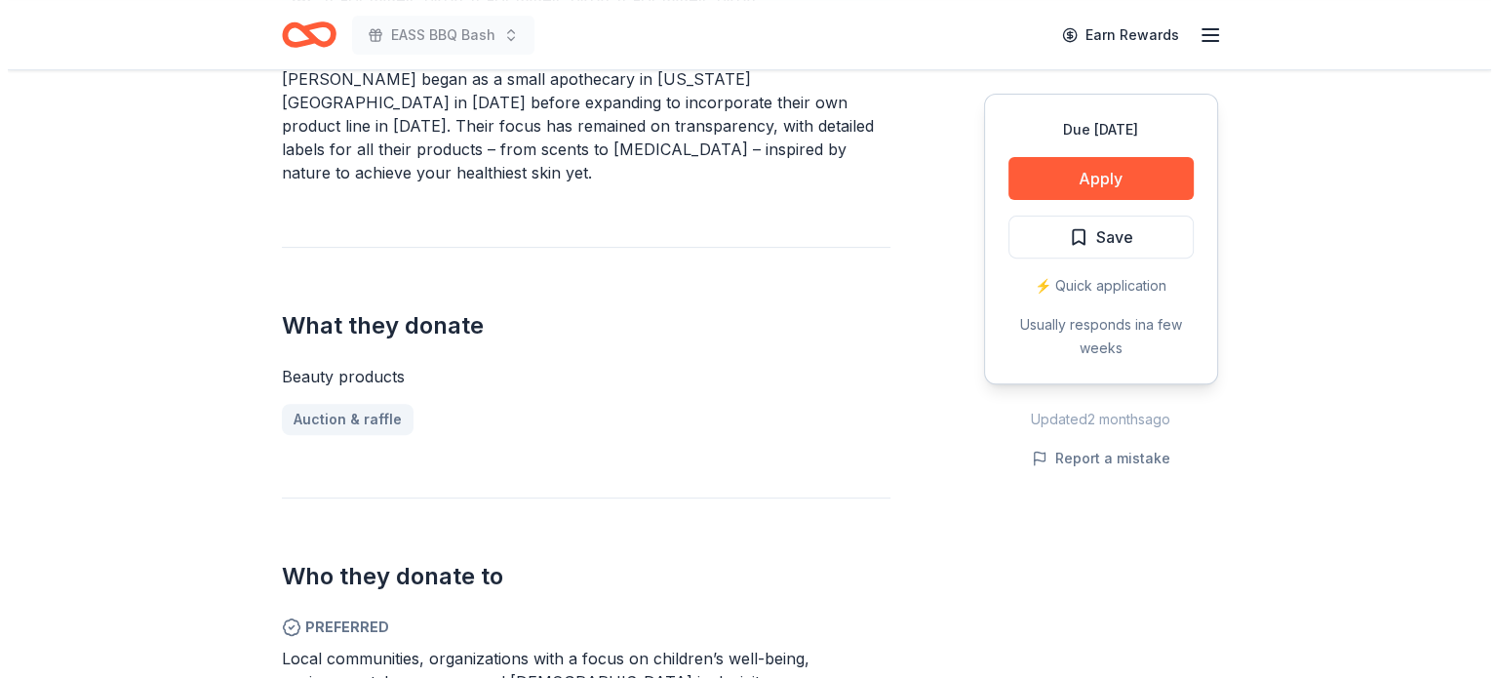
scroll to position [975, 0]
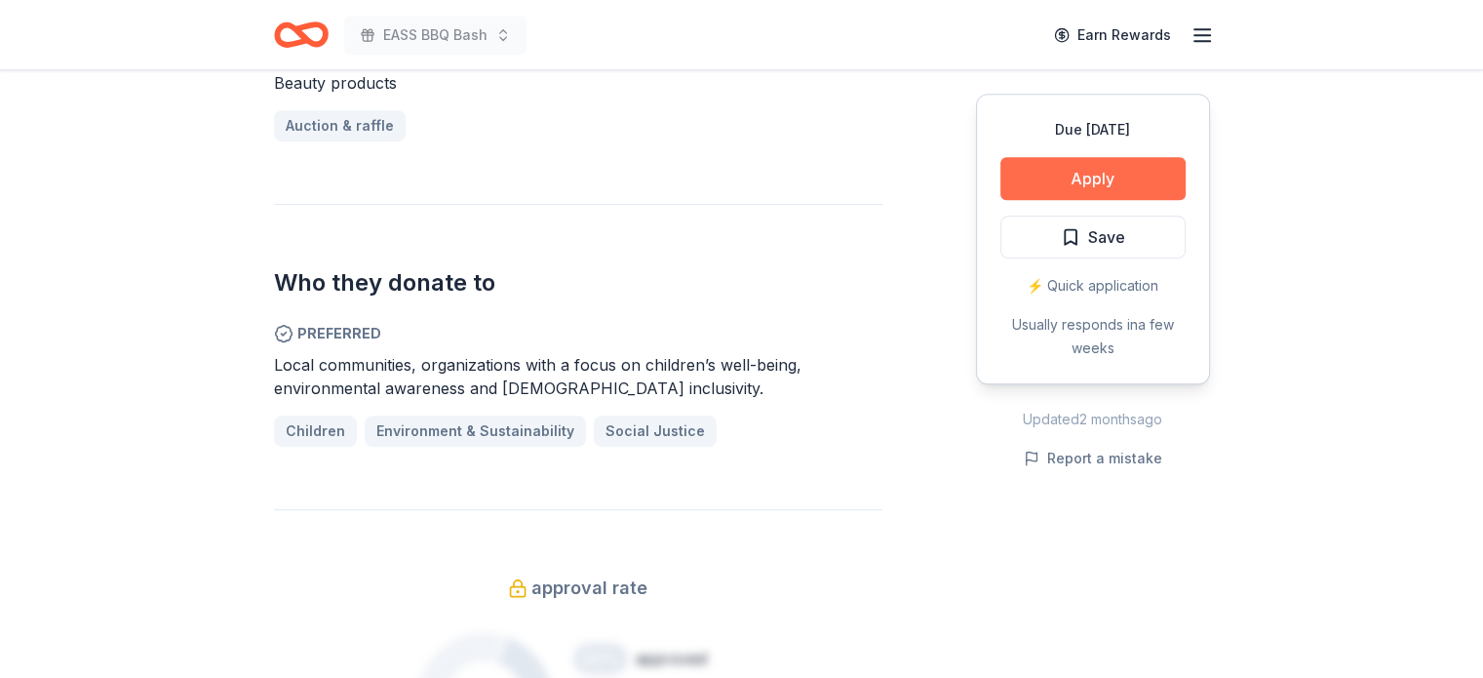
click at [1042, 191] on button "Apply" at bounding box center [1093, 178] width 185 height 43
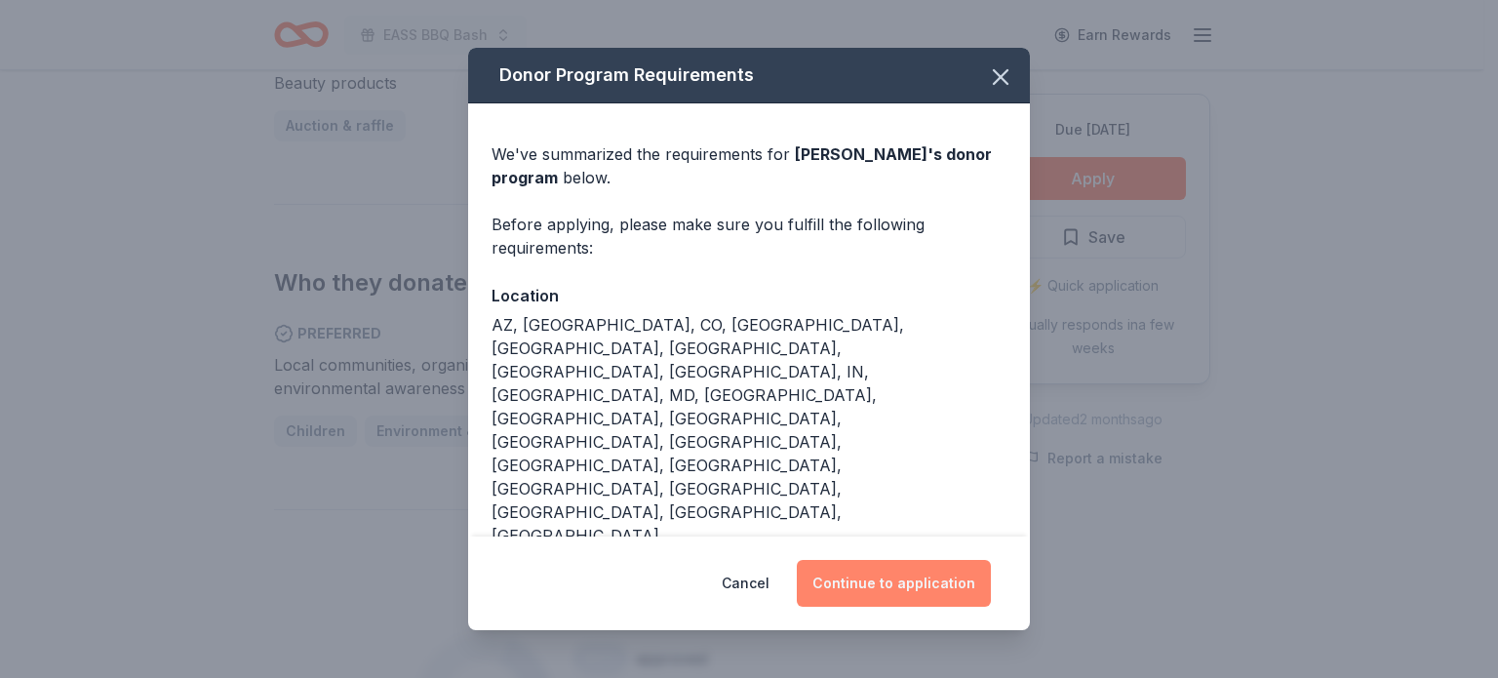
click at [911, 580] on button "Continue to application" at bounding box center [894, 583] width 194 height 47
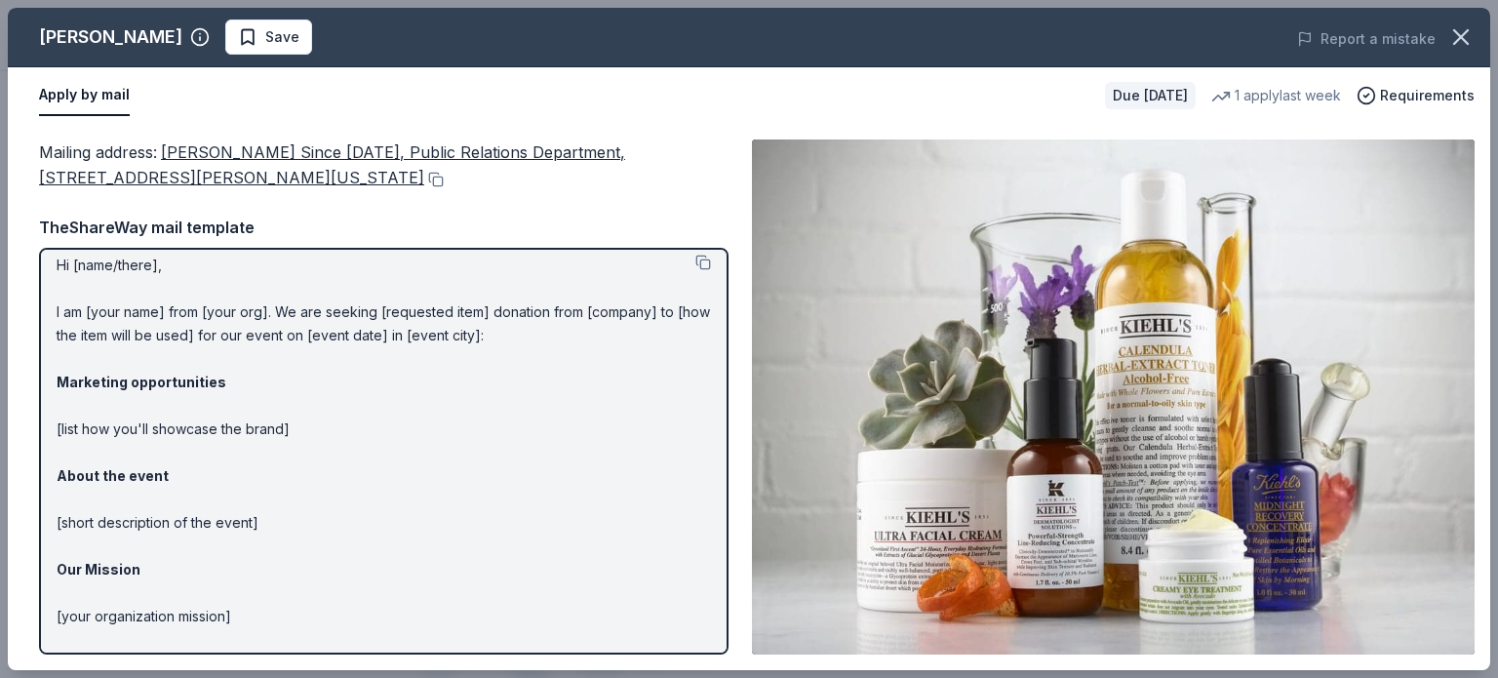
scroll to position [0, 0]
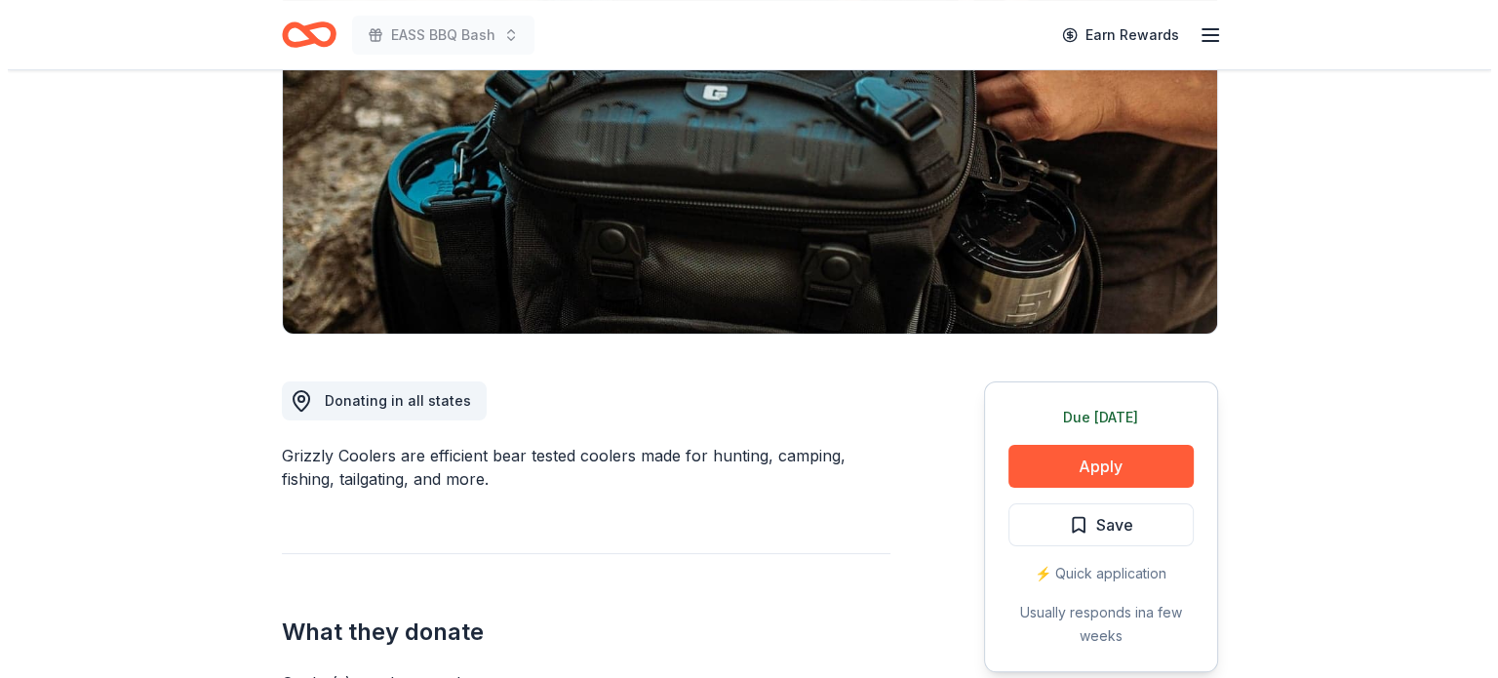
scroll to position [293, 0]
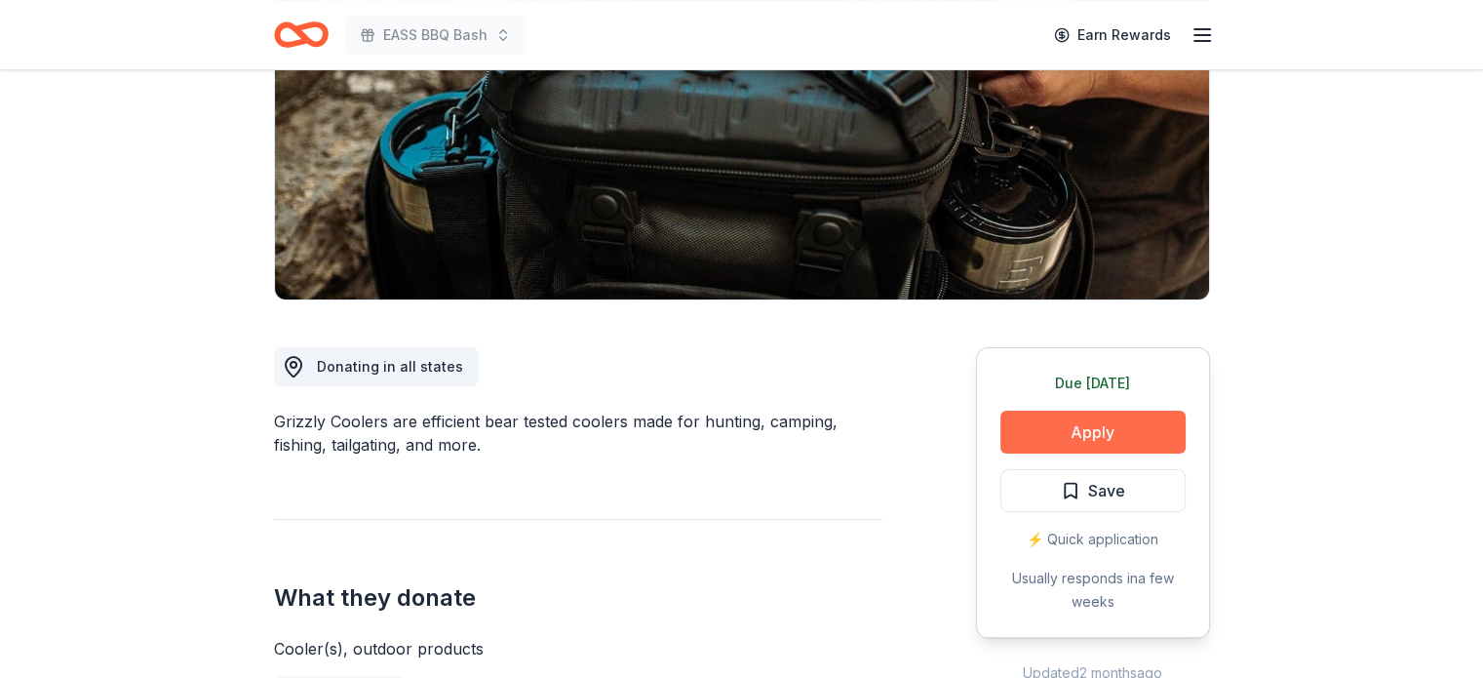
click at [1169, 436] on button "Apply" at bounding box center [1093, 432] width 185 height 43
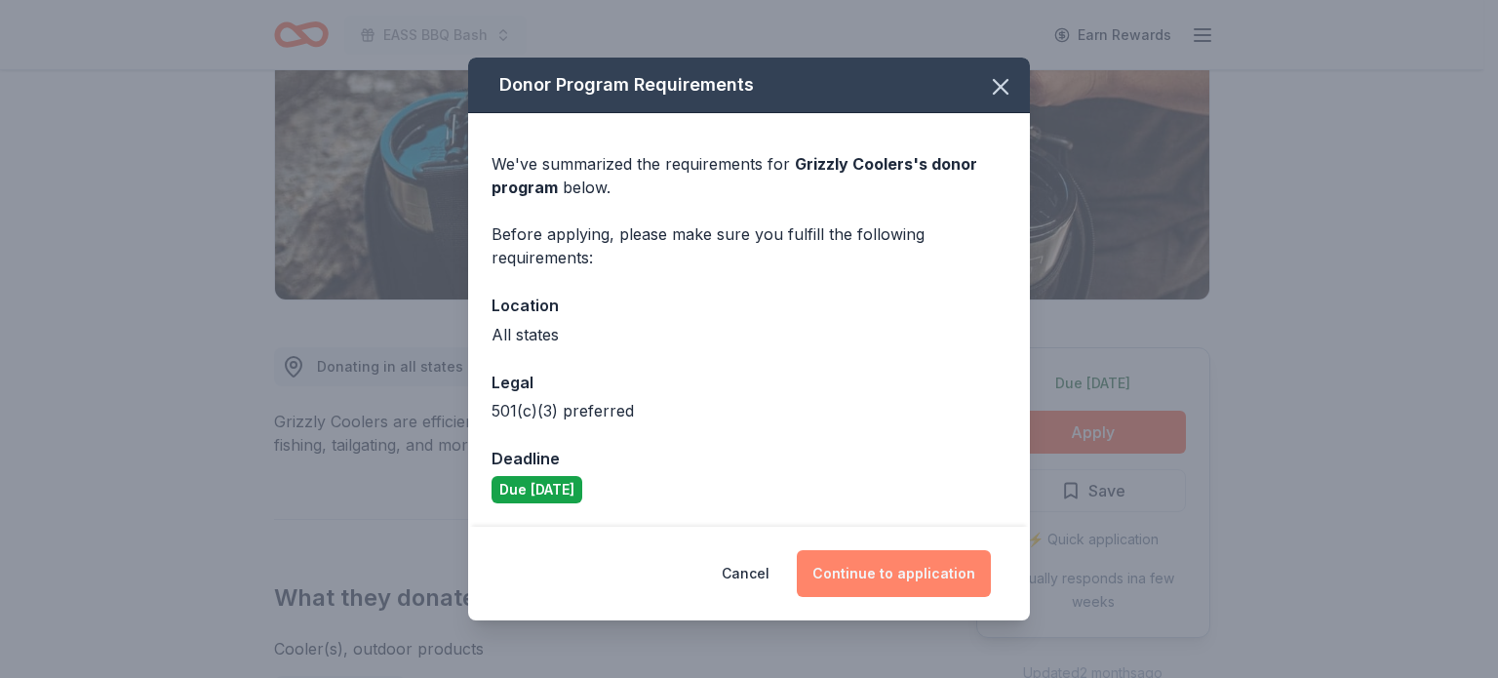
click at [868, 567] on button "Continue to application" at bounding box center [894, 573] width 194 height 47
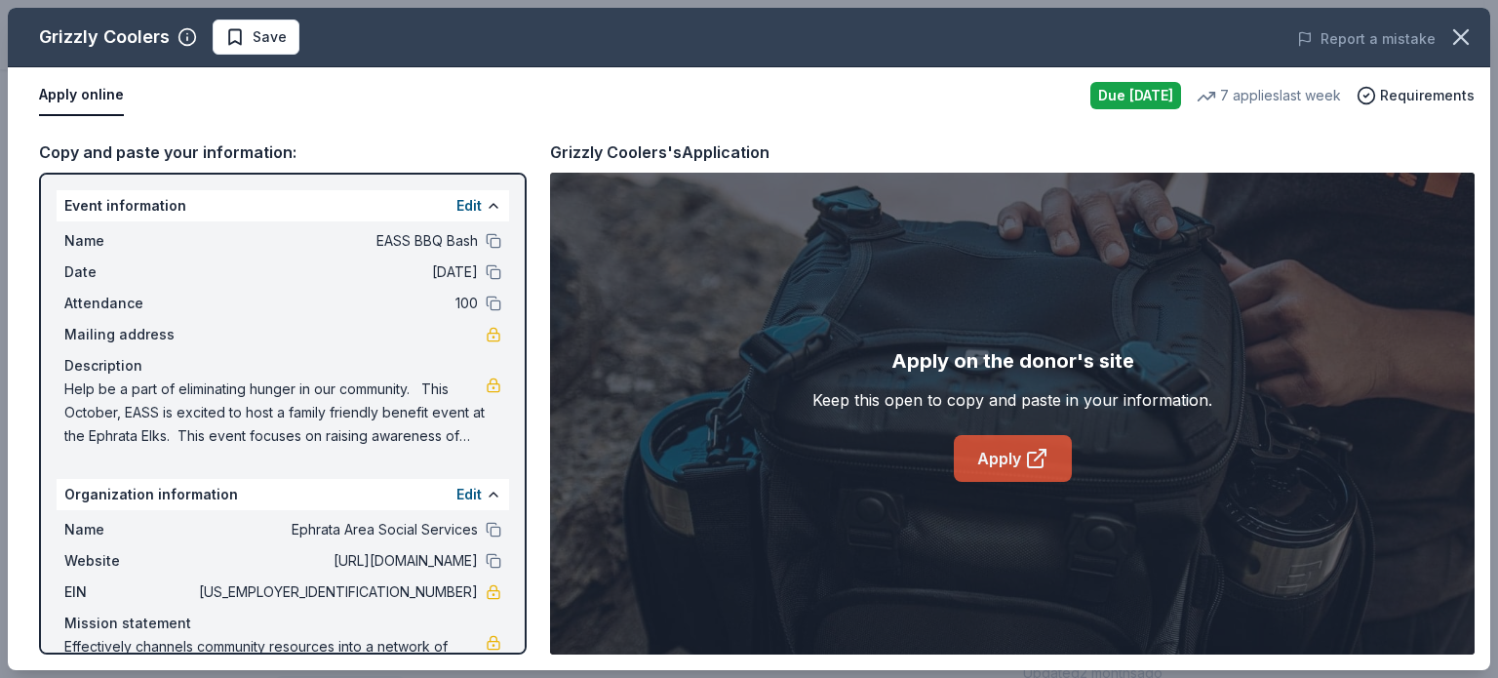
click at [1014, 465] on link "Apply" at bounding box center [1013, 458] width 118 height 47
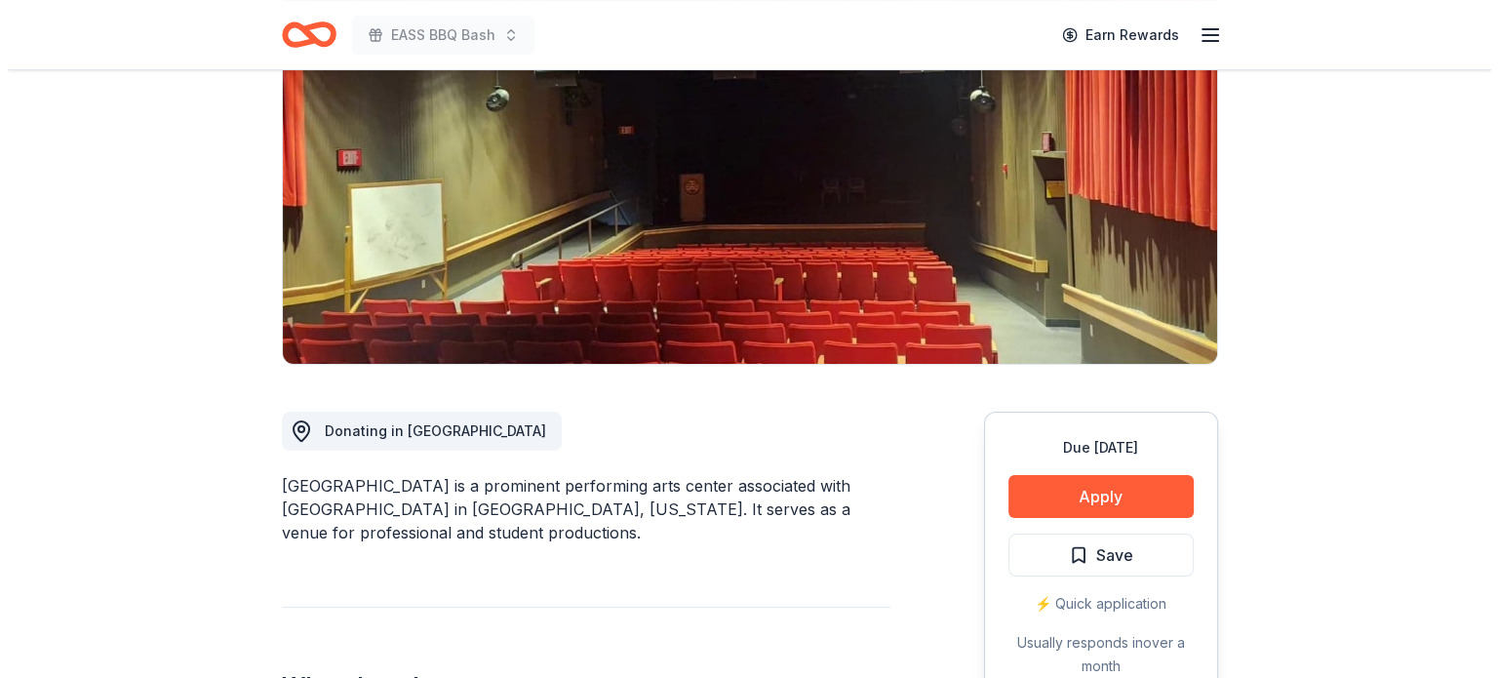
scroll to position [195, 0]
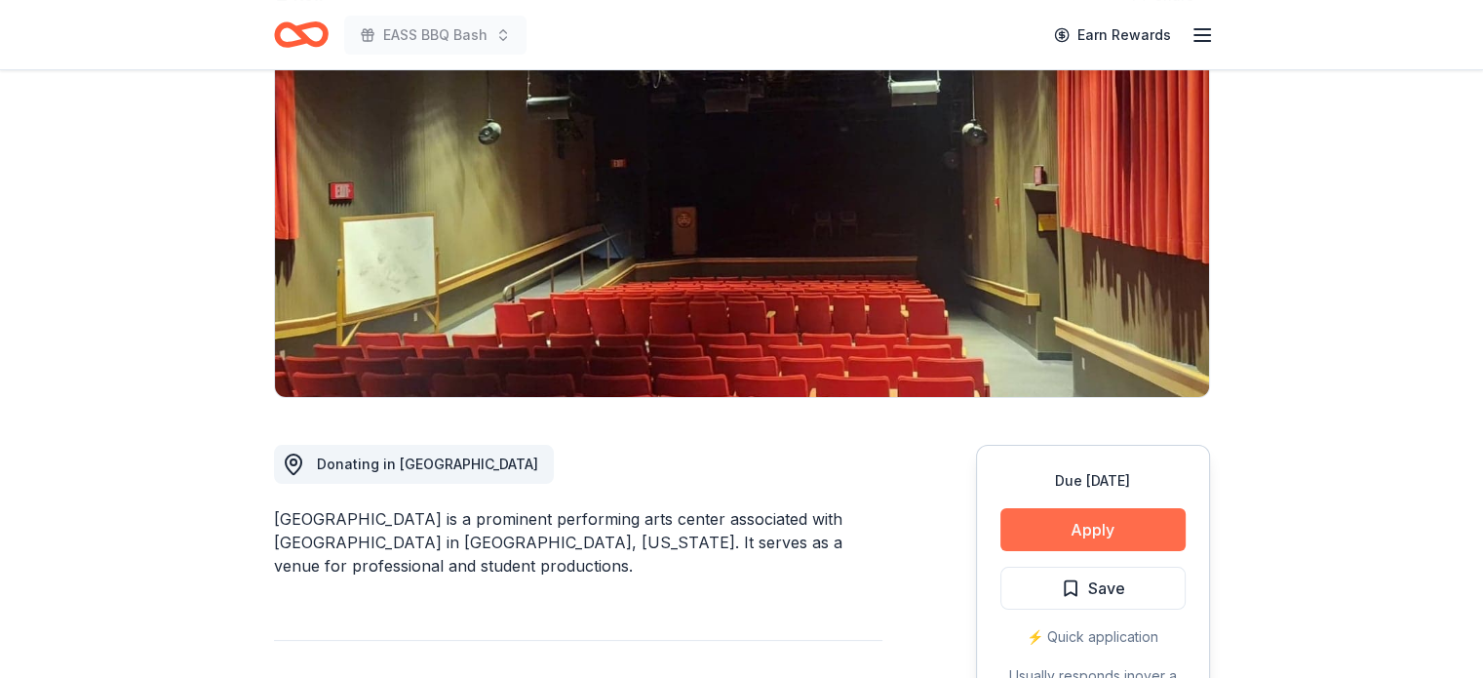
click at [1086, 523] on button "Apply" at bounding box center [1093, 529] width 185 height 43
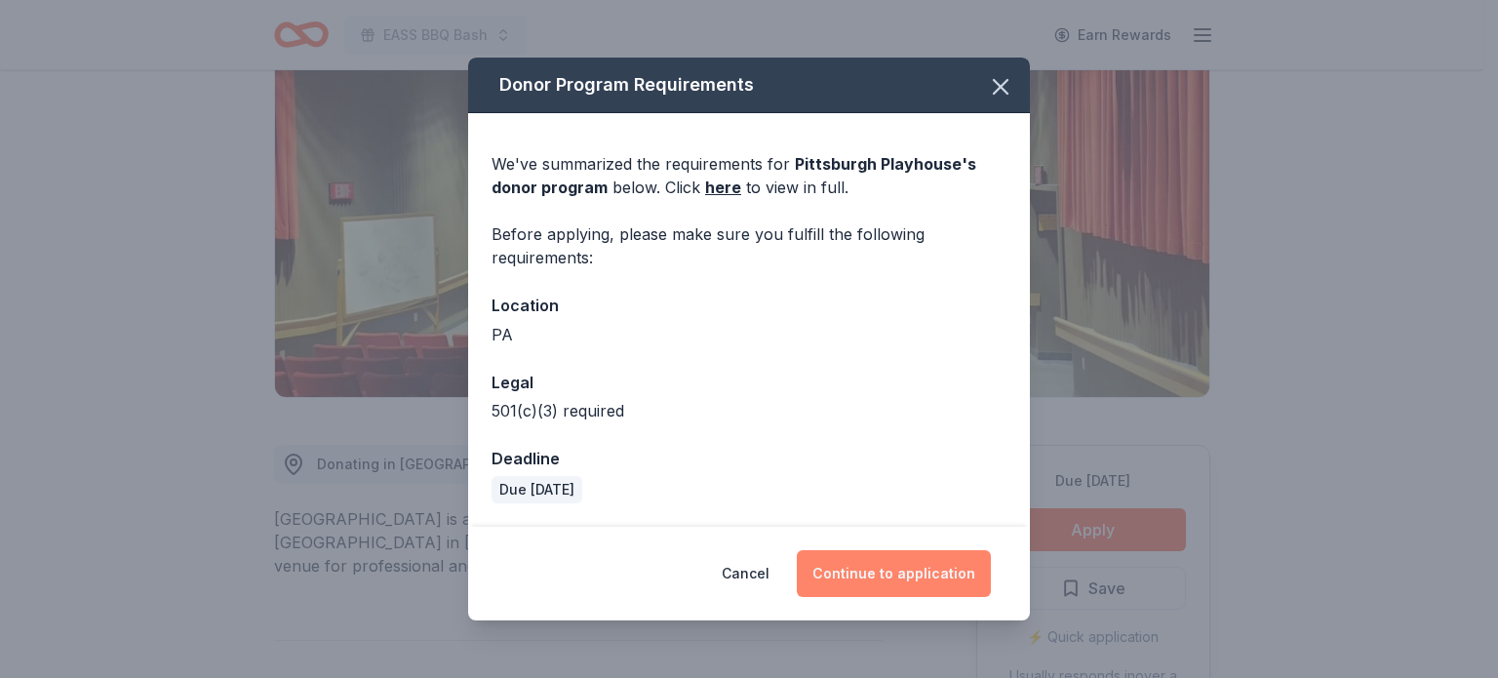
click at [889, 574] on button "Continue to application" at bounding box center [894, 573] width 194 height 47
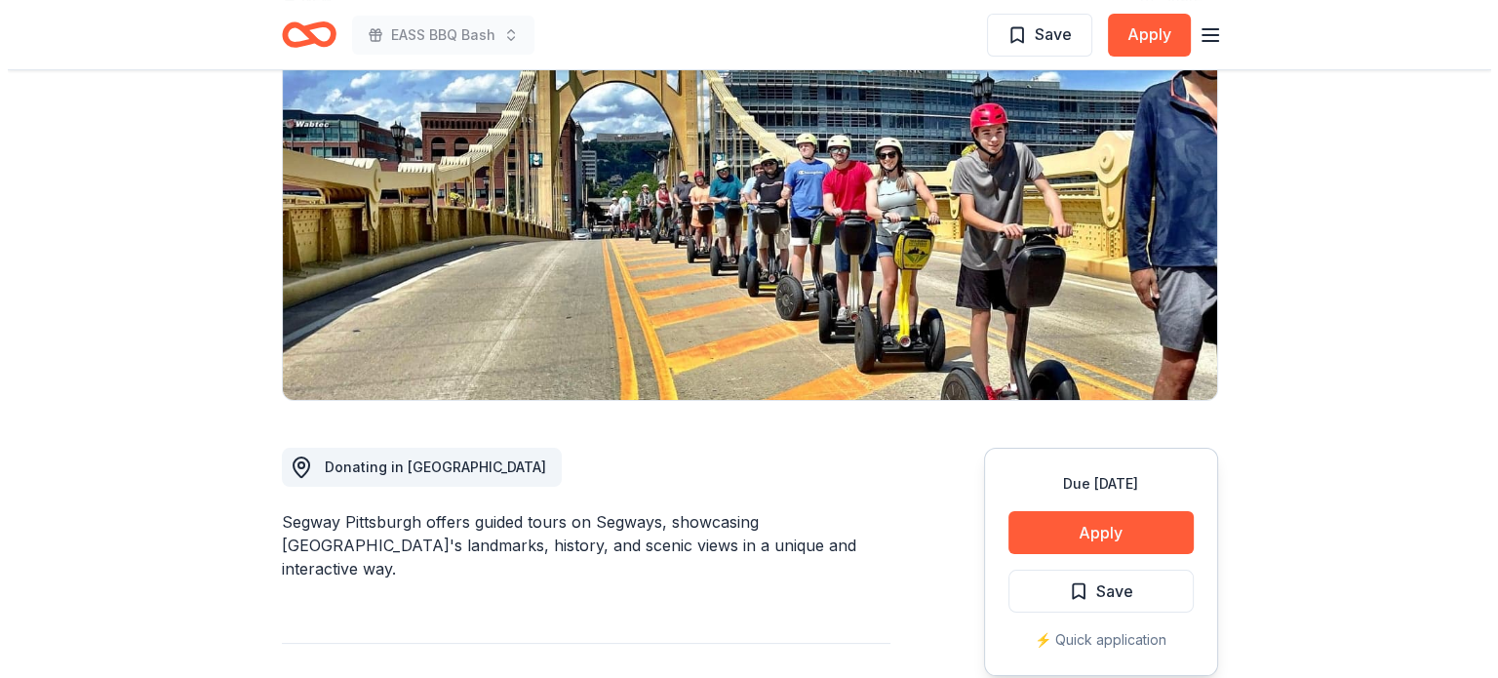
scroll to position [195, 0]
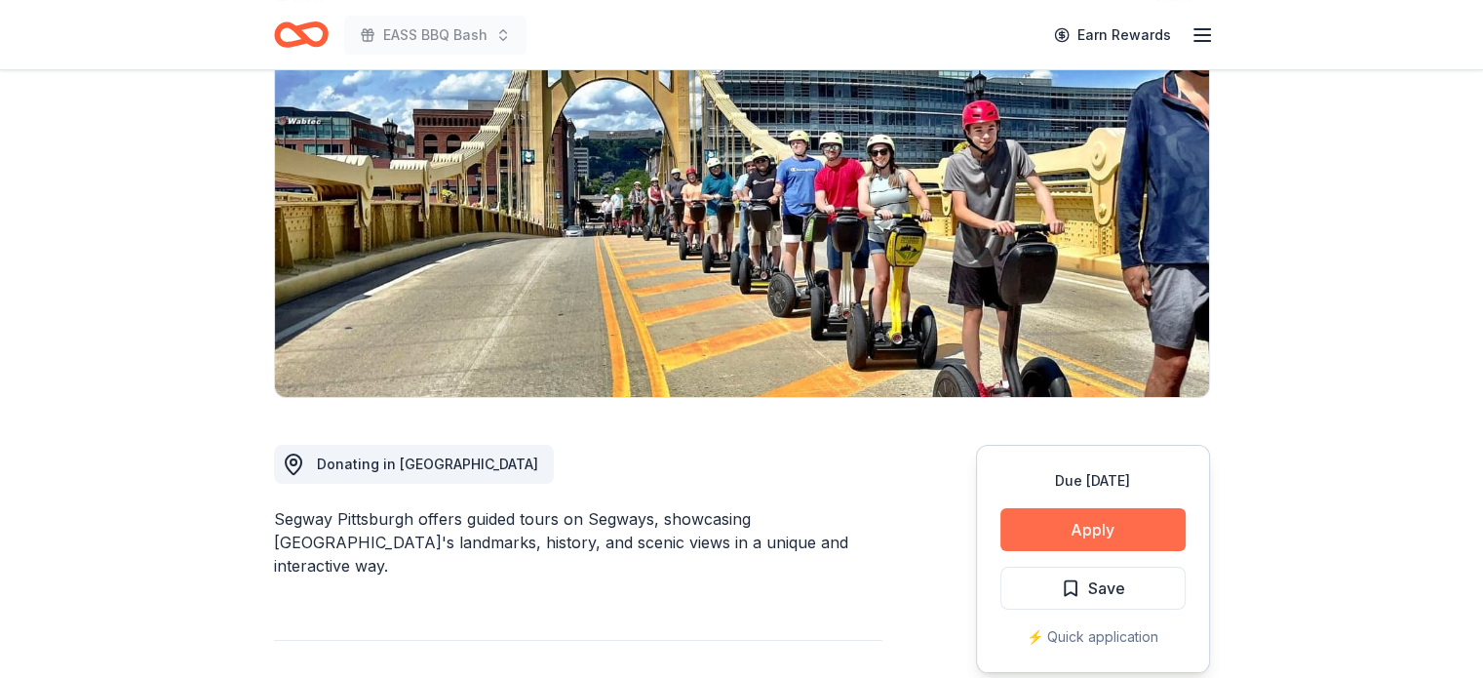
click at [1073, 530] on button "Apply" at bounding box center [1093, 529] width 185 height 43
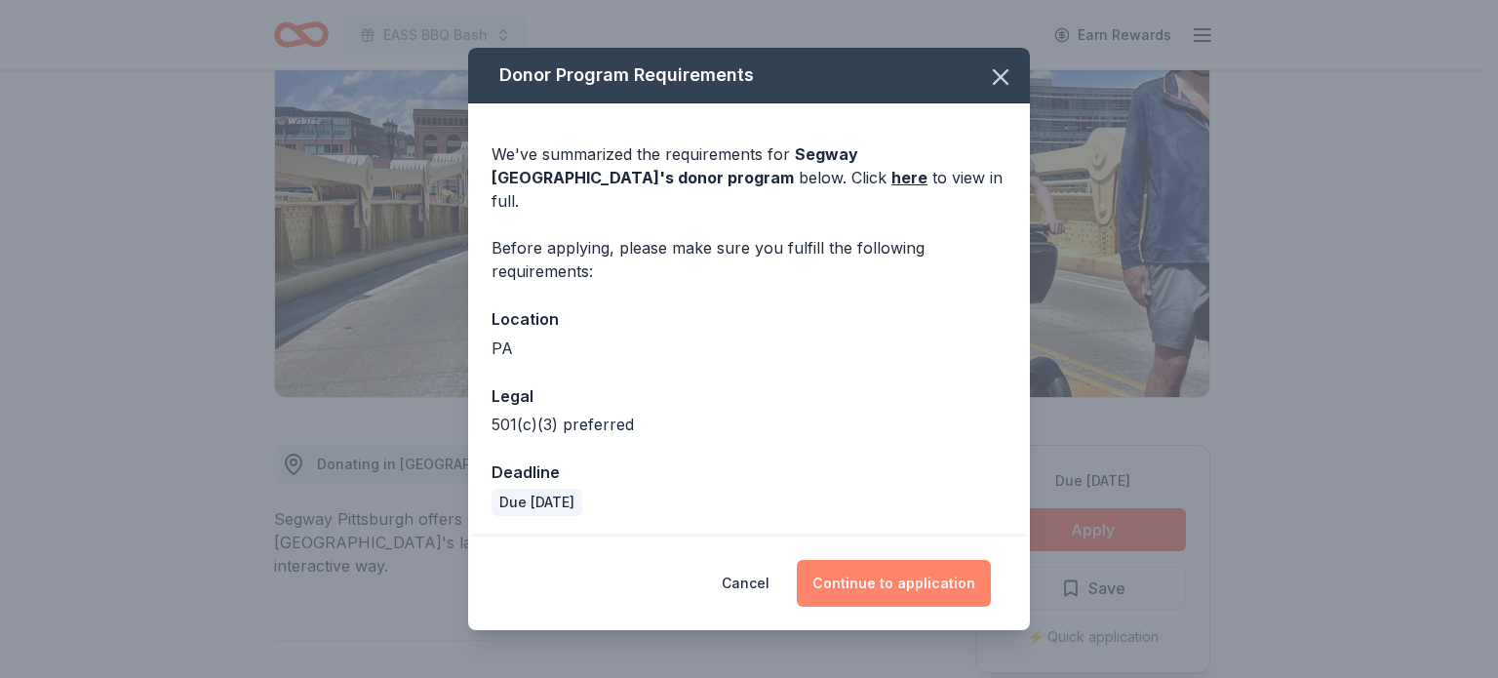
click at [883, 571] on button "Continue to application" at bounding box center [894, 583] width 194 height 47
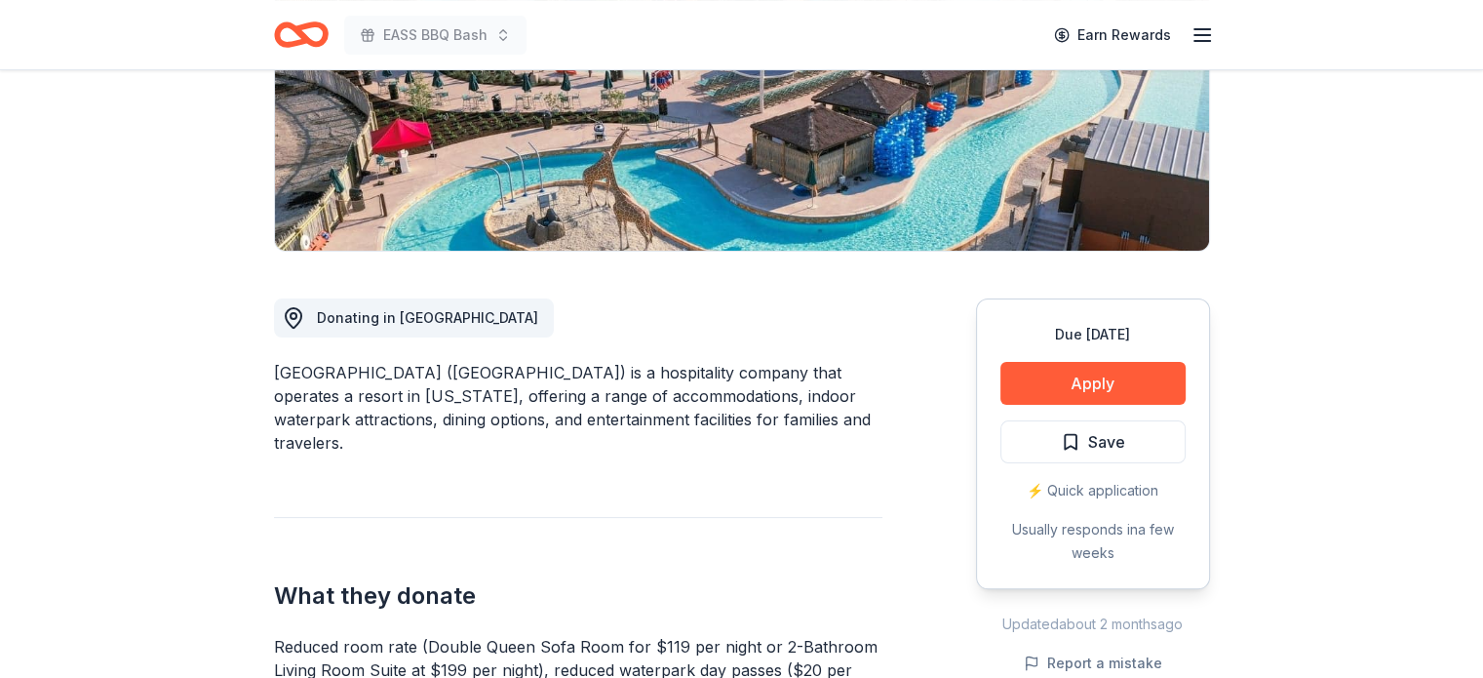
scroll to position [585, 0]
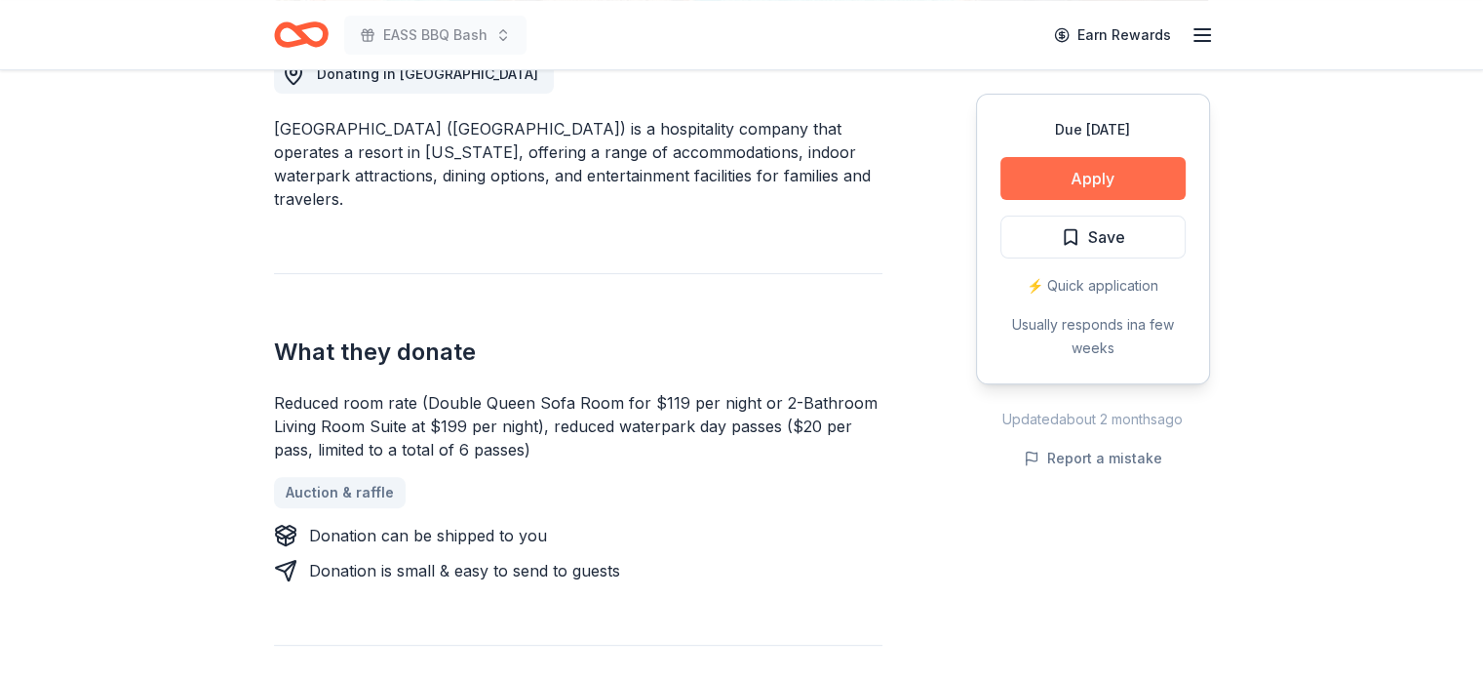
click at [1052, 186] on button "Apply" at bounding box center [1093, 178] width 185 height 43
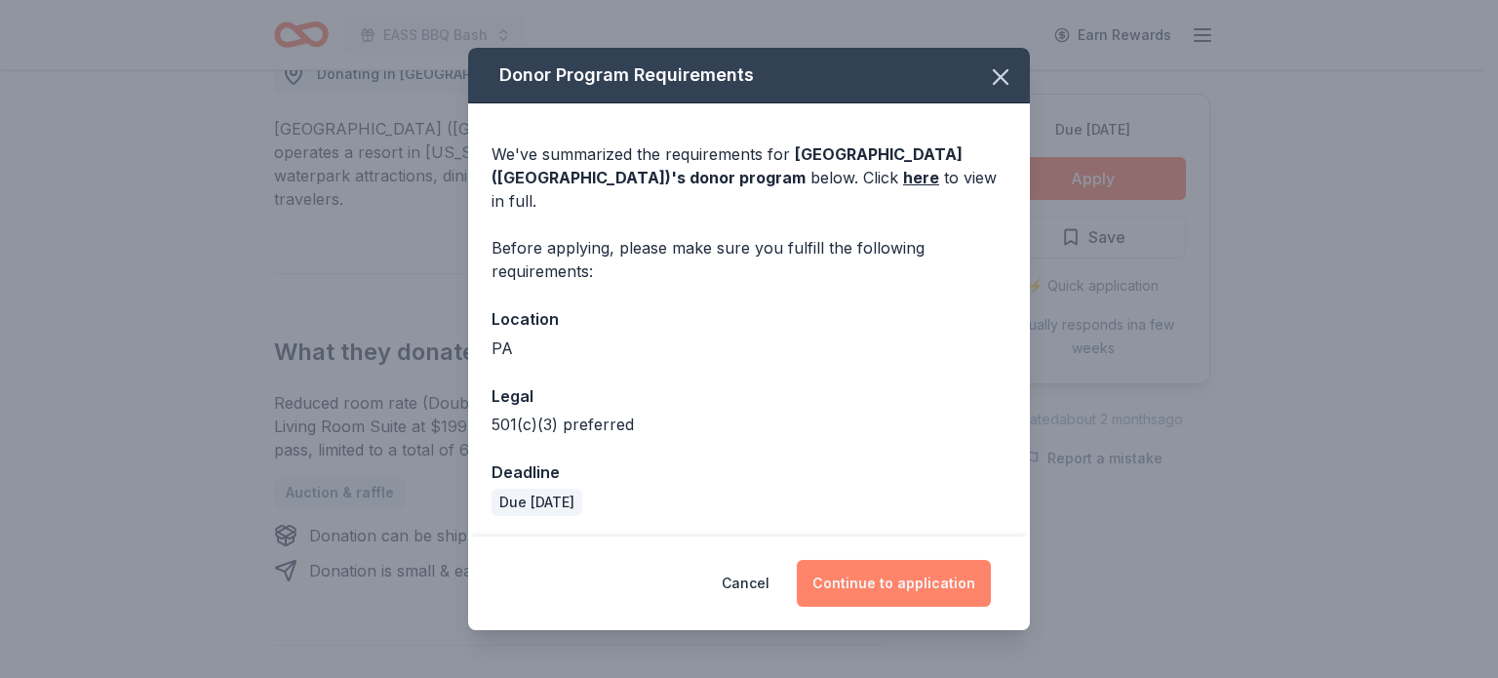
click at [905, 573] on button "Continue to application" at bounding box center [894, 583] width 194 height 47
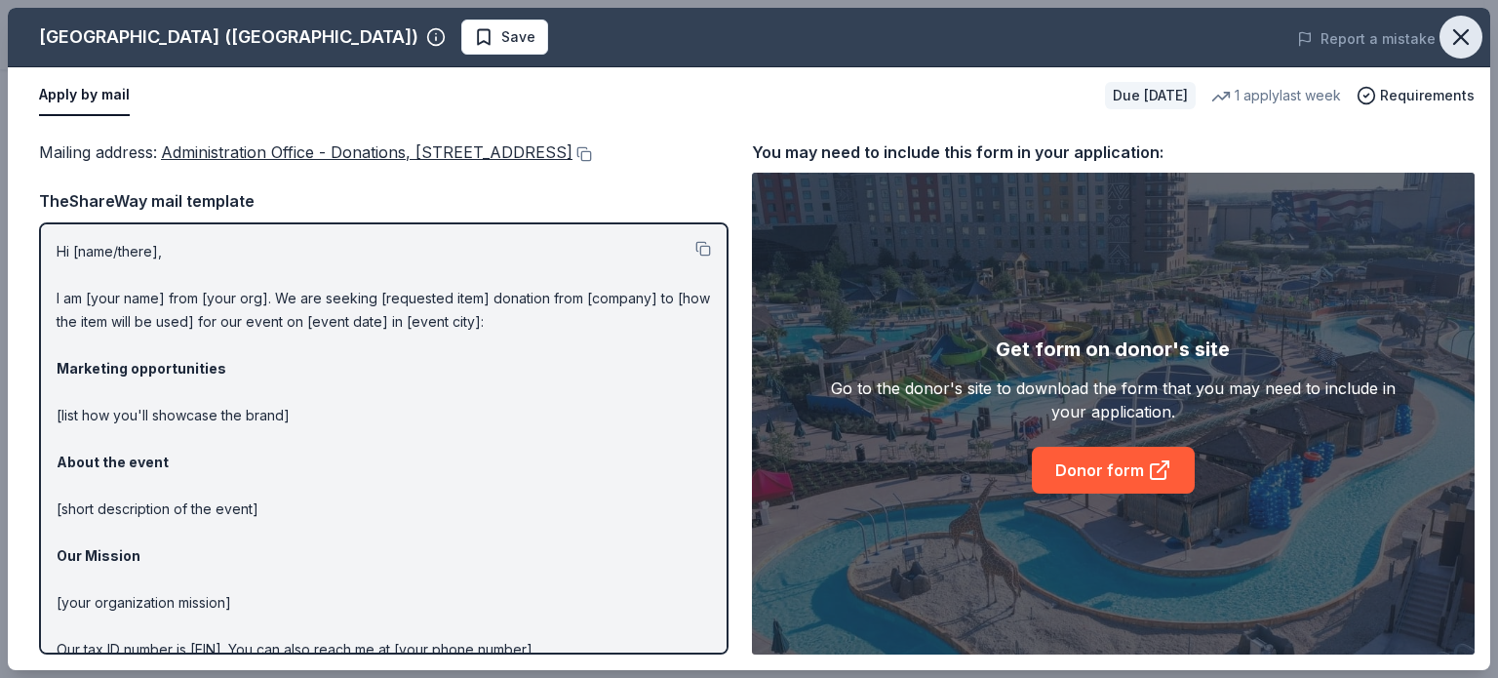
click at [1470, 30] on icon "button" at bounding box center [1460, 36] width 27 height 27
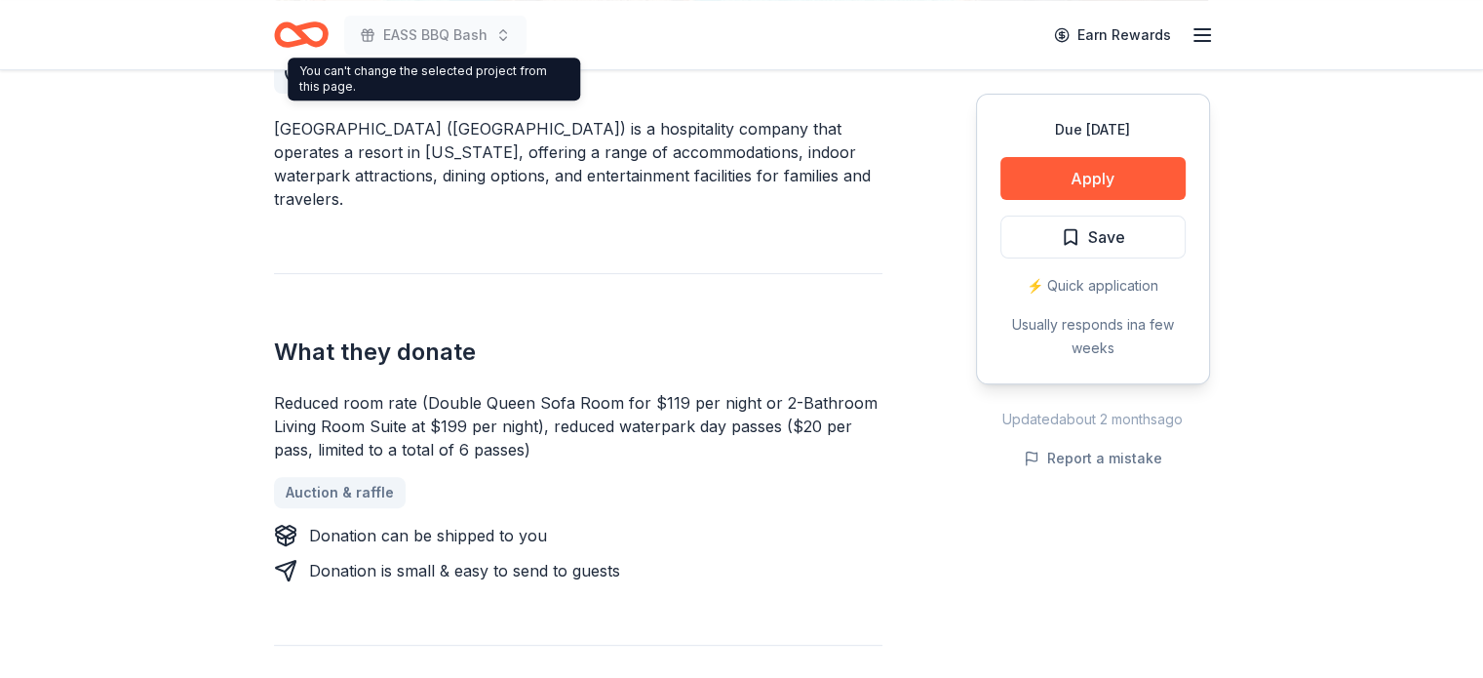
drag, startPoint x: 365, startPoint y: 6, endPoint x: 127, endPoint y: 198, distance: 305.8
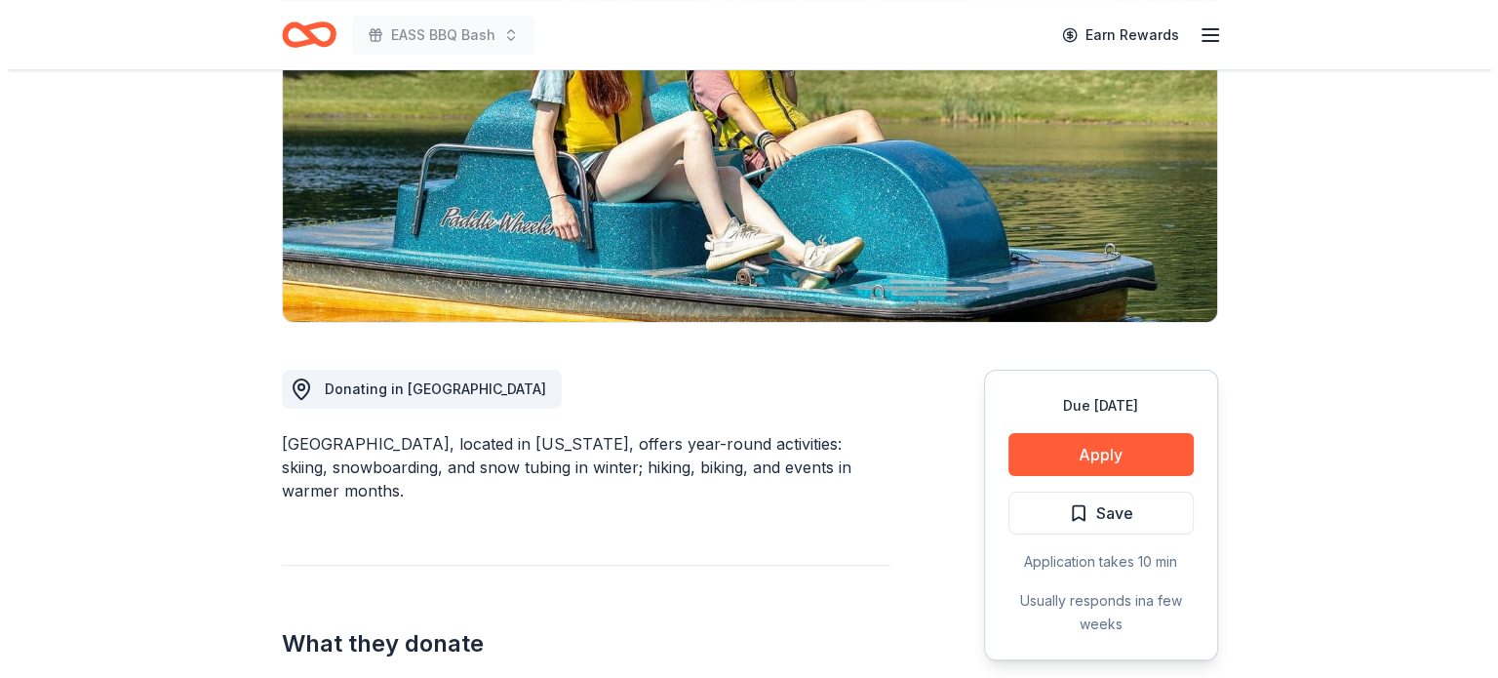
scroll to position [293, 0]
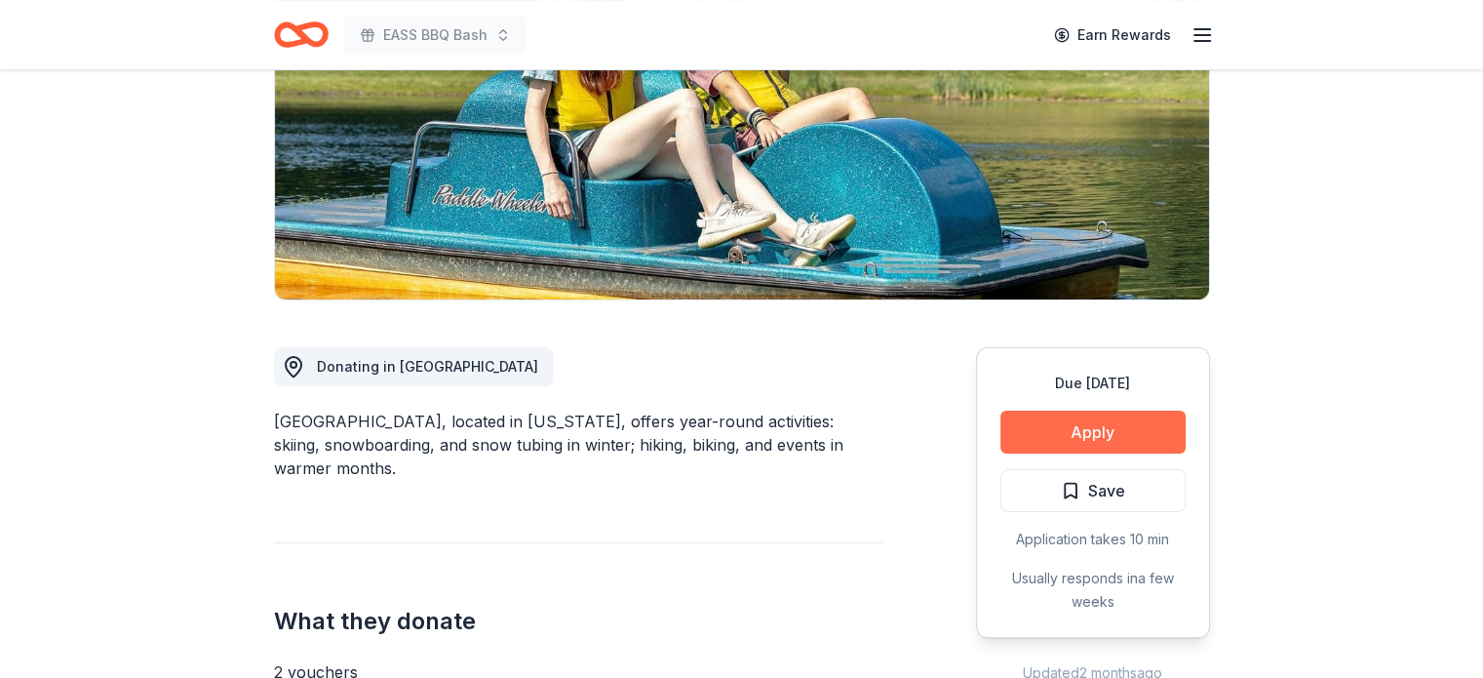
click at [1126, 434] on button "Apply" at bounding box center [1093, 432] width 185 height 43
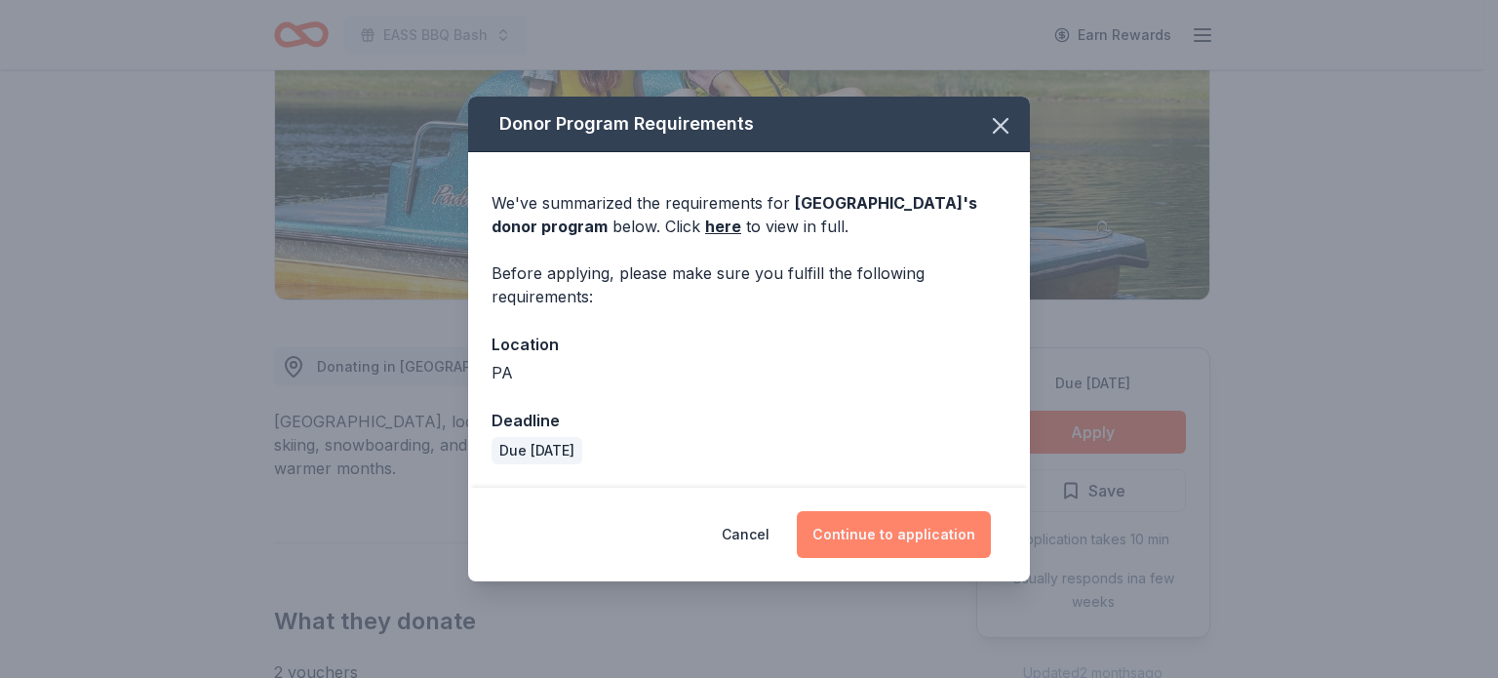
click at [944, 537] on button "Continue to application" at bounding box center [894, 534] width 194 height 47
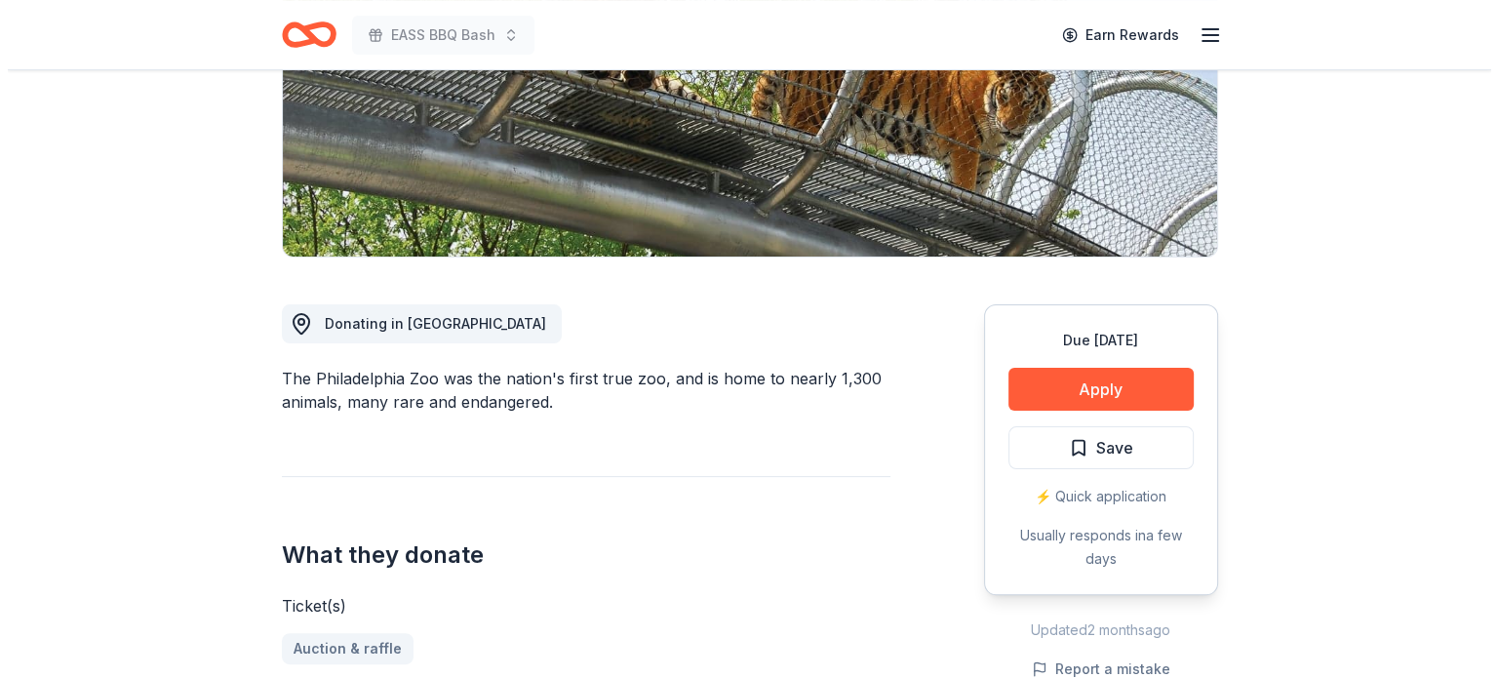
scroll to position [488, 0]
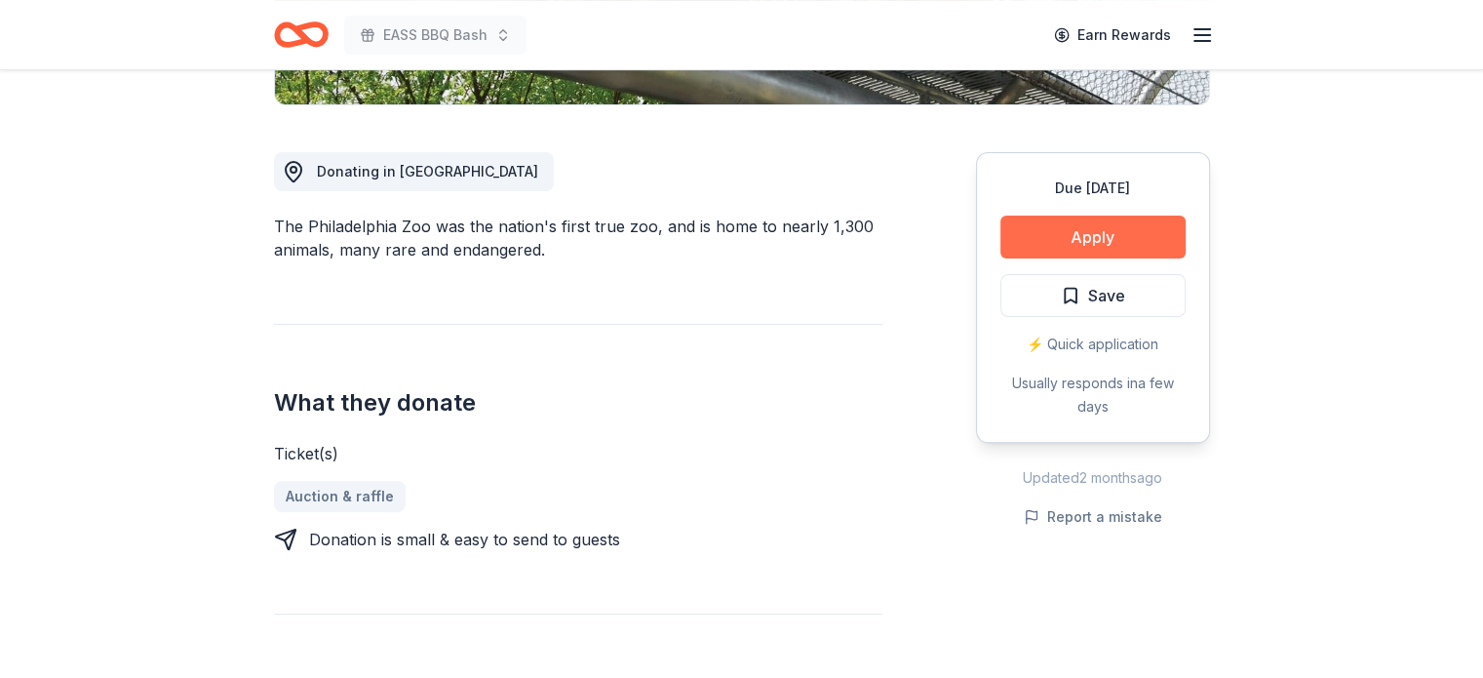
click at [1069, 226] on button "Apply" at bounding box center [1093, 237] width 185 height 43
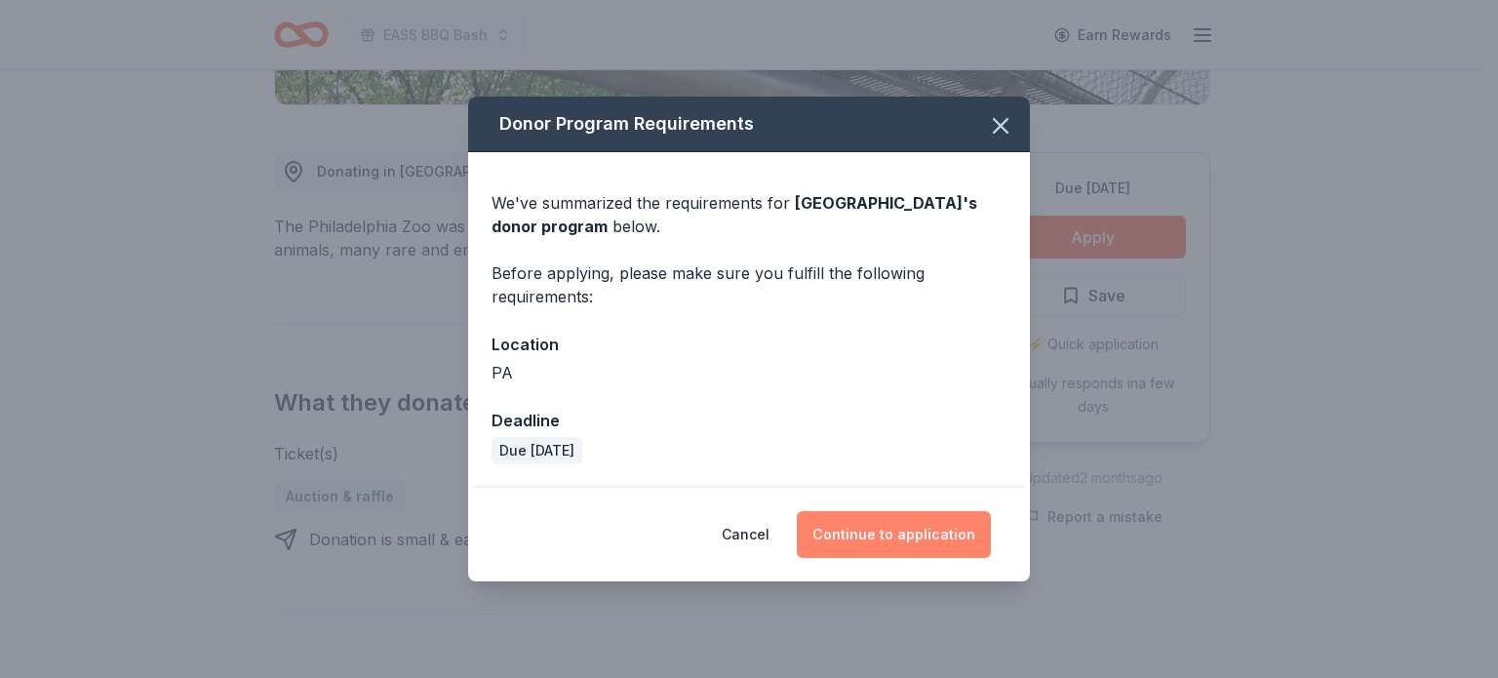
drag, startPoint x: 905, startPoint y: 522, endPoint x: 851, endPoint y: 538, distance: 56.1
click at [851, 538] on button "Continue to application" at bounding box center [894, 534] width 194 height 47
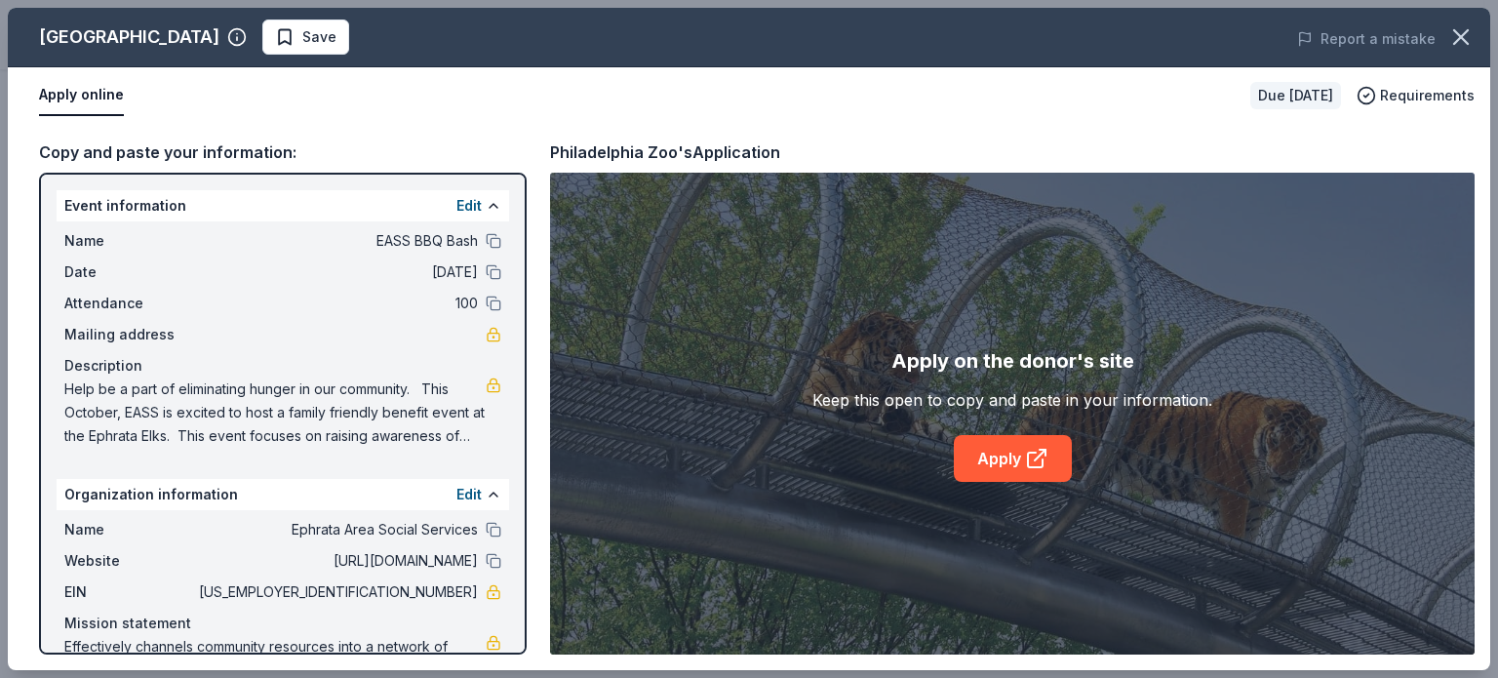
click at [1003, 428] on div "Apply on the donor's site Keep this open to copy and paste in your information.…" at bounding box center [1012, 413] width 400 height 137
click at [1014, 459] on link "Apply" at bounding box center [1013, 458] width 118 height 47
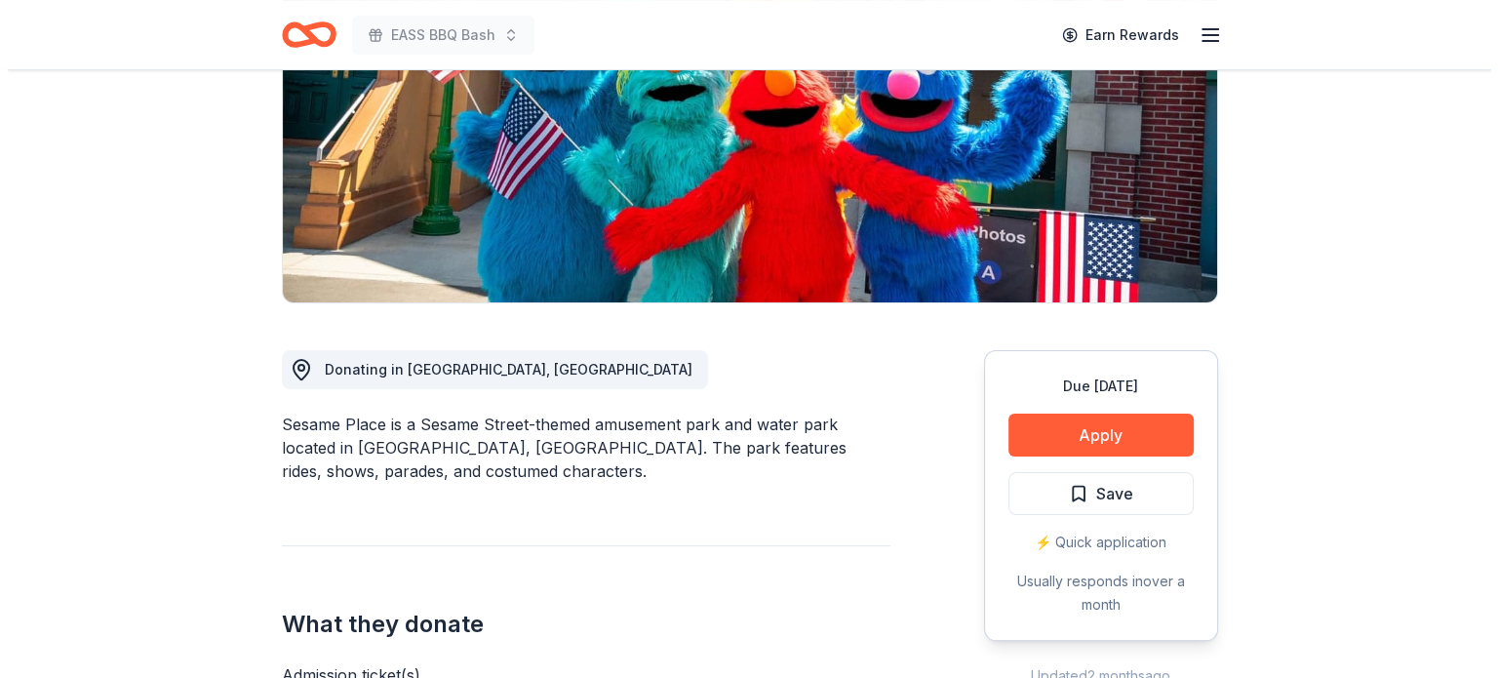
scroll to position [293, 0]
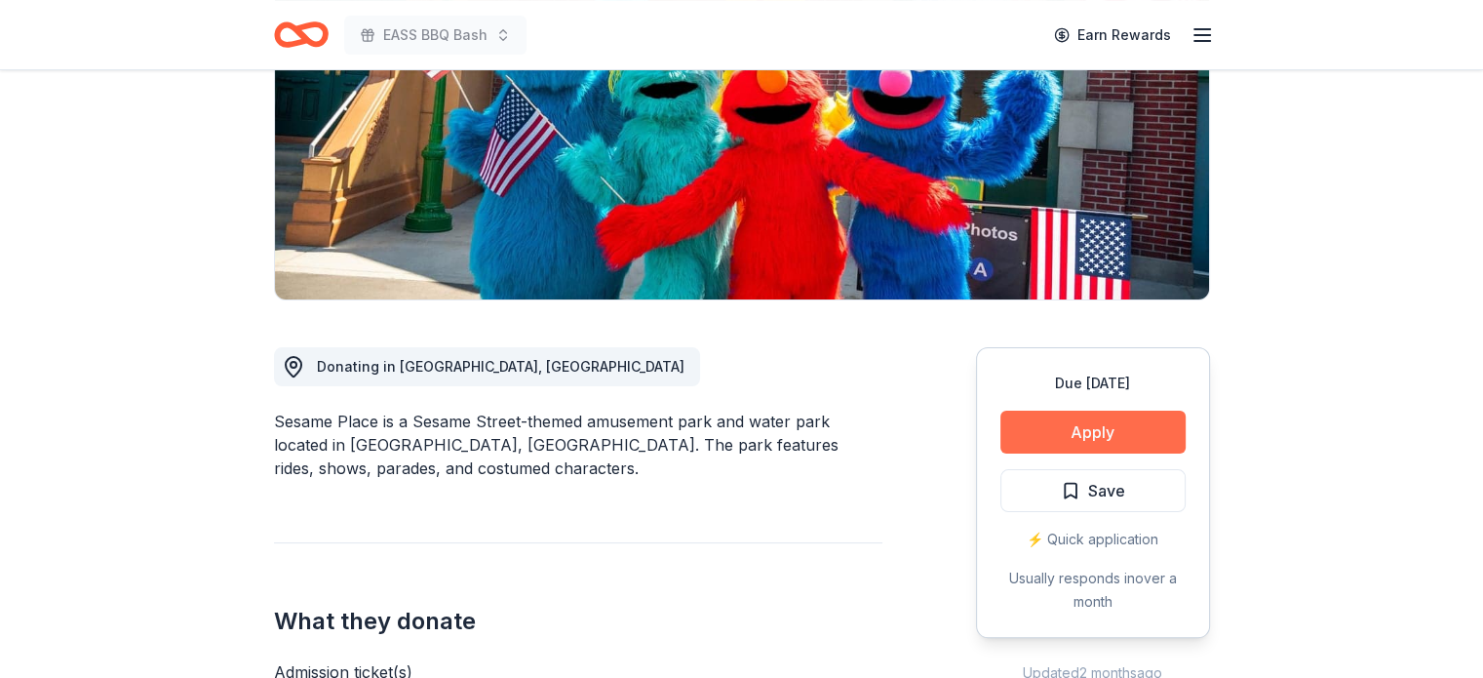
click at [1166, 427] on button "Apply" at bounding box center [1093, 432] width 185 height 43
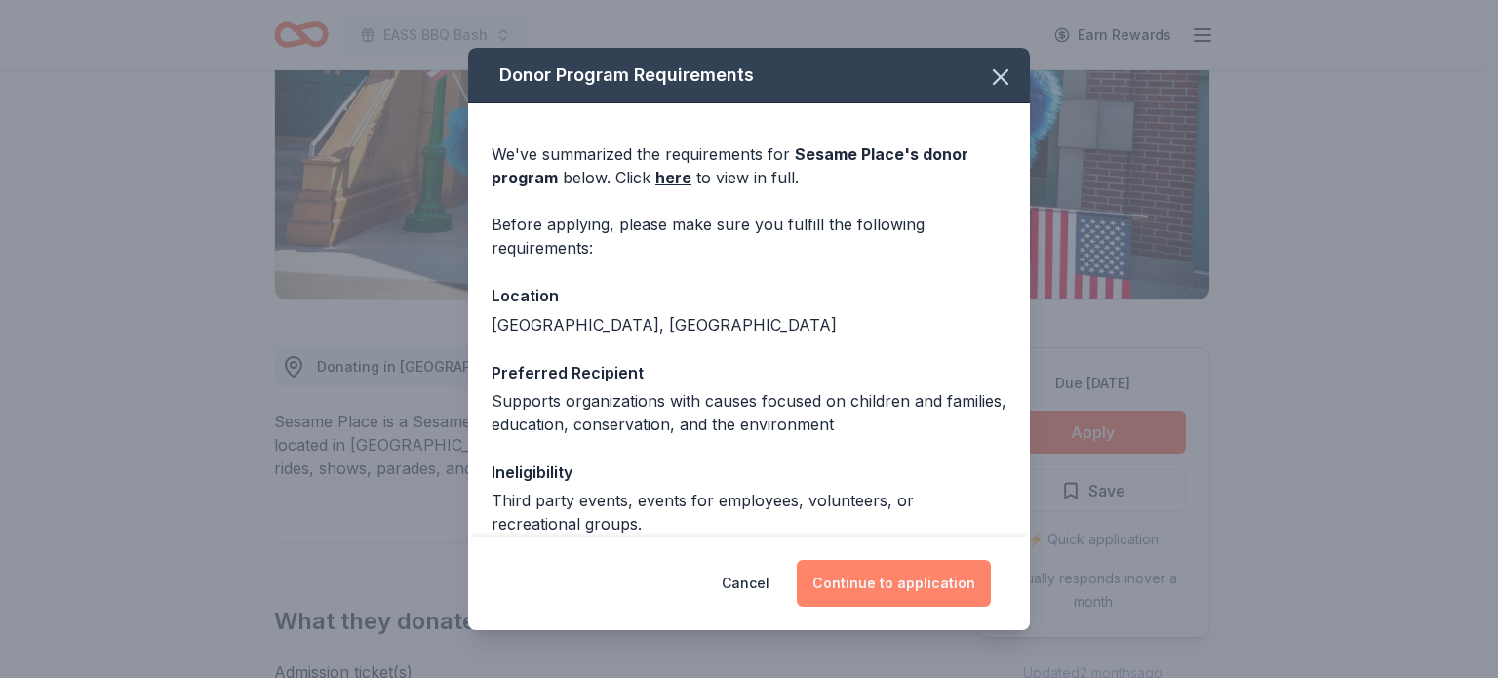
click at [880, 587] on button "Continue to application" at bounding box center [894, 583] width 194 height 47
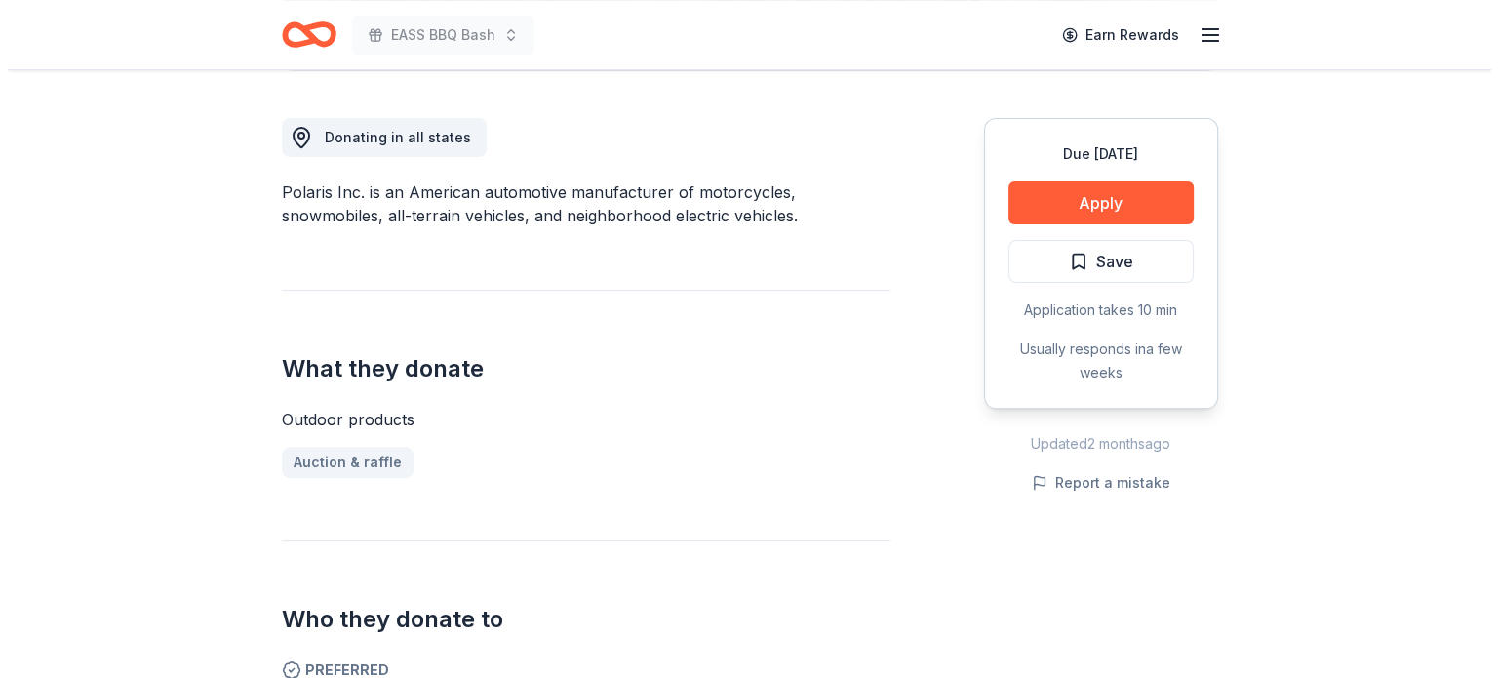
scroll to position [488, 0]
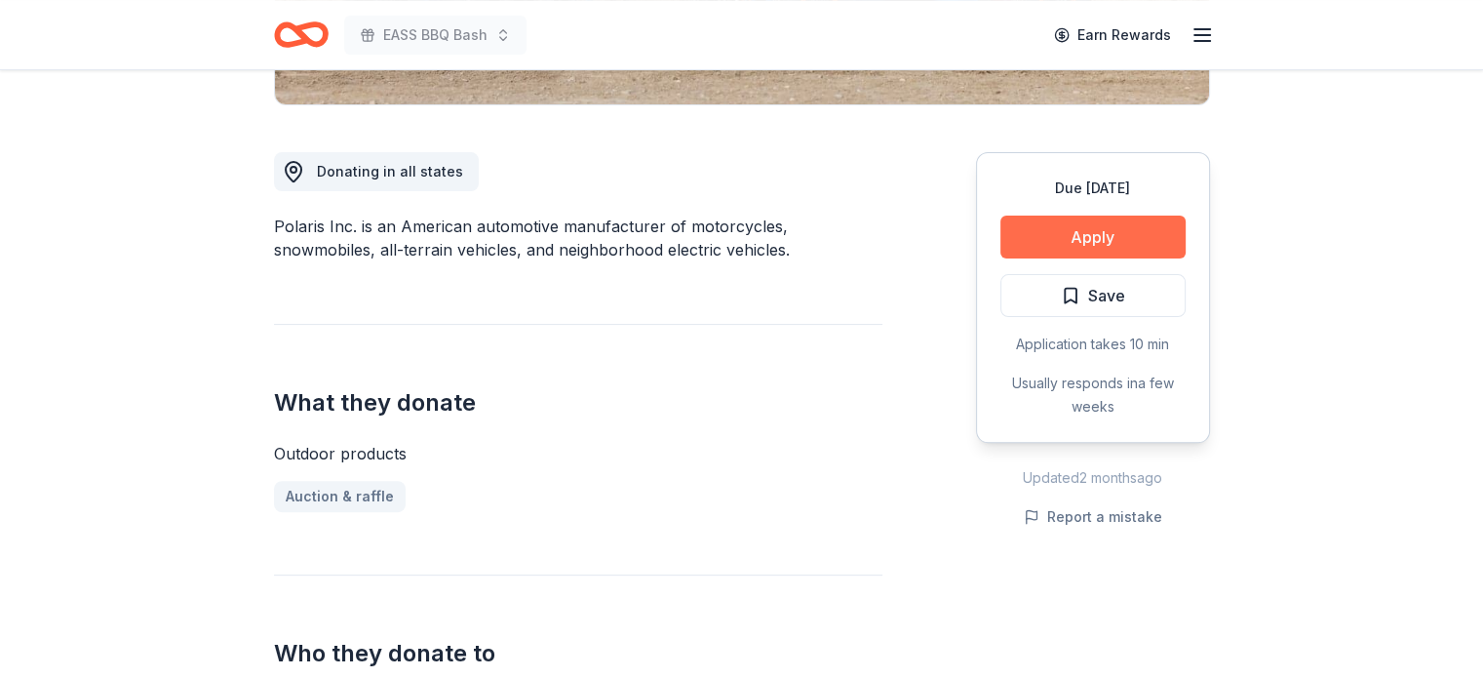
click at [1051, 232] on button "Apply" at bounding box center [1093, 237] width 185 height 43
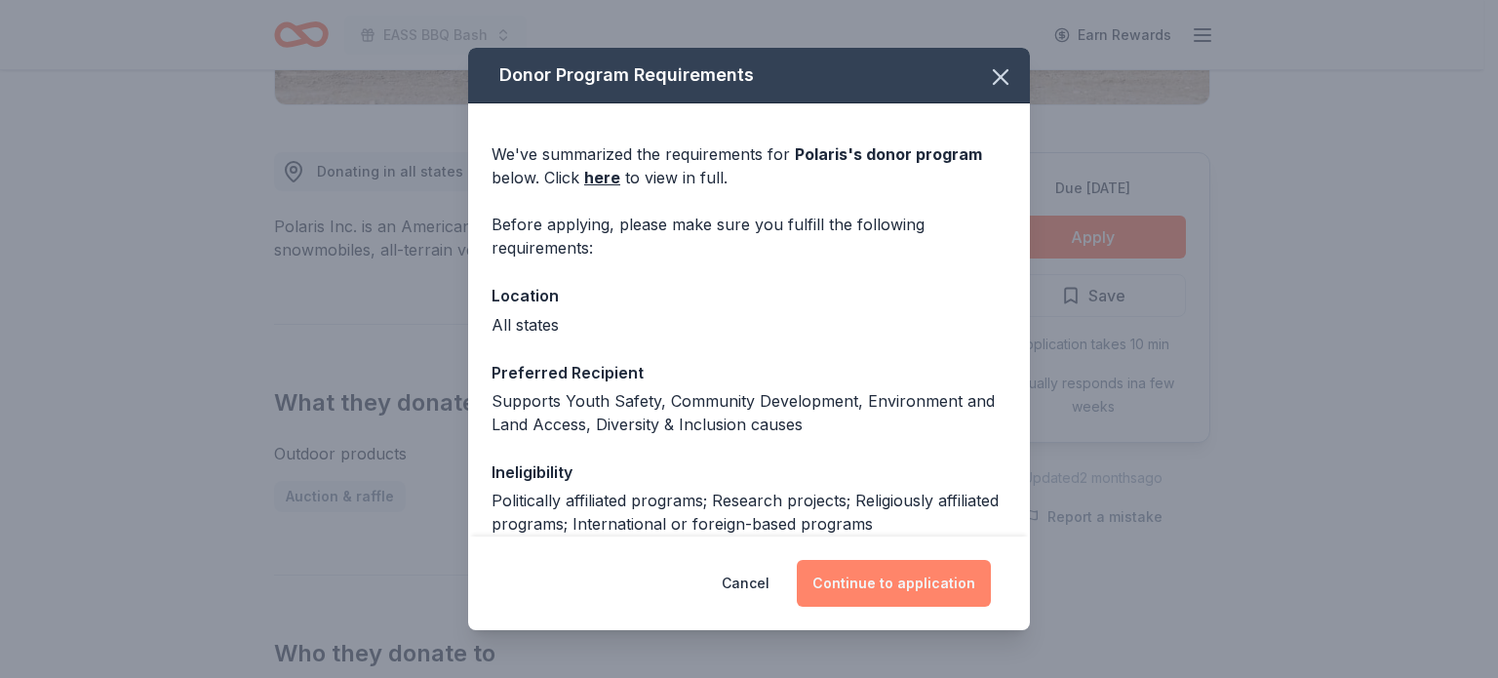
click at [952, 565] on button "Continue to application" at bounding box center [894, 583] width 194 height 47
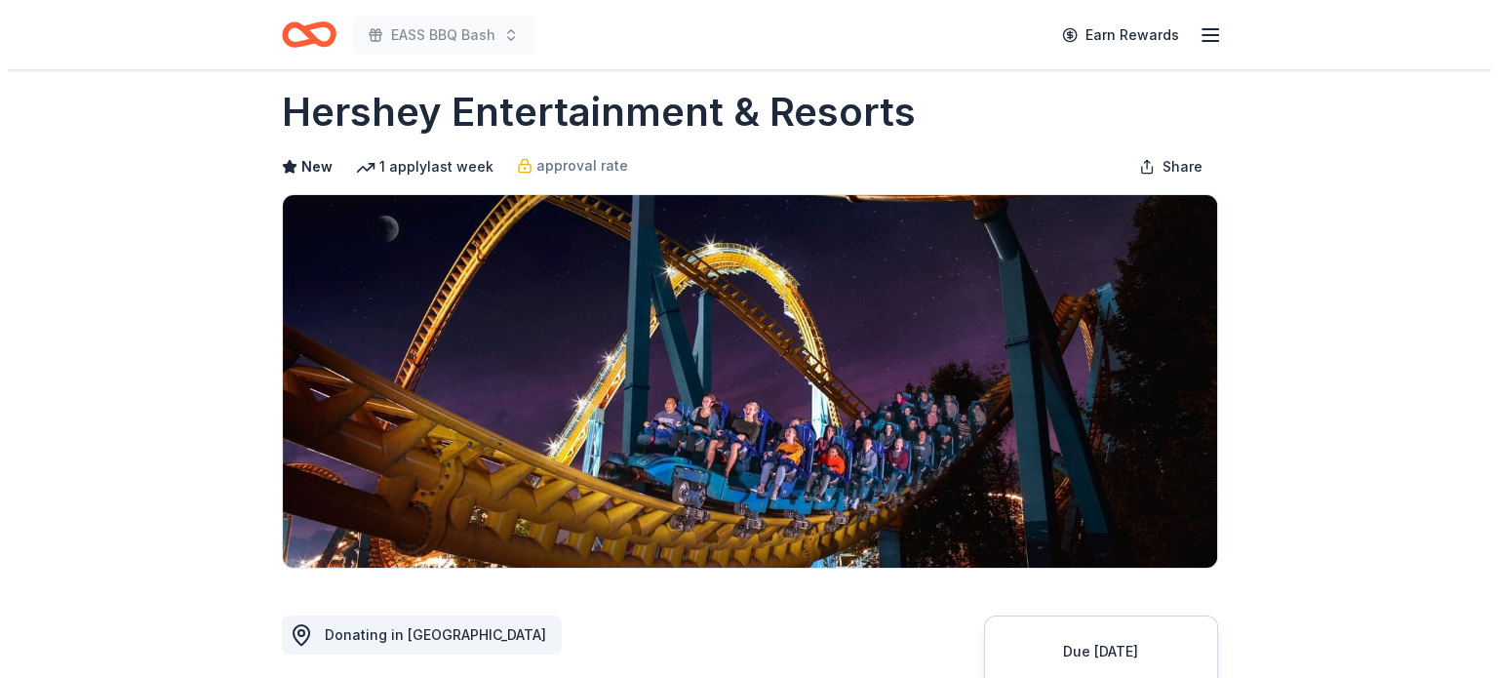
scroll to position [488, 0]
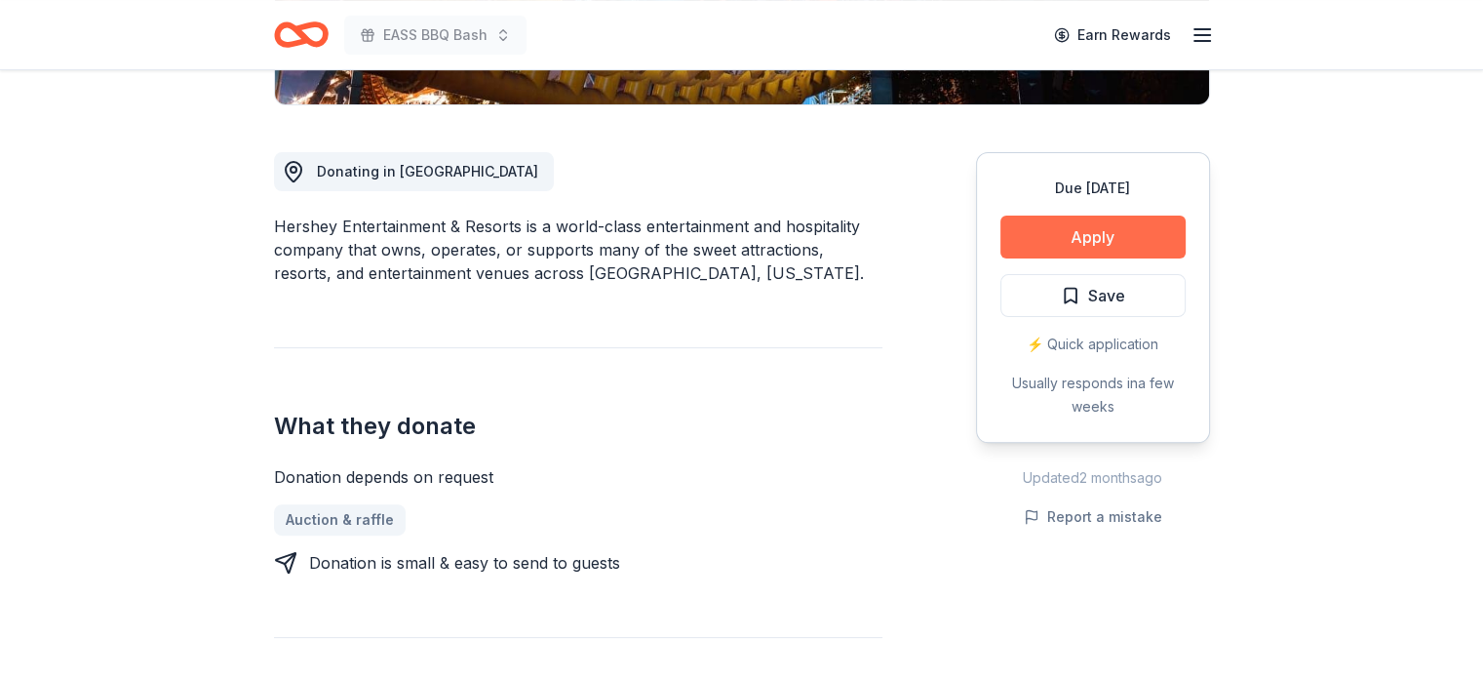
click at [1117, 237] on button "Apply" at bounding box center [1093, 237] width 185 height 43
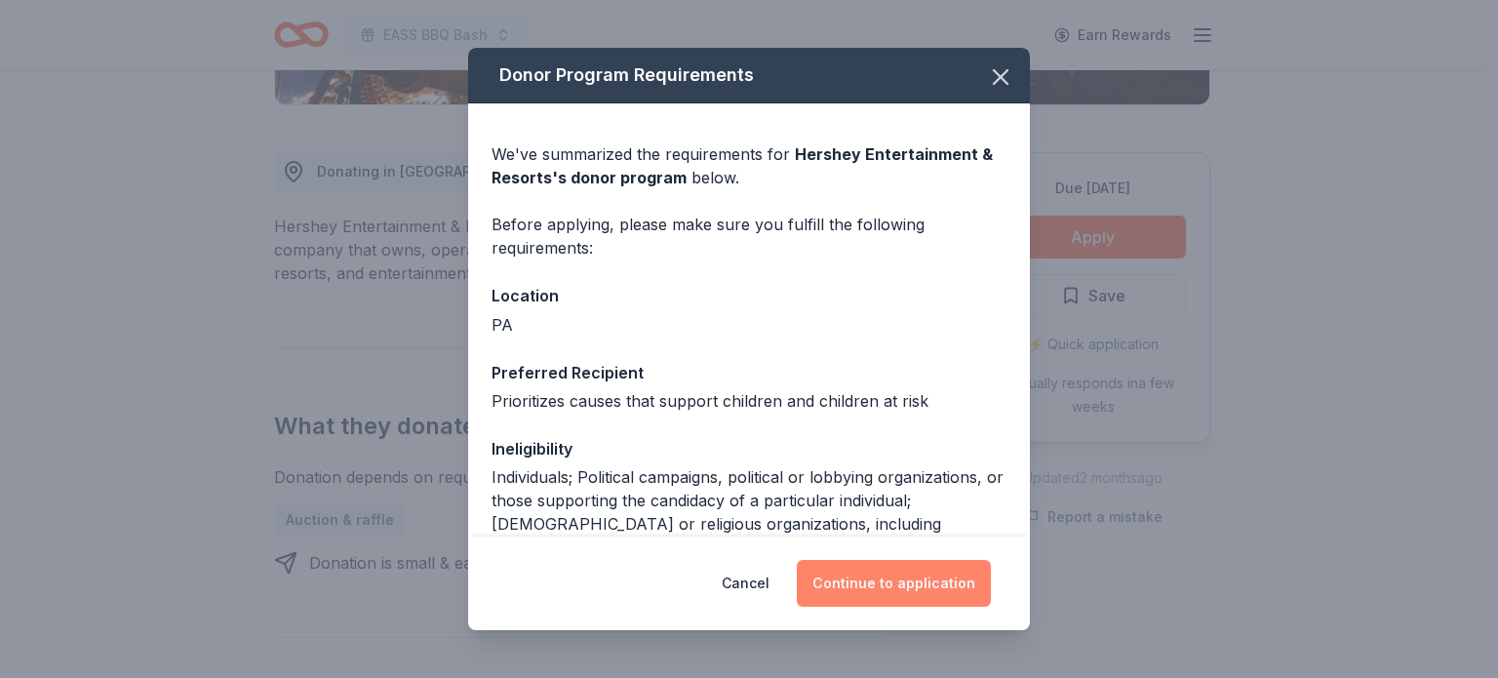
click at [896, 587] on button "Continue to application" at bounding box center [894, 583] width 194 height 47
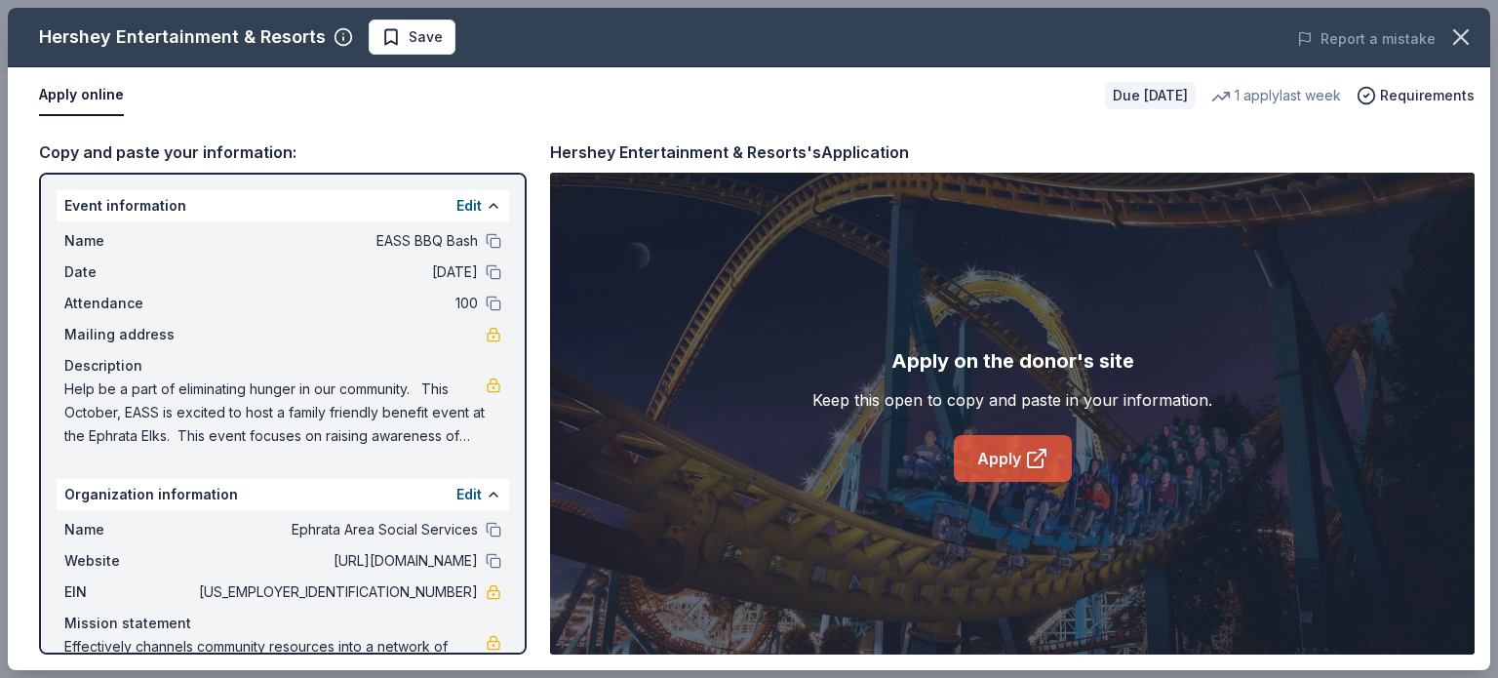
click at [971, 454] on link "Apply" at bounding box center [1013, 458] width 118 height 47
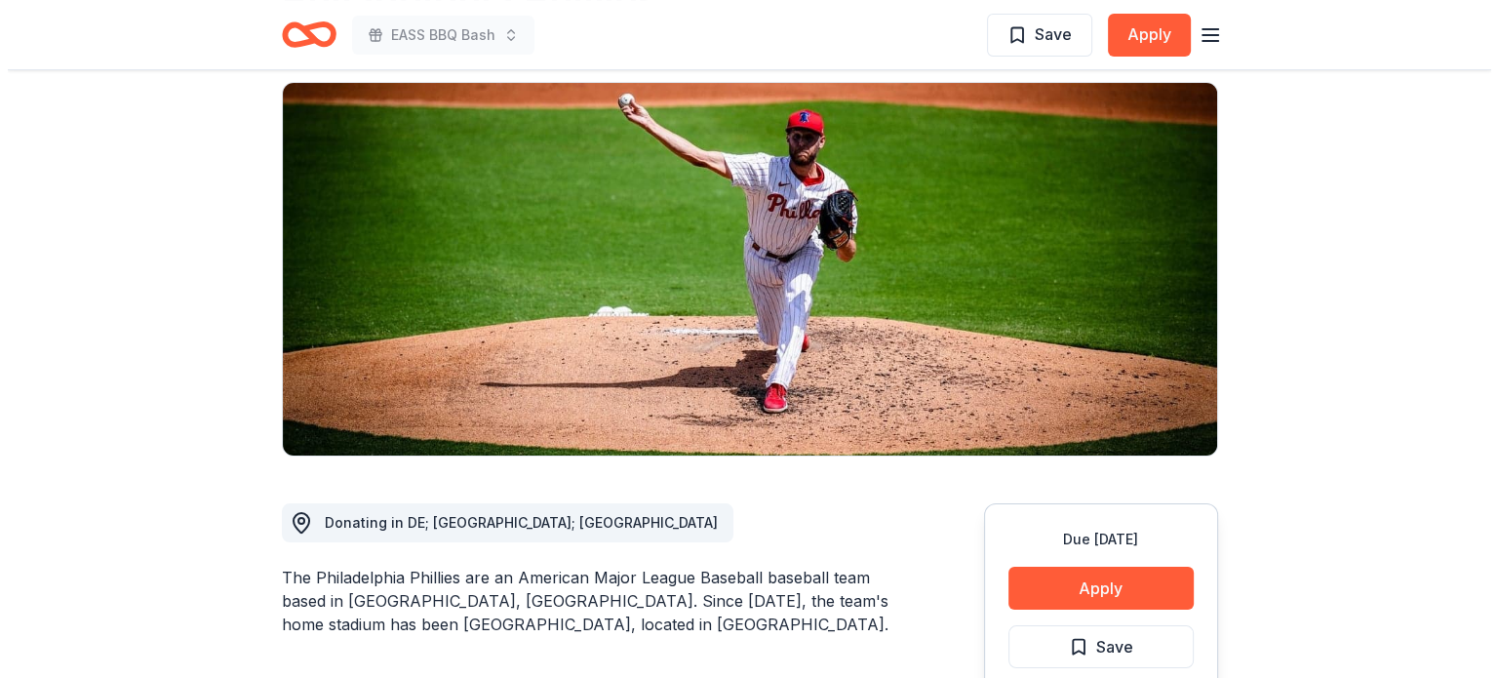
scroll to position [293, 0]
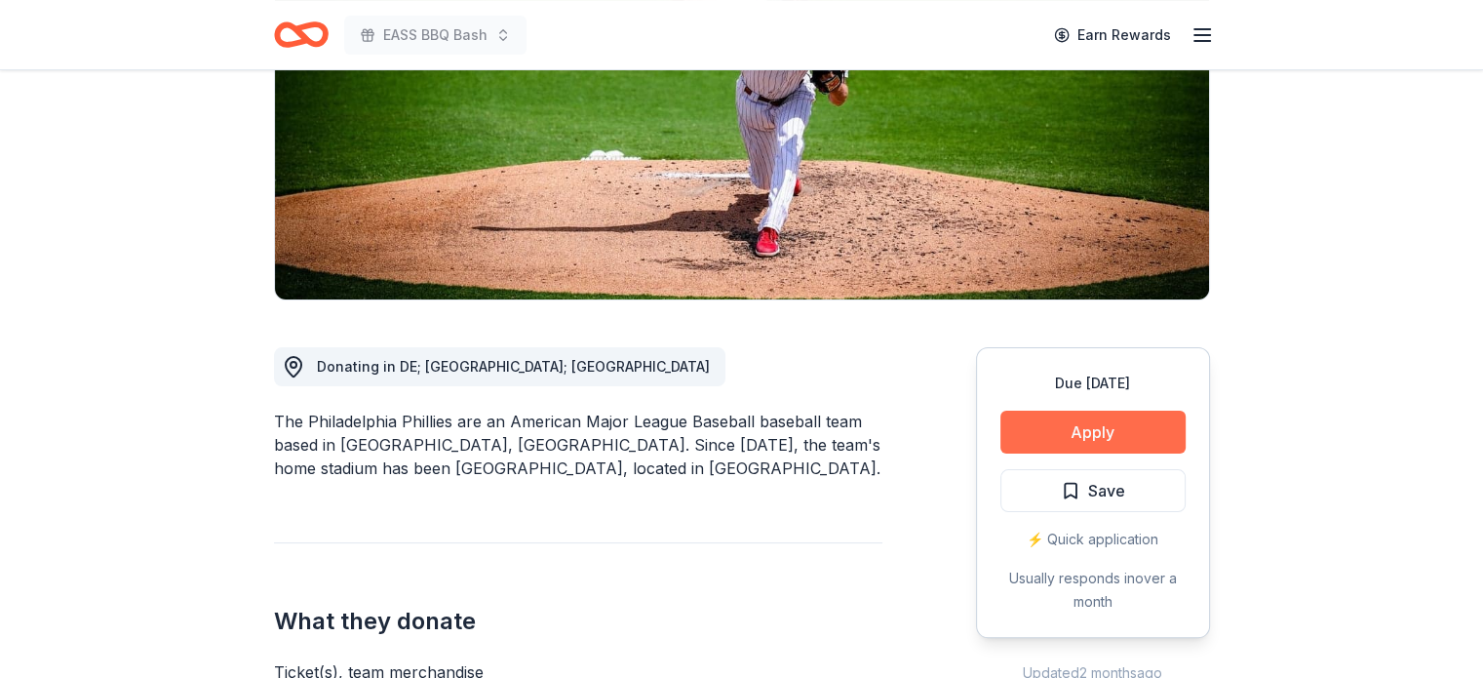
click at [1038, 437] on button "Apply" at bounding box center [1093, 432] width 185 height 43
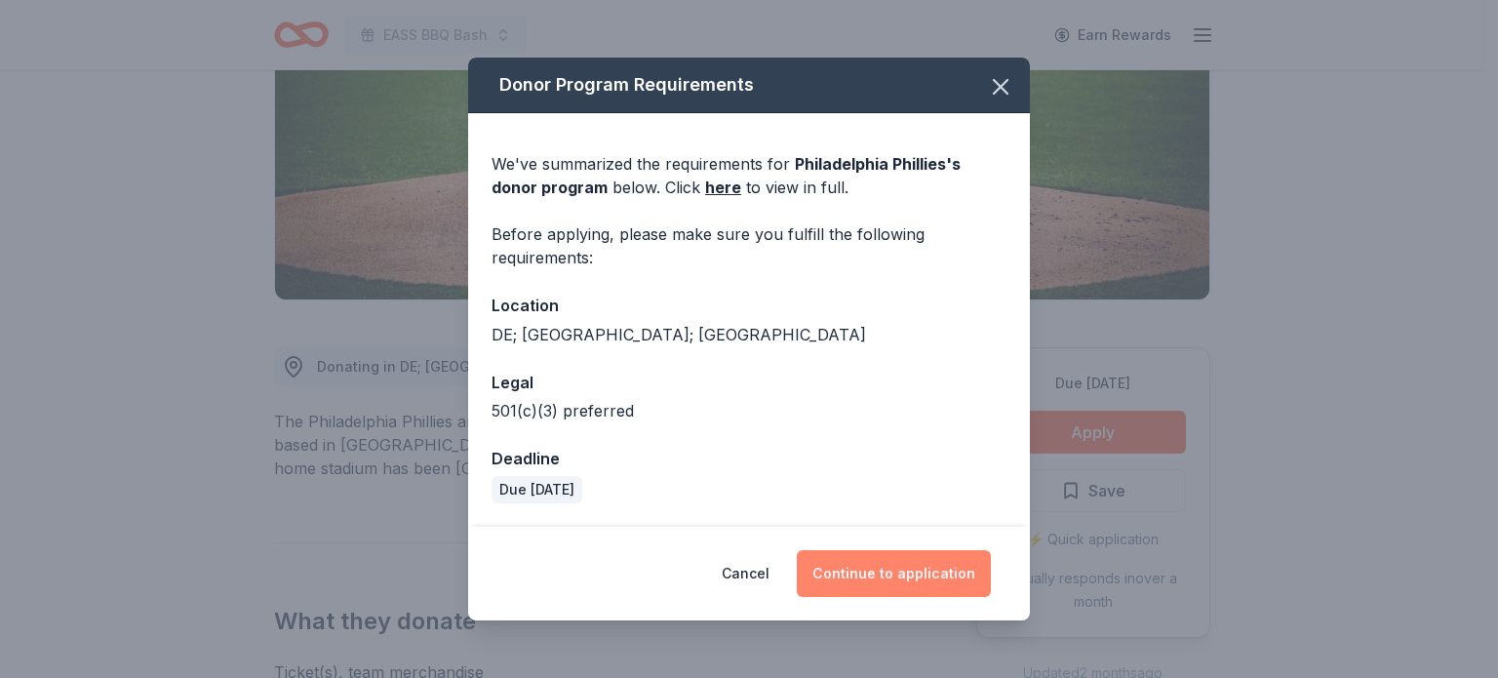
click at [935, 564] on button "Continue to application" at bounding box center [894, 573] width 194 height 47
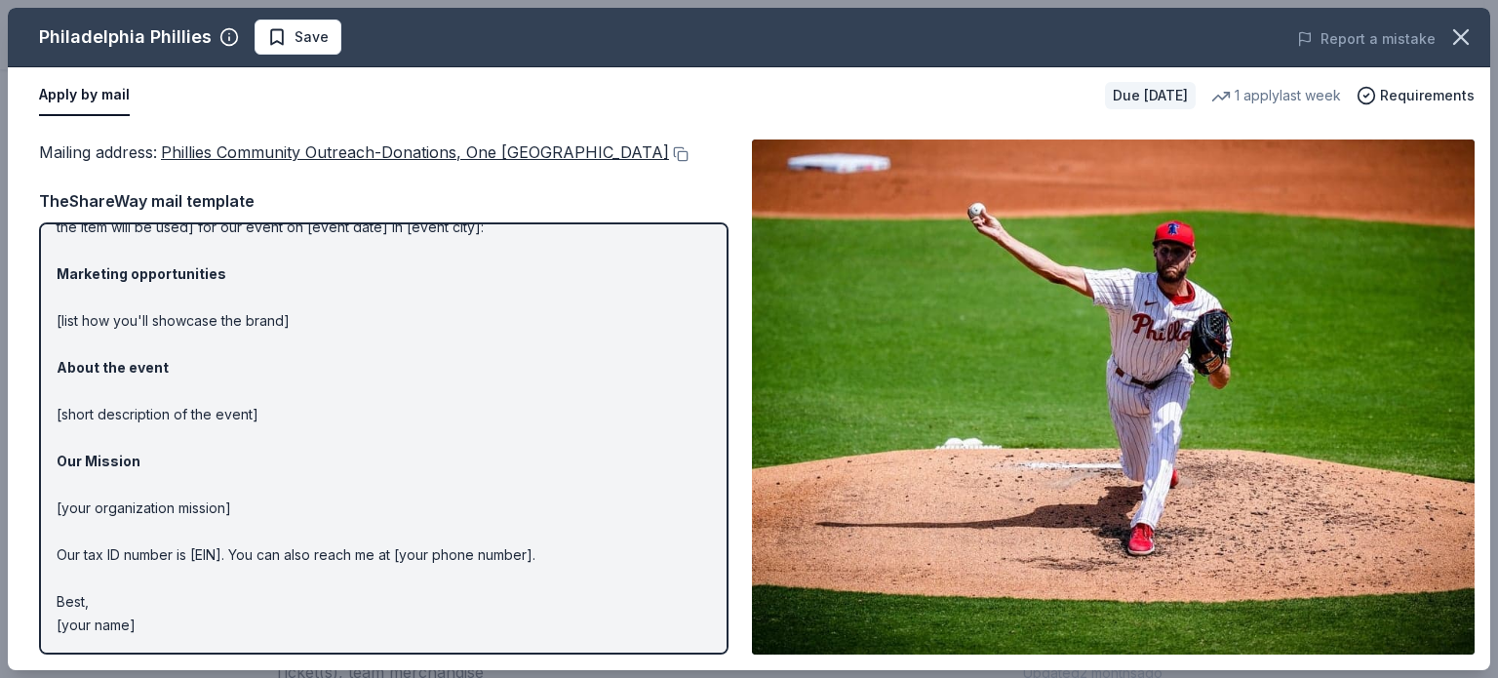
scroll to position [118, 0]
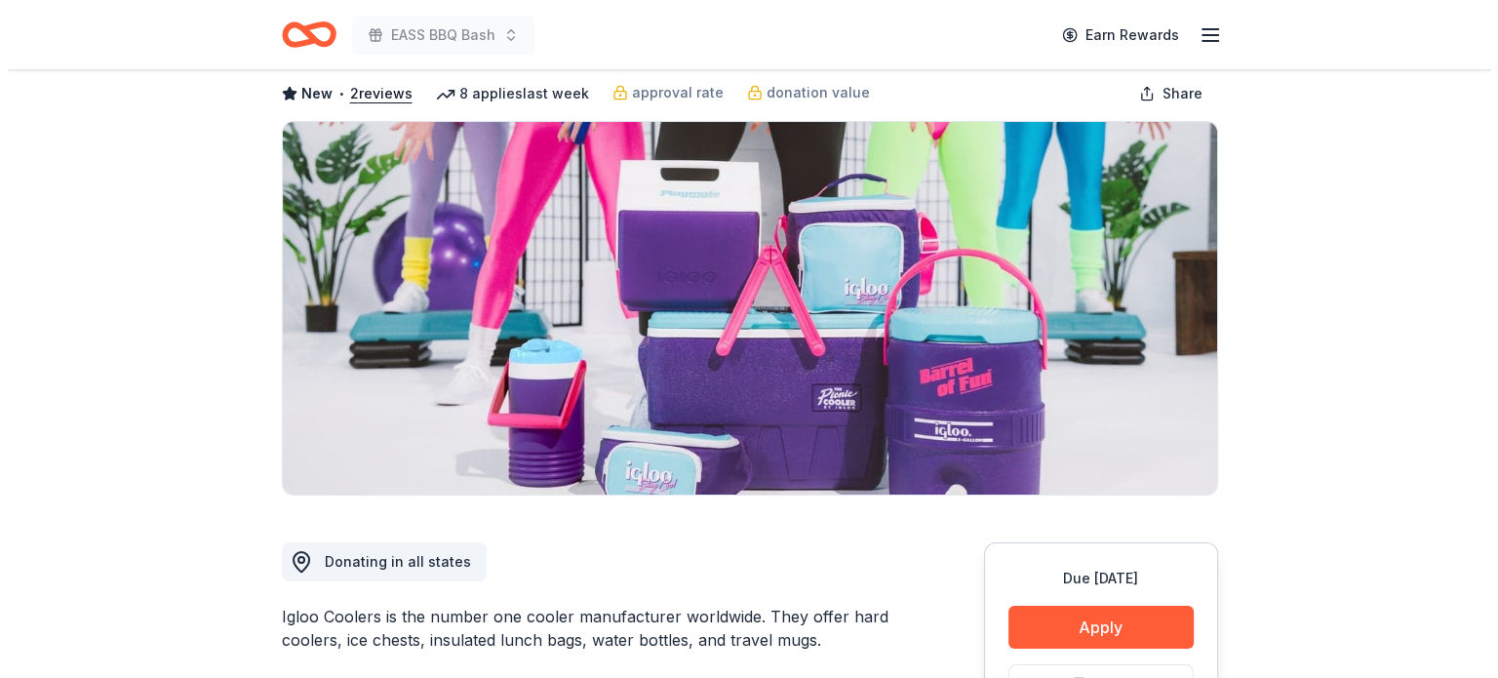
scroll to position [195, 0]
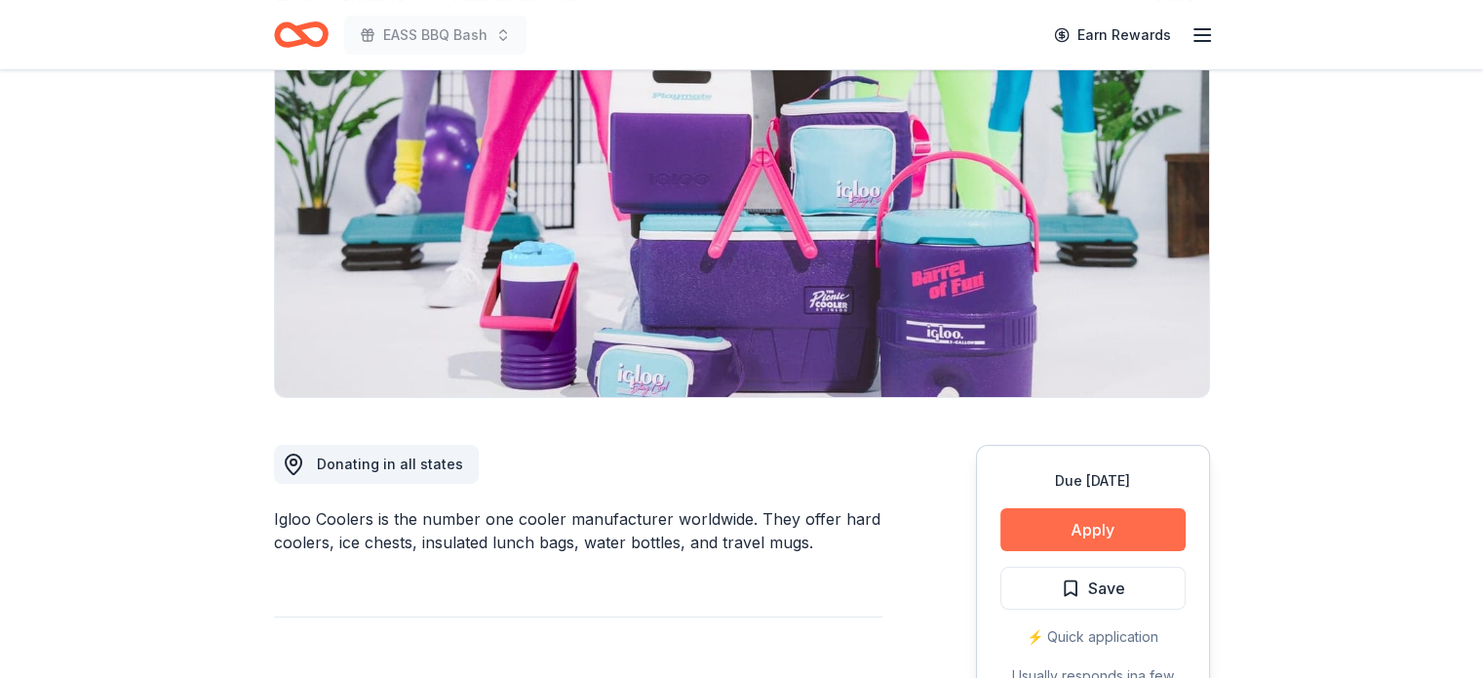
click at [1088, 535] on button "Apply" at bounding box center [1093, 529] width 185 height 43
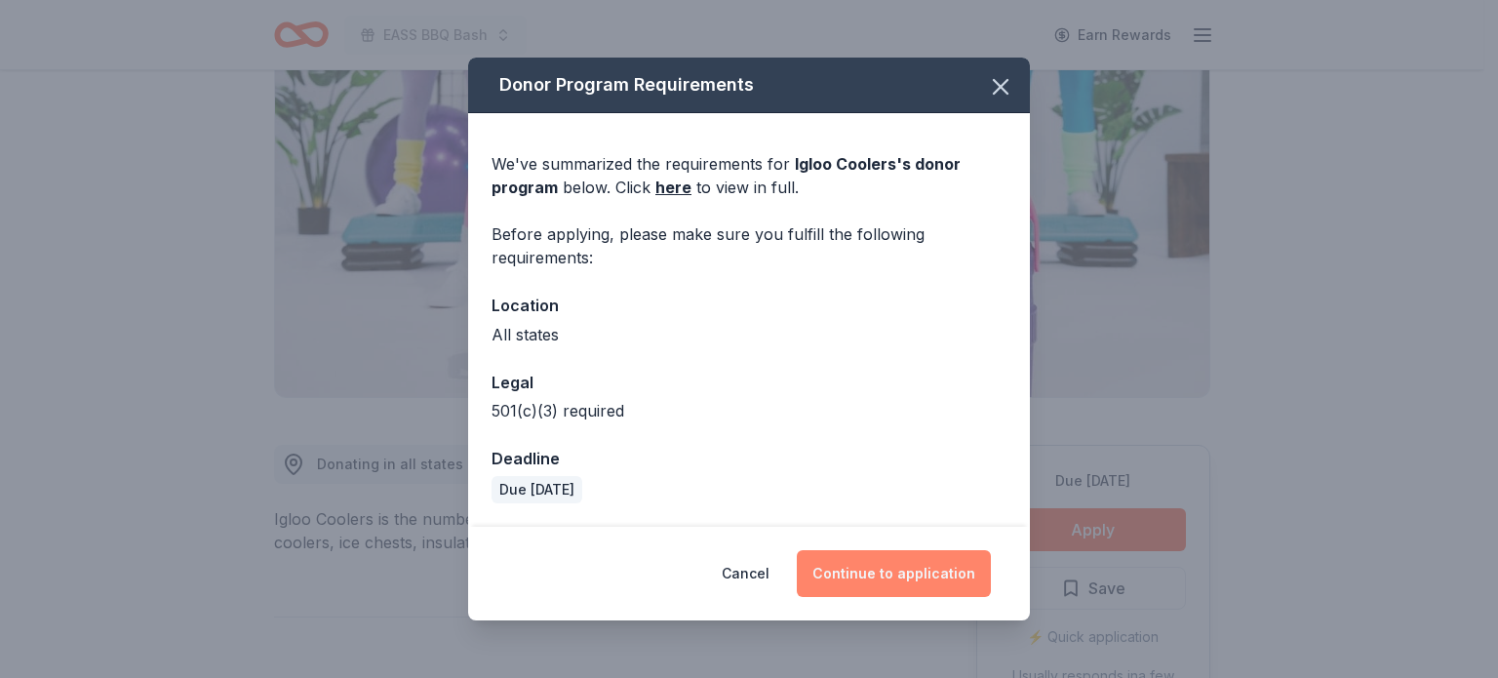
click at [907, 578] on button "Continue to application" at bounding box center [894, 573] width 194 height 47
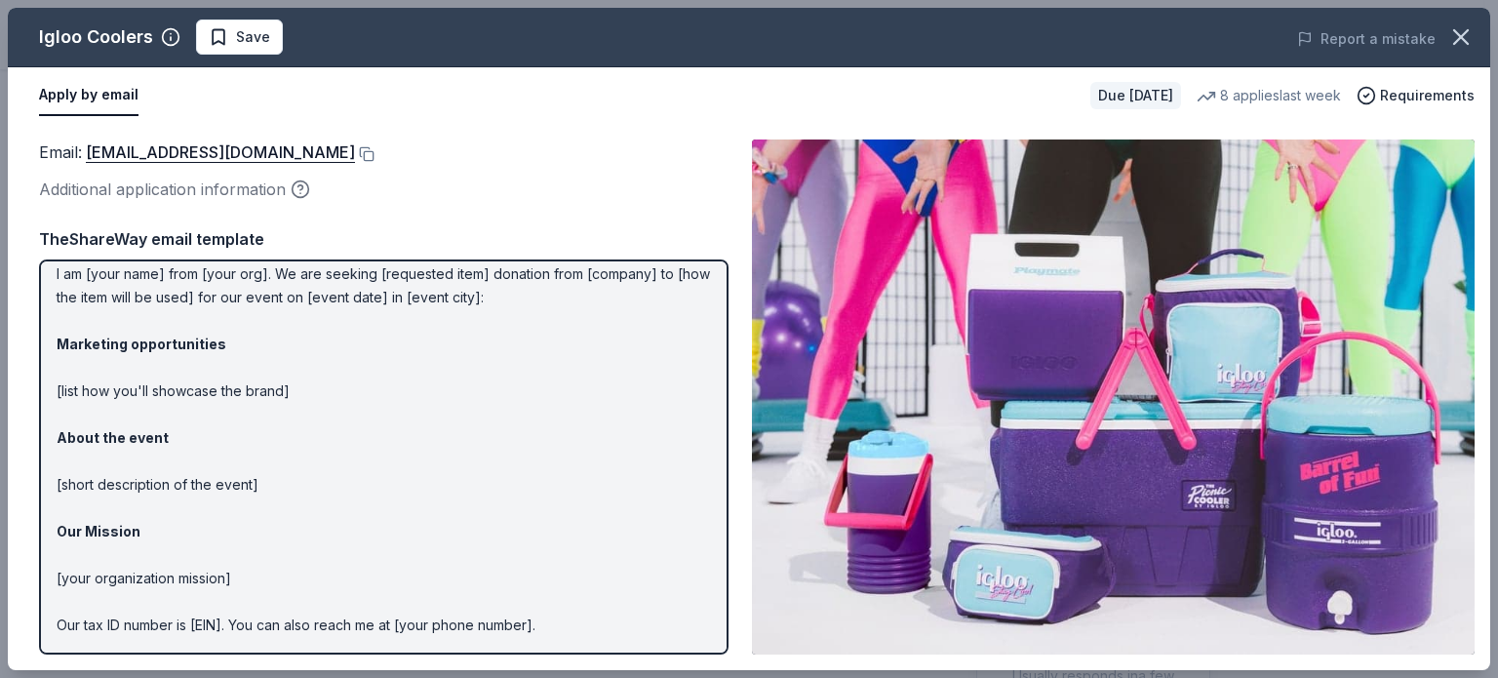
scroll to position [0, 0]
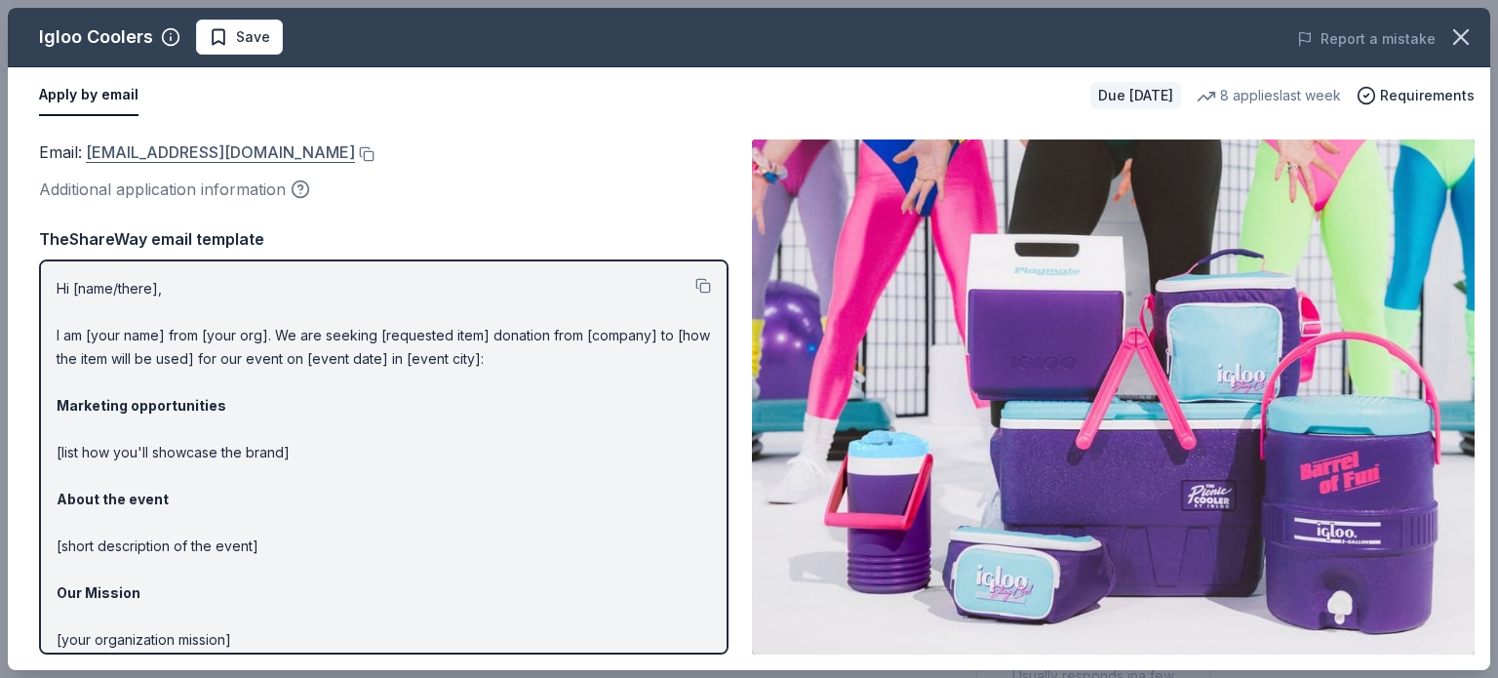
click at [164, 143] on link "[EMAIL_ADDRESS][DOMAIN_NAME]" at bounding box center [220, 151] width 269 height 25
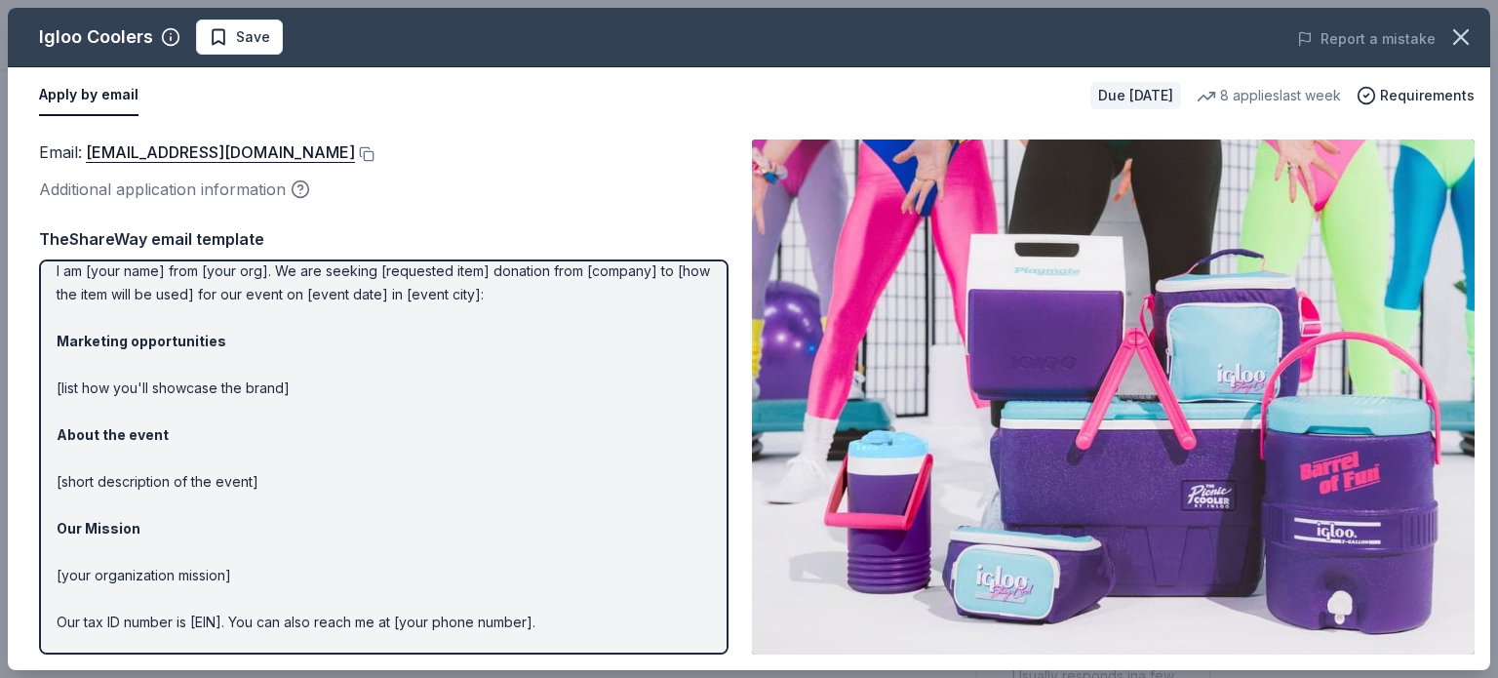
scroll to position [12, 0]
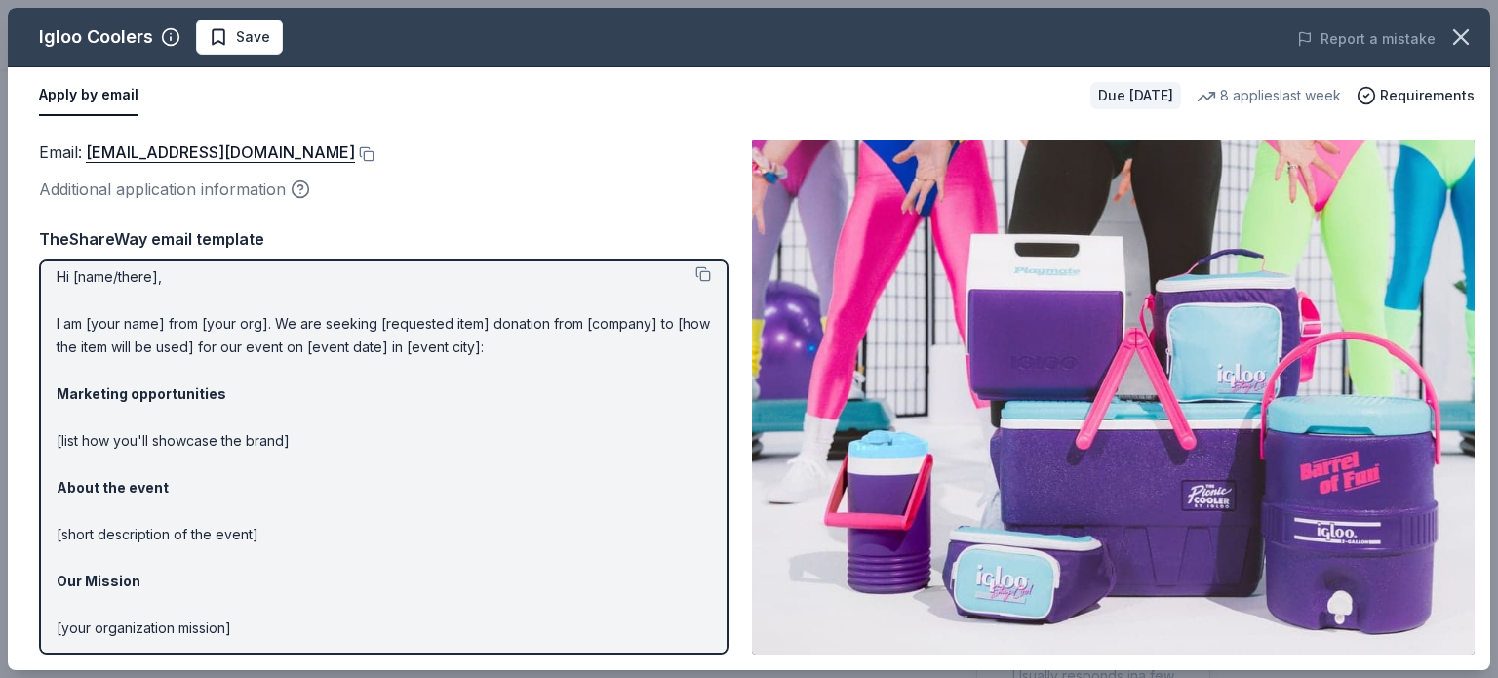
drag, startPoint x: 608, startPoint y: 573, endPoint x: 307, endPoint y: 510, distance: 307.0
click at [307, 510] on p "Hi [name/there], I am [your name] from [your org]. We are seeking [requested it…" at bounding box center [384, 510] width 654 height 491
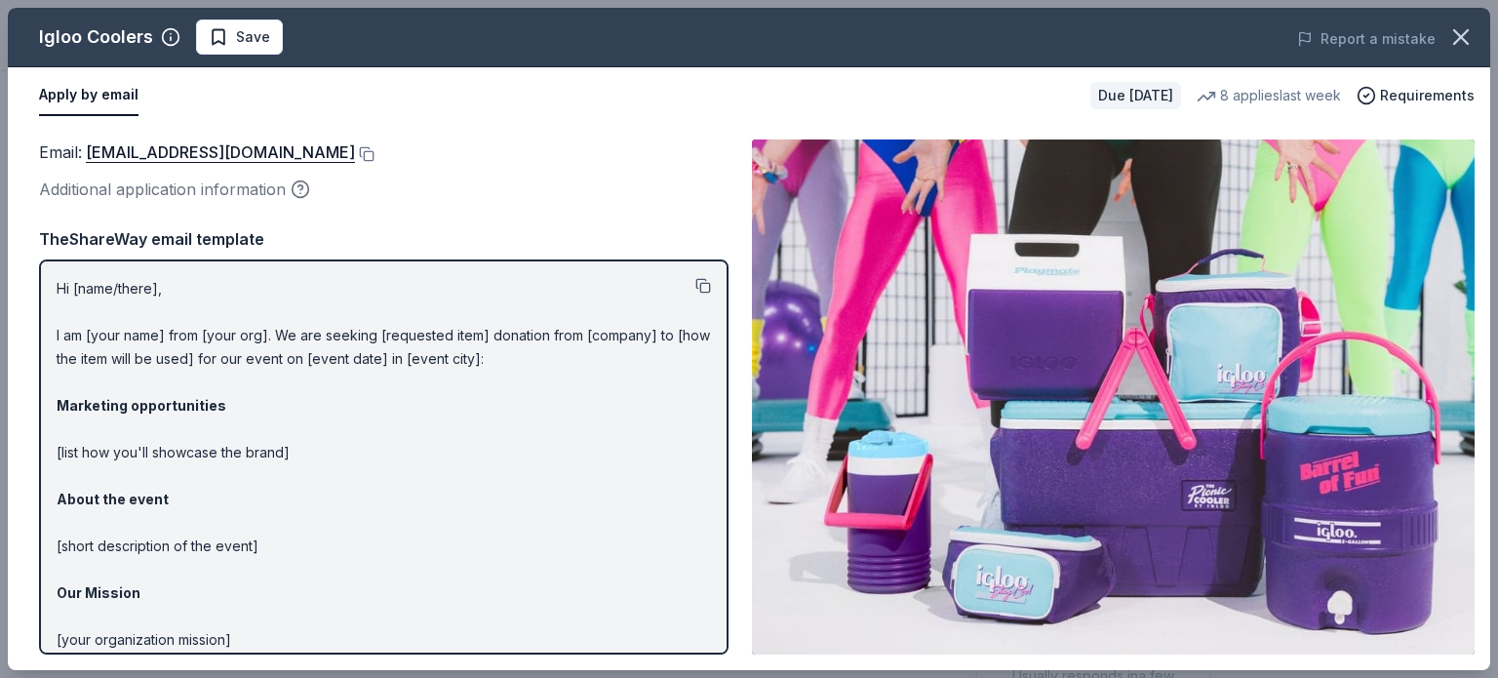
click at [695, 280] on button at bounding box center [703, 286] width 16 height 16
